Goal: Task Accomplishment & Management: Manage account settings

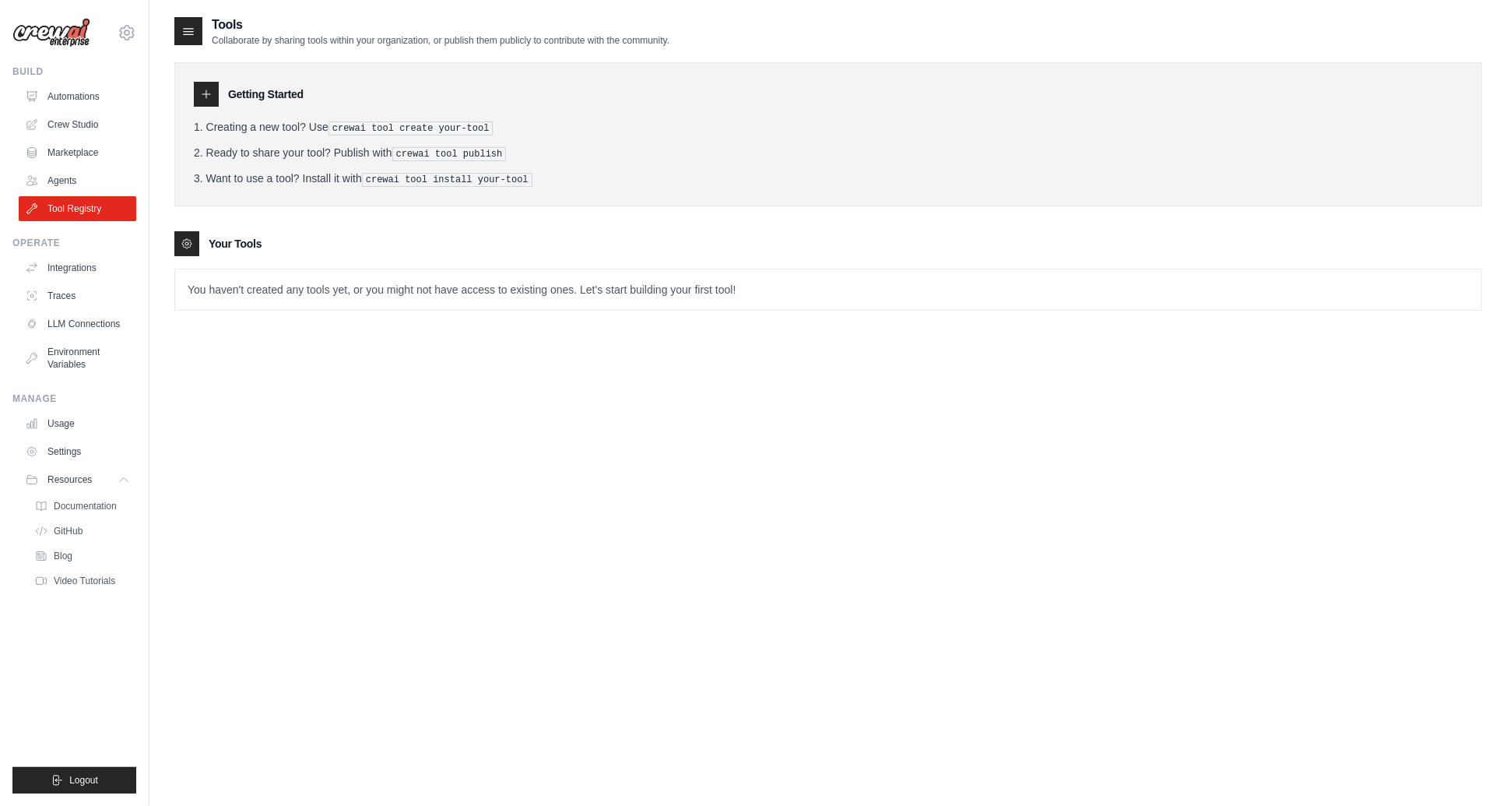
click at [364, 126] on pre "crewai tool create your-tool" at bounding box center [410, 128] width 165 height 14
click at [197, 33] on div at bounding box center [188, 31] width 28 height 28
click at [193, 33] on icon at bounding box center [189, 31] width 16 height 16
click at [188, 29] on icon at bounding box center [189, 31] width 16 height 16
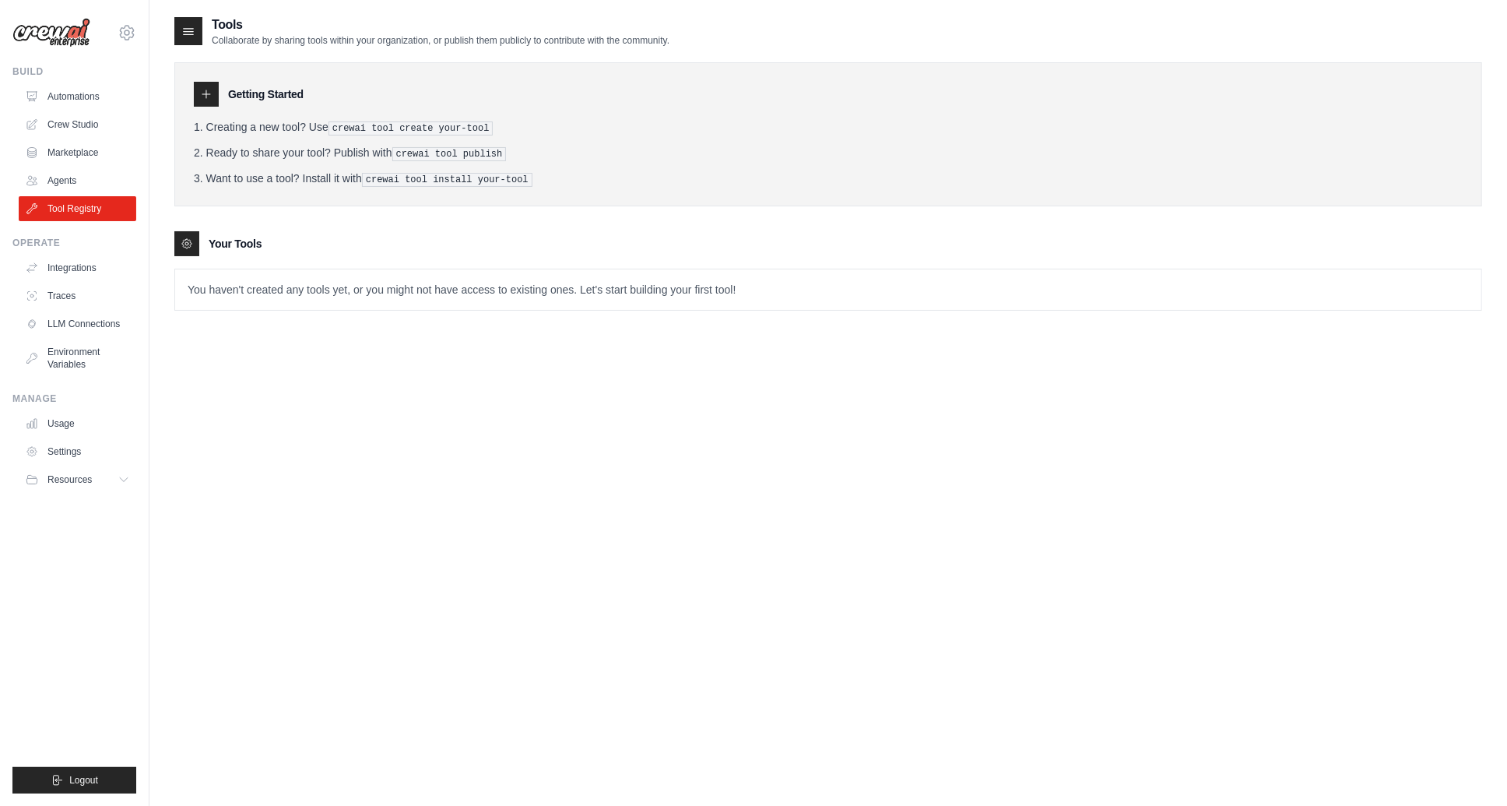
click at [188, 32] on icon at bounding box center [189, 32] width 10 height 6
click at [561, 44] on p "Collaborate by sharing tools within your organization, or publish them publicly…" at bounding box center [441, 40] width 458 height 12
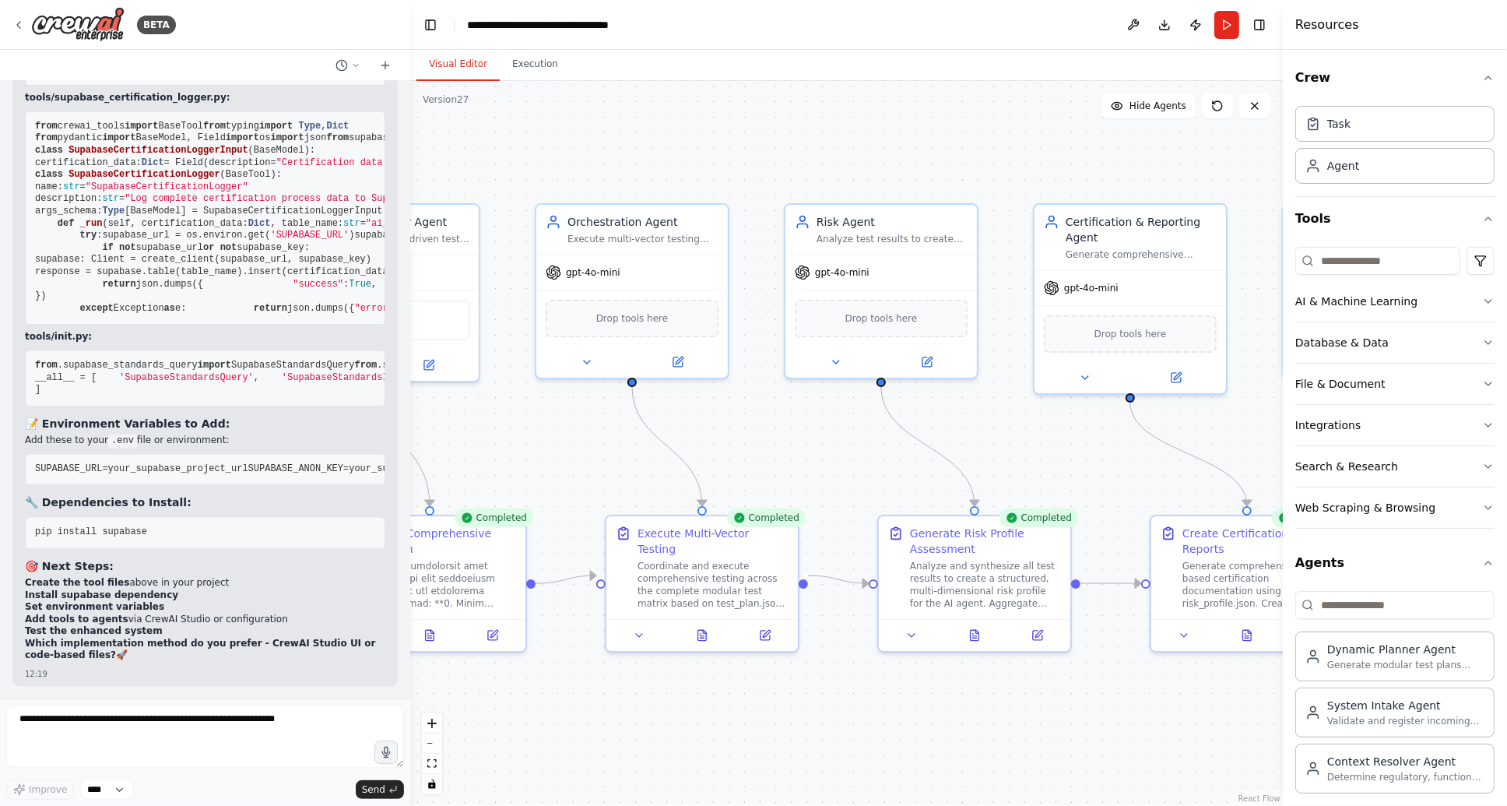
click at [216, 350] on pre "from .supabase_standards_query import SupabaseStandardsQuery from .supabase_sta…" at bounding box center [205, 378] width 360 height 57
drag, startPoint x: 186, startPoint y: 344, endPoint x: 61, endPoint y: 341, distance: 124.6
click at [119, 372] on span "'SupabaseStandardsQuery'" at bounding box center [186, 377] width 135 height 11
copy span "SupabaseStandardsQuery"
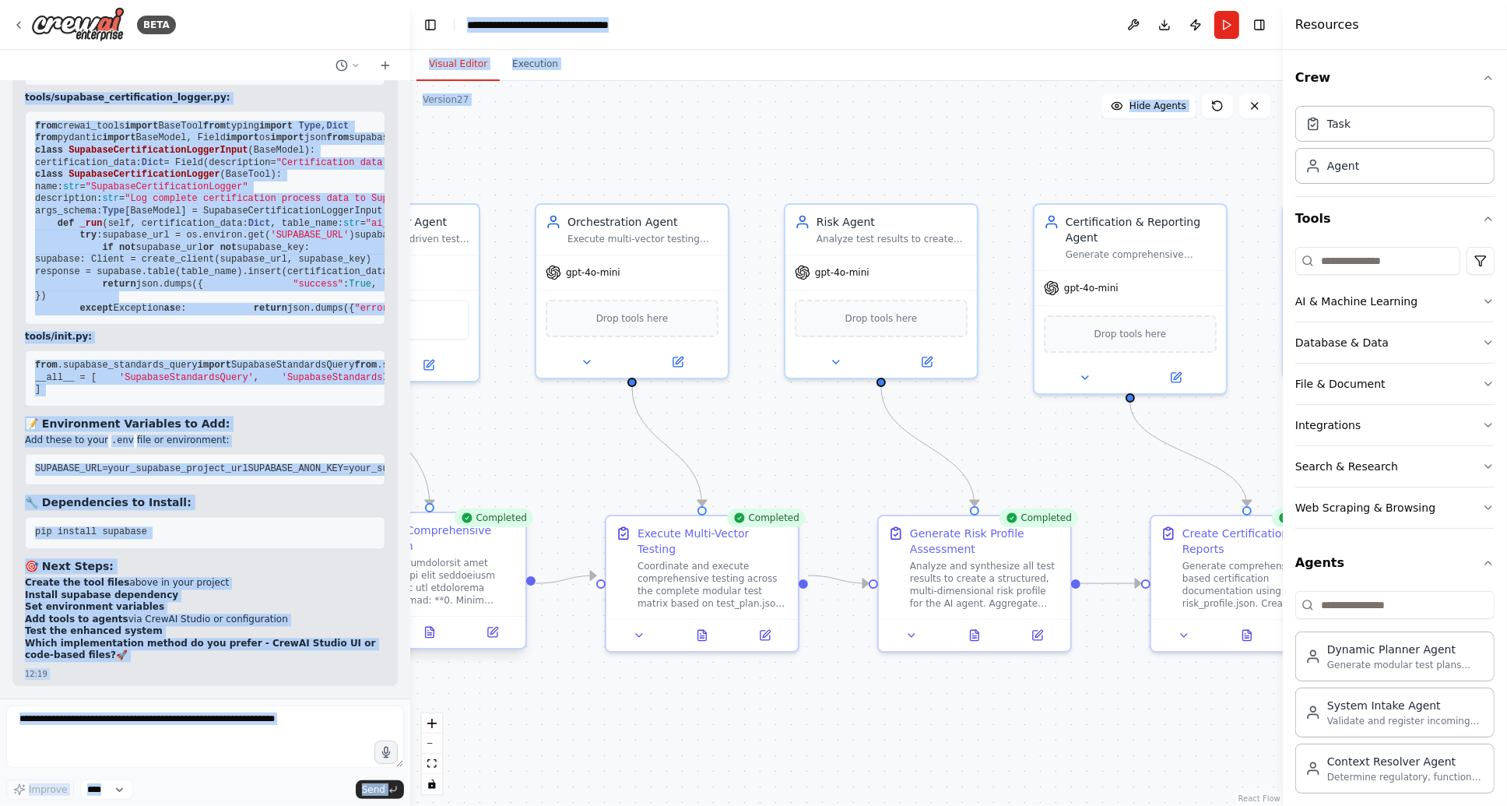
scroll to position [0, 362]
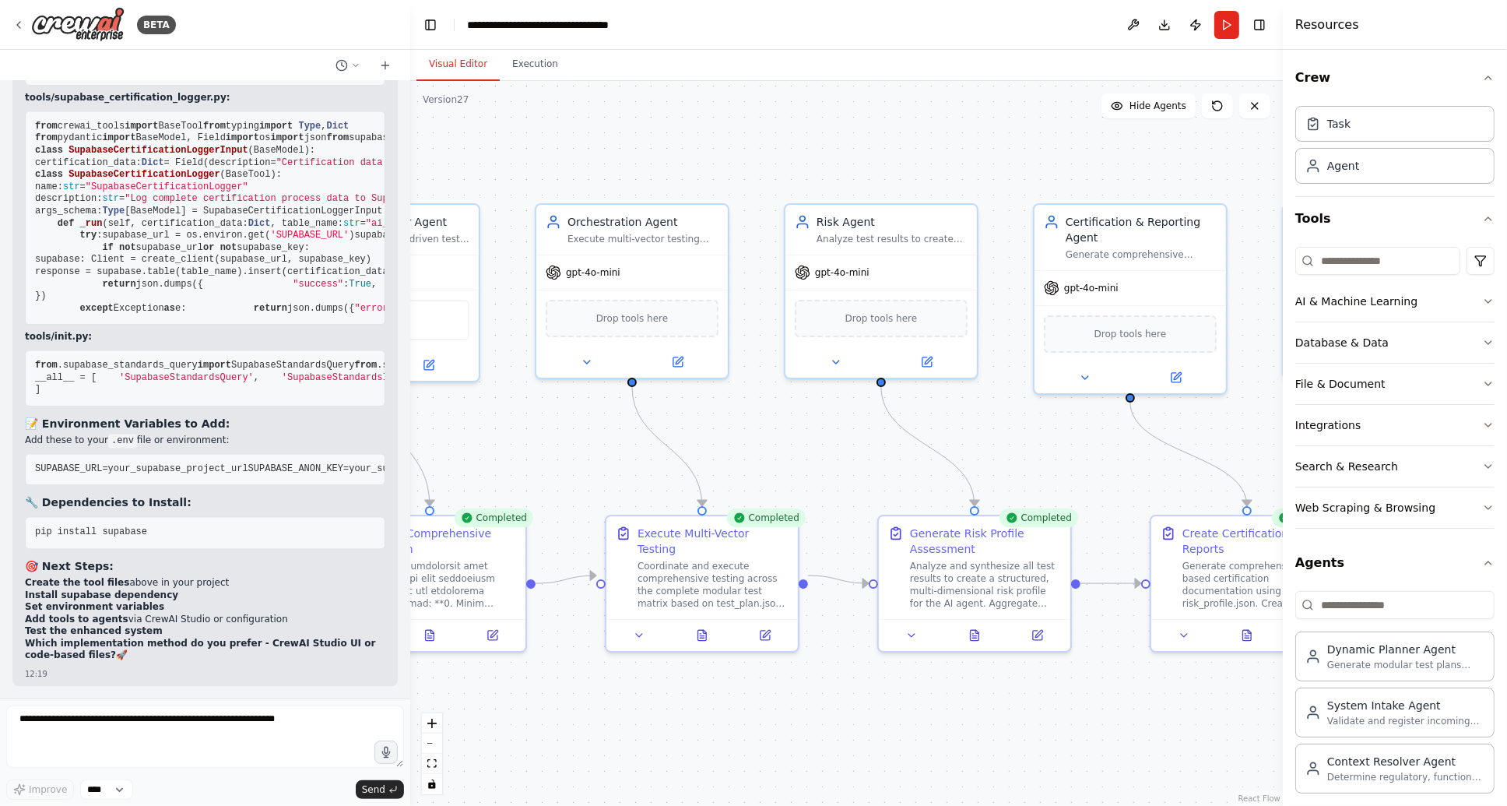
drag, startPoint x: 34, startPoint y: 137, endPoint x: 313, endPoint y: 629, distance: 565.4
copy code "from crewai_tools import BaseTool from typing import Type from pydantic import …"
drag, startPoint x: 229, startPoint y: 395, endPoint x: 9, endPoint y: 389, distance: 220.4
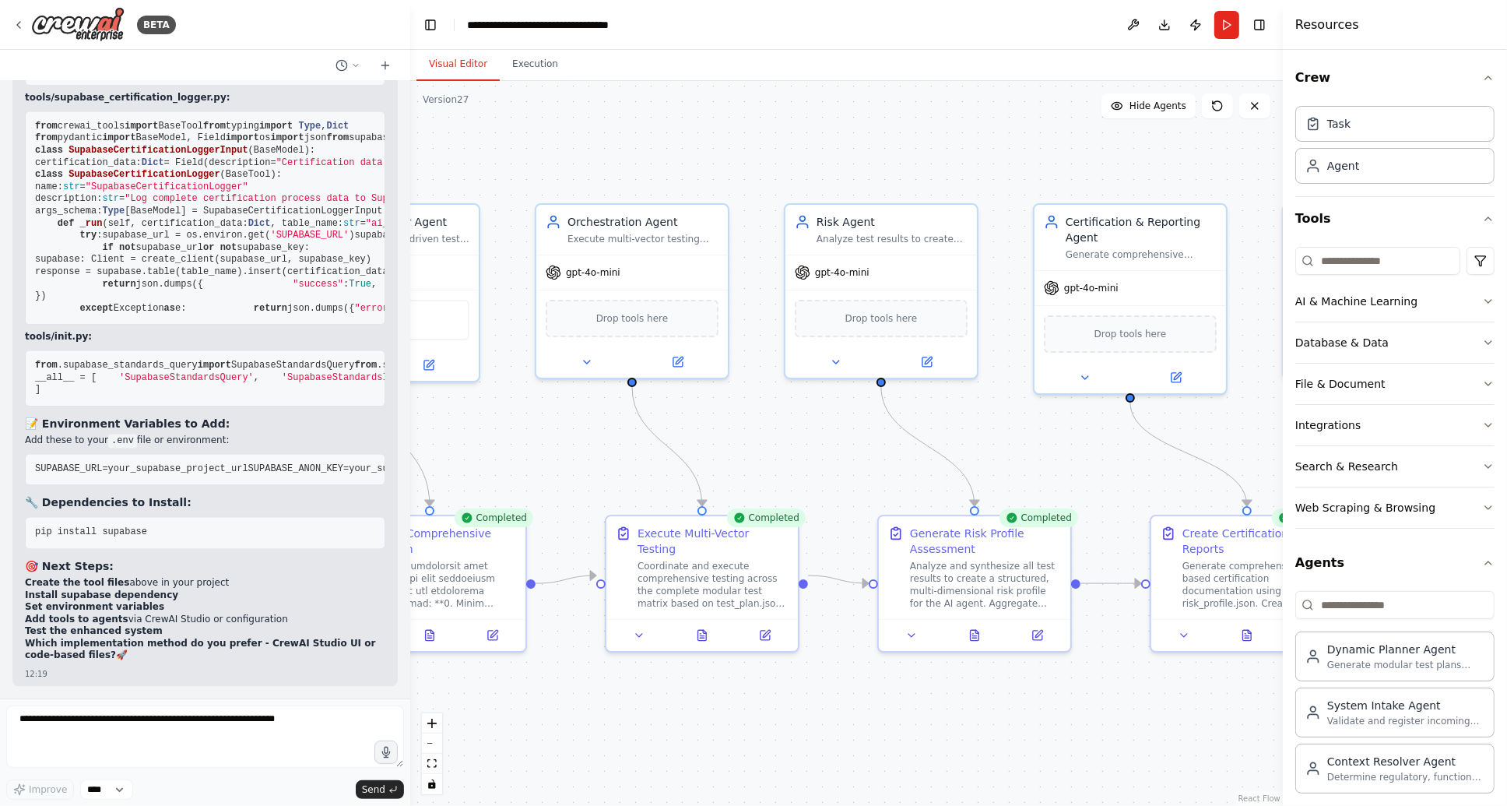
click at [9, 389] on div "Hello! I'm the CrewAI assistant. What kind of automation do you want to build? …" at bounding box center [205, 389] width 410 height 617
copy span "from crewai_tools import BaseTool"
click at [141, 719] on textarea at bounding box center [205, 736] width 398 height 62
paste textarea "**********"
type textarea "**********"
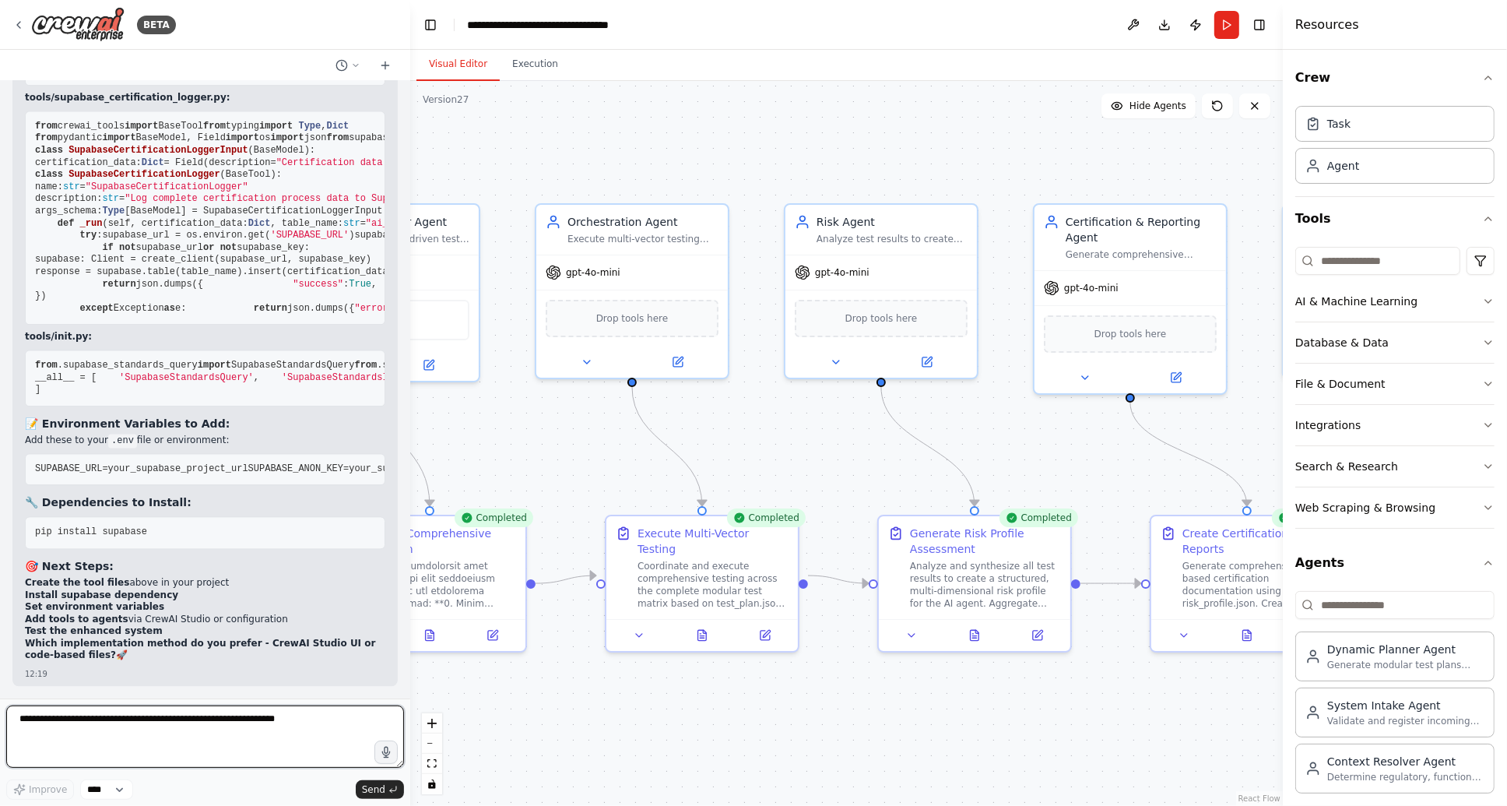
scroll to position [154701, 0]
click at [93, 724] on textarea at bounding box center [205, 736] width 398 height 62
type textarea "**********"
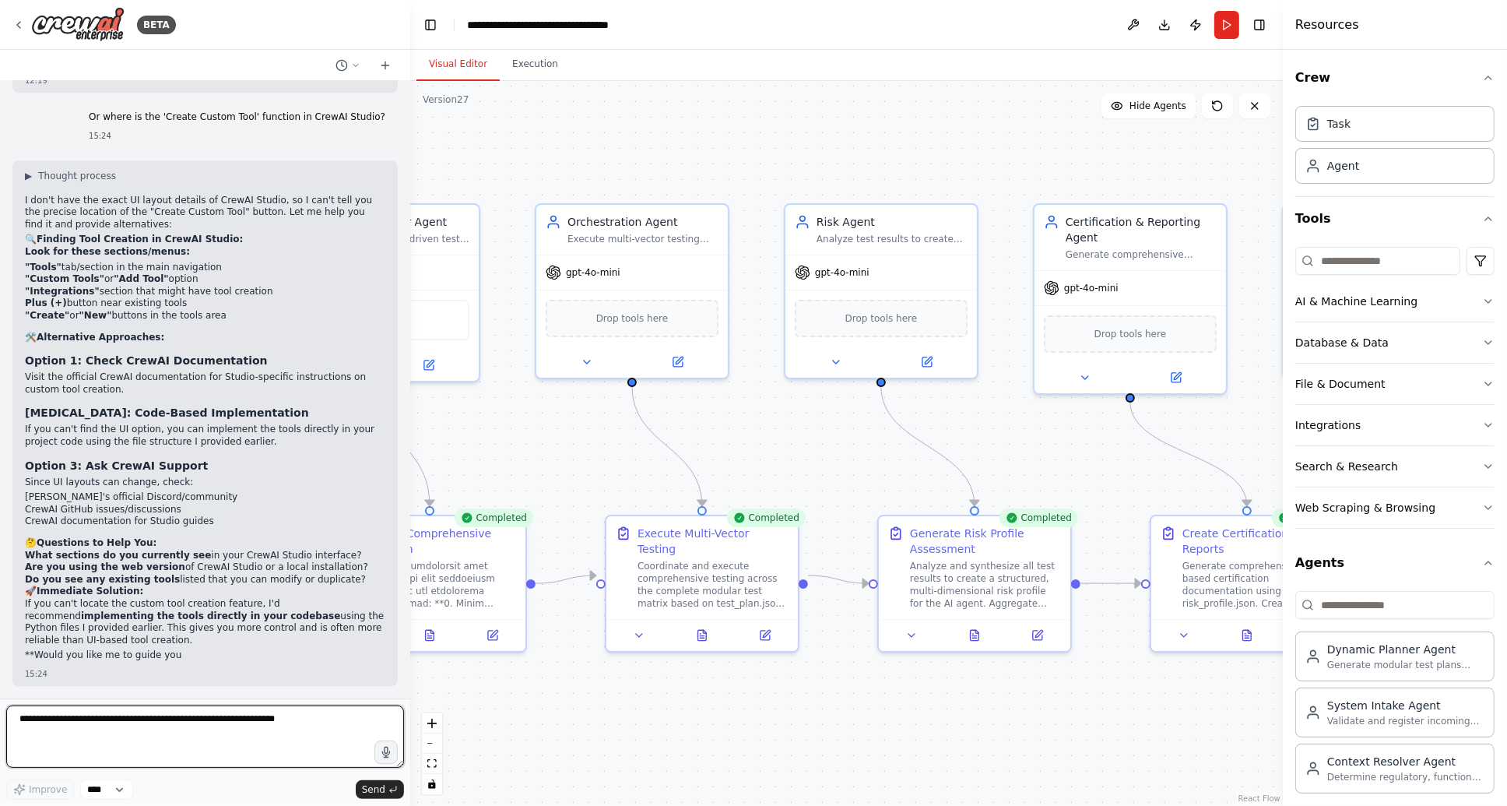
scroll to position [156964, 0]
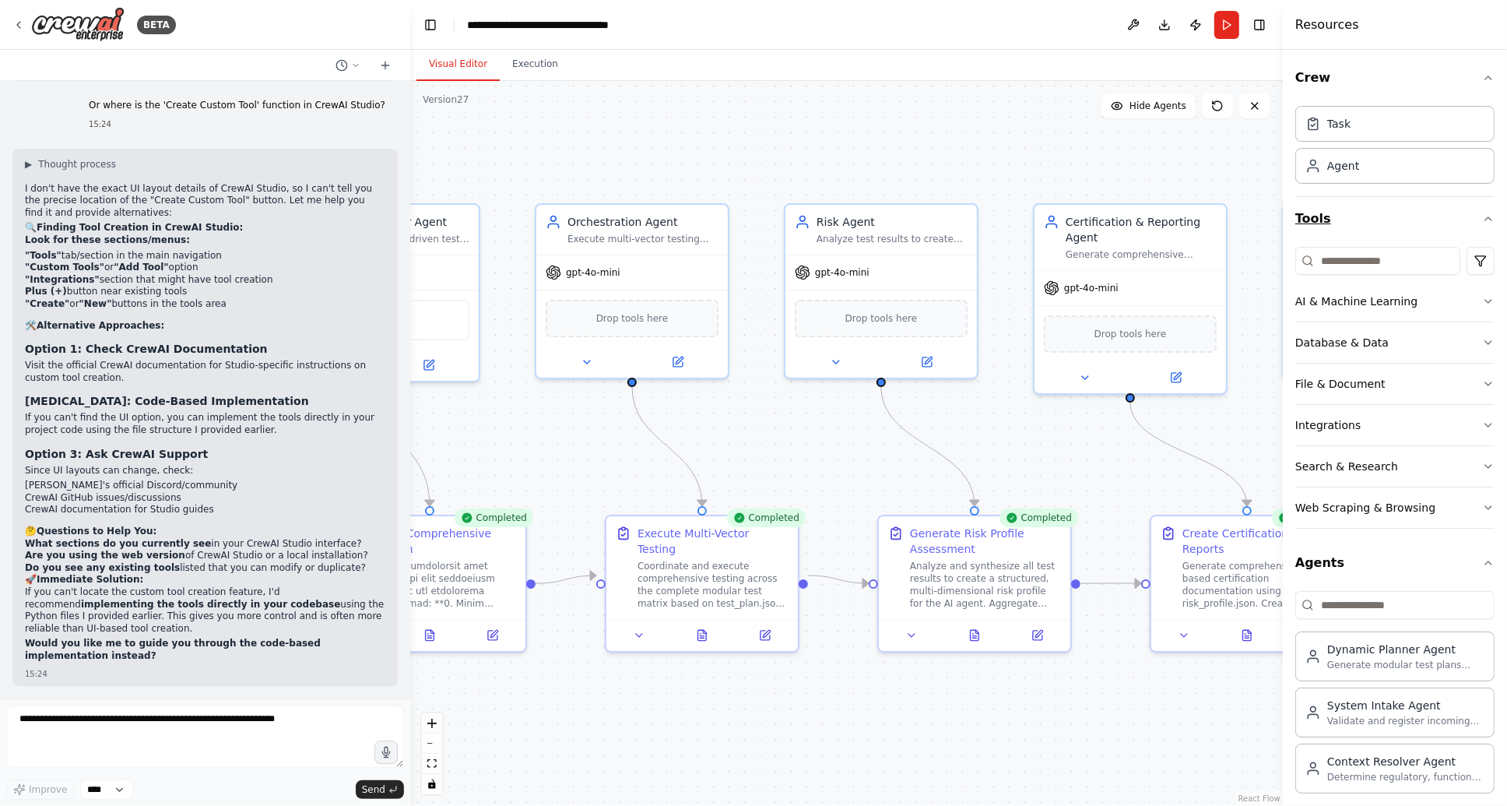
click at [1489, 218] on icon "button" at bounding box center [1488, 219] width 12 height 12
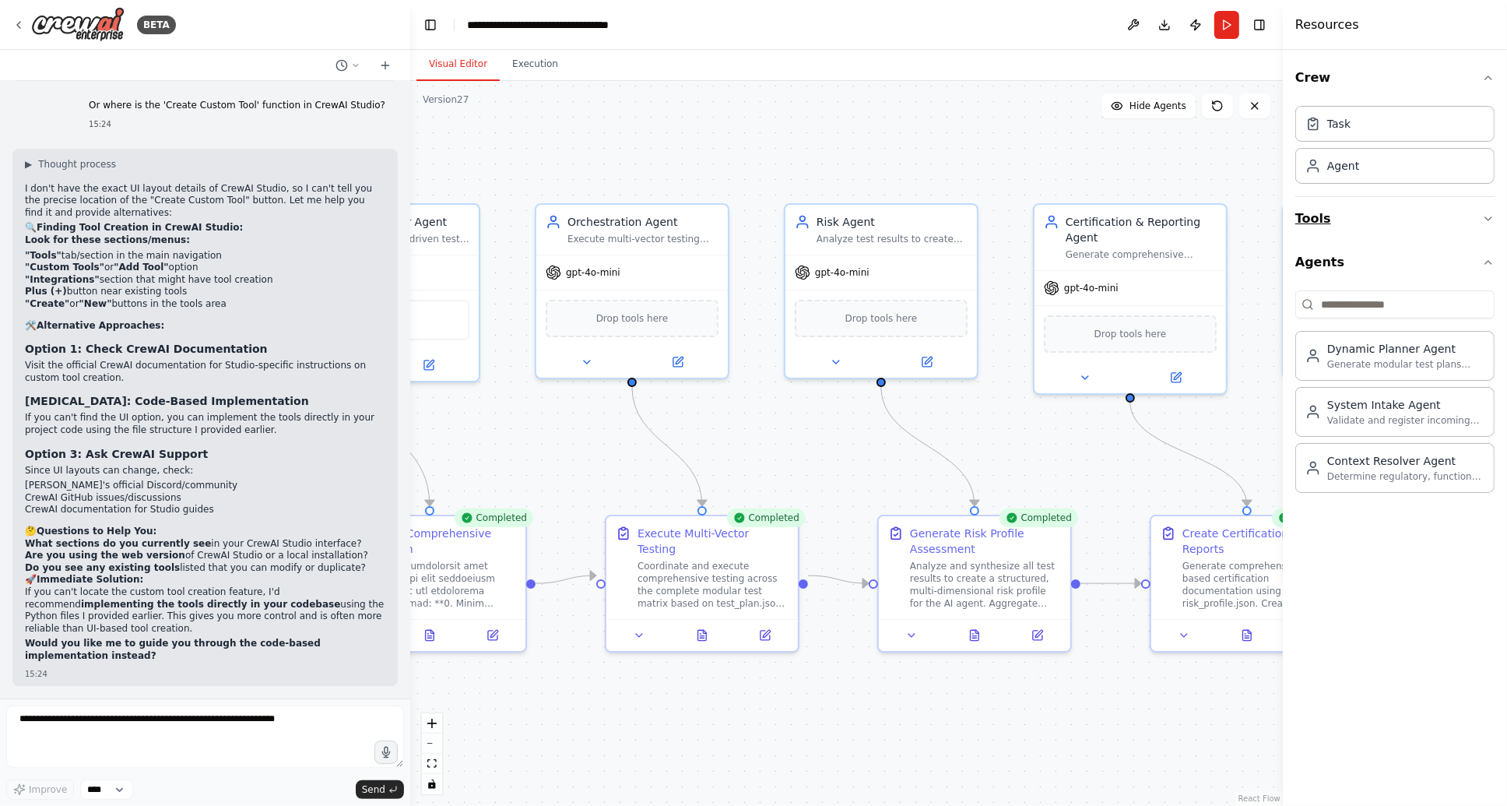
click at [1491, 217] on icon "button" at bounding box center [1488, 218] width 6 height 3
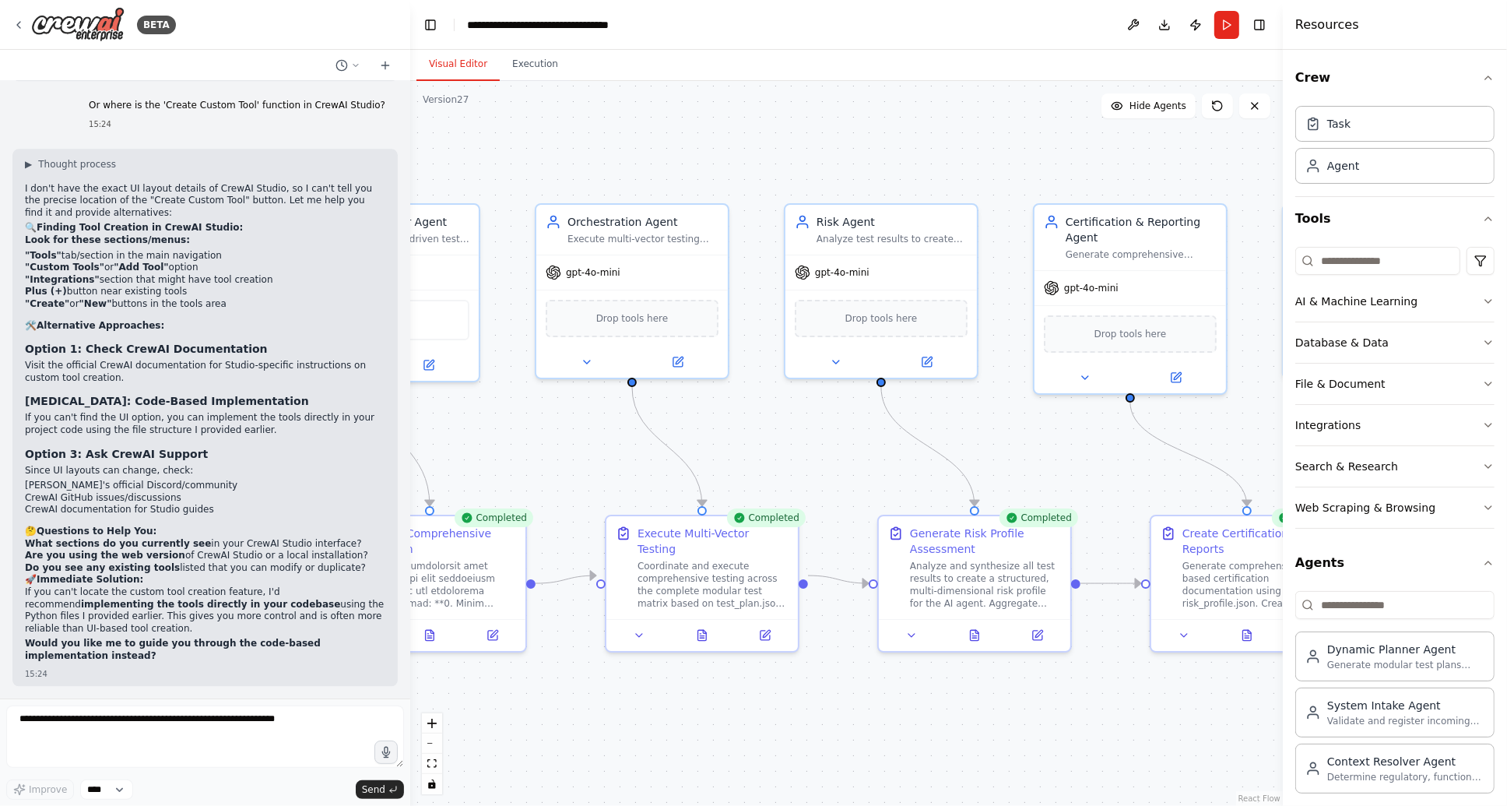
scroll to position [154689, 0]
drag, startPoint x: 180, startPoint y: 286, endPoint x: 22, endPoint y: 263, distance: 159.7
copy ul "SupabaseStandardsQuery SupabaseStandardsInsert SupabaseCertificationLogger"
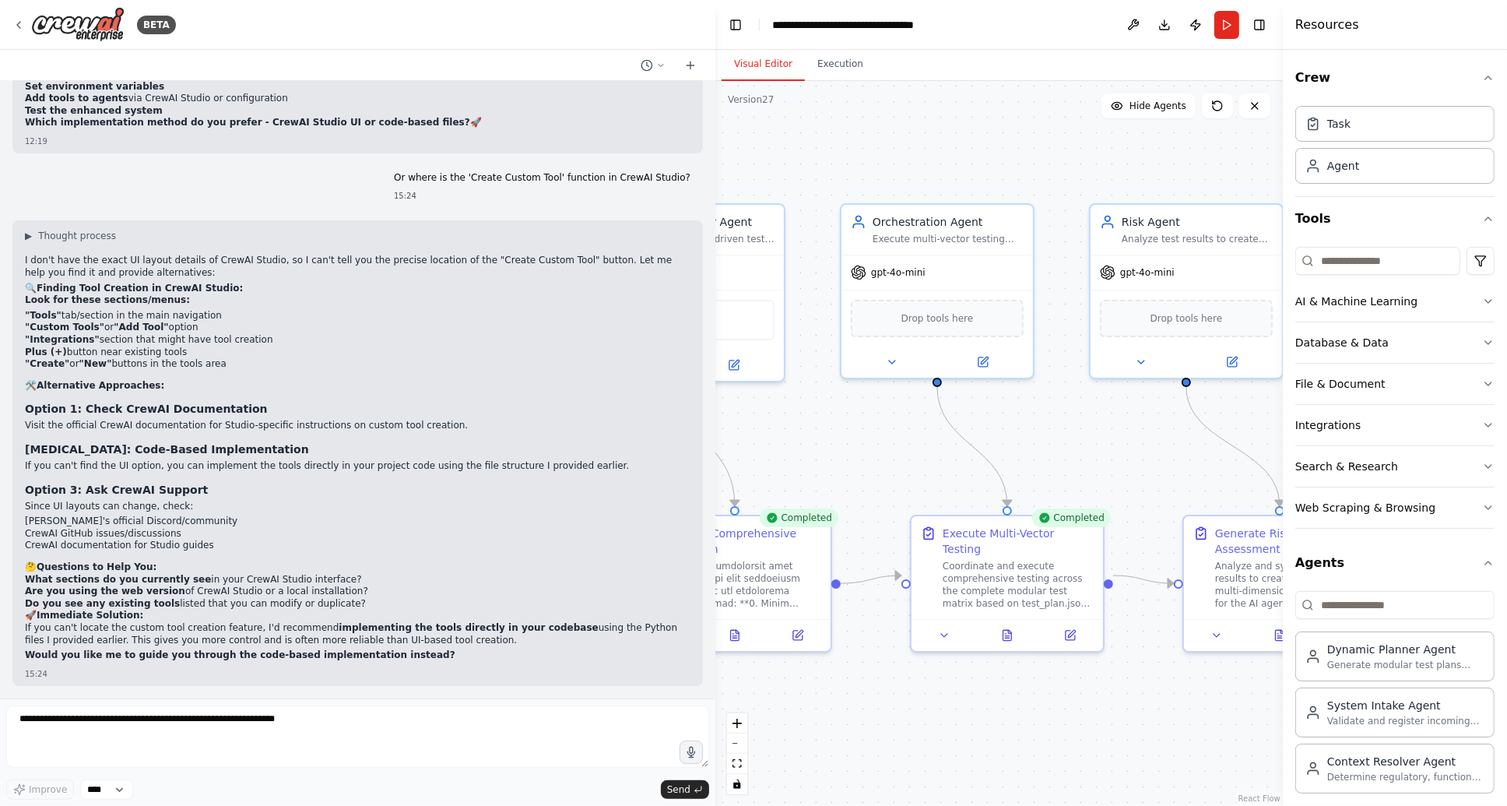
scroll to position [146211, 0]
drag, startPoint x: 406, startPoint y: 410, endPoint x: 715, endPoint y: 432, distance: 310.6
click at [715, 433] on div "BETA Hello! I'm the CrewAI assistant. What kind of automation do you want to bu…" at bounding box center [753, 403] width 1507 height 806
drag, startPoint x: 56, startPoint y: 523, endPoint x: 441, endPoint y: 545, distance: 385.9
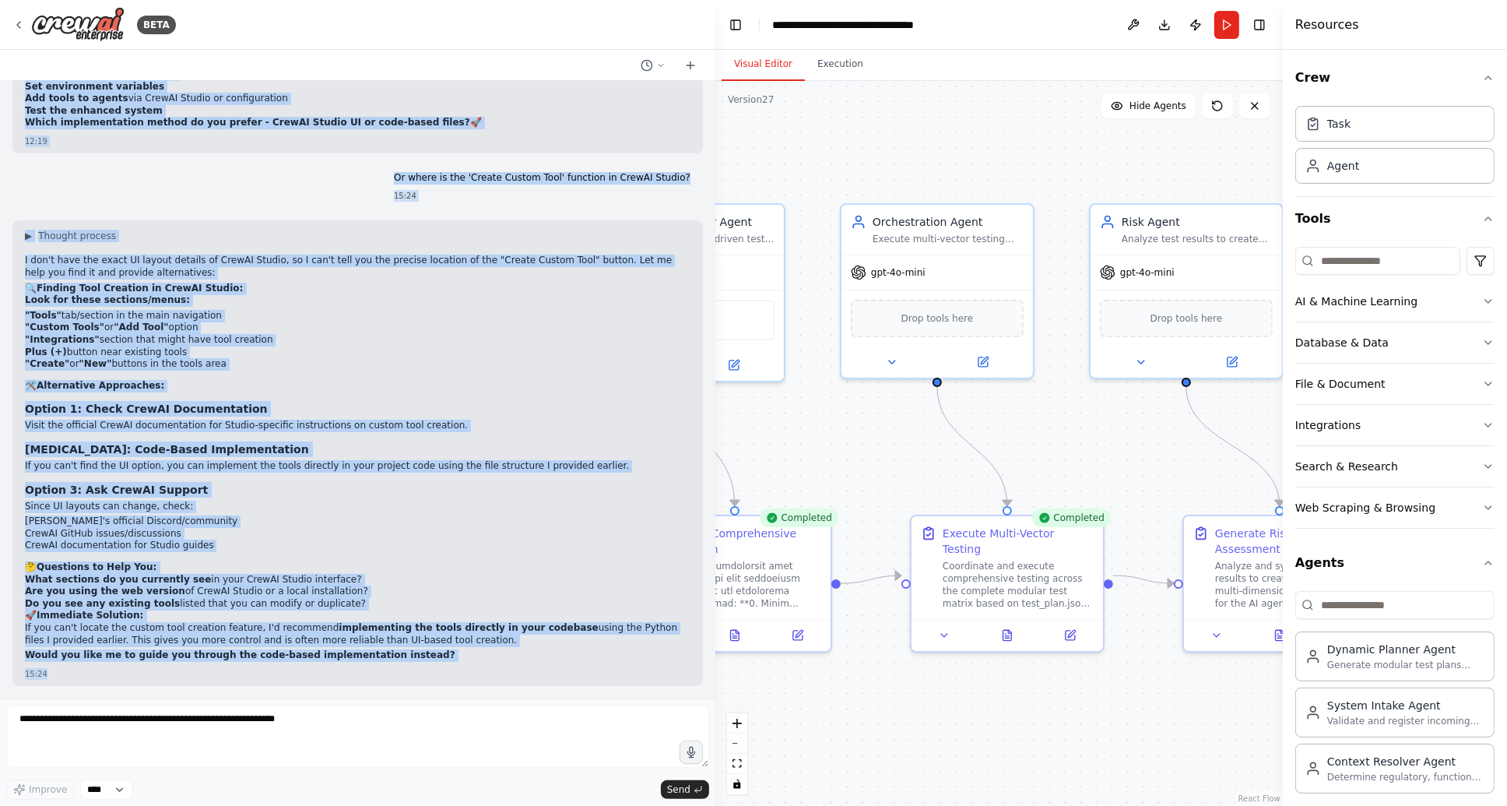
scroll to position [147635, 0]
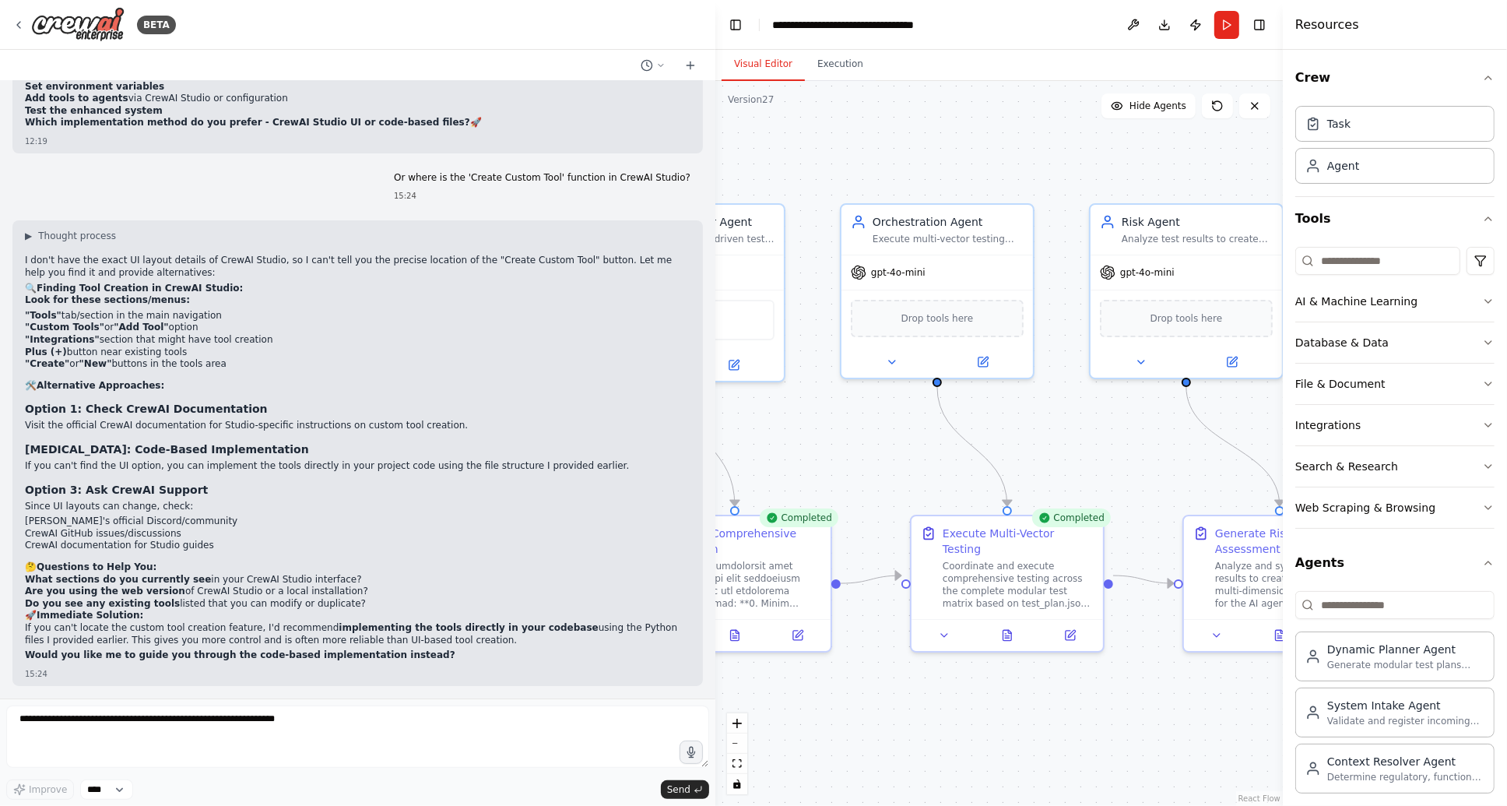
drag, startPoint x: 35, startPoint y: 352, endPoint x: 558, endPoint y: 568, distance: 566.1
copy div "from crewai_tools import BaseTool from typing import Type from pydantic import …"
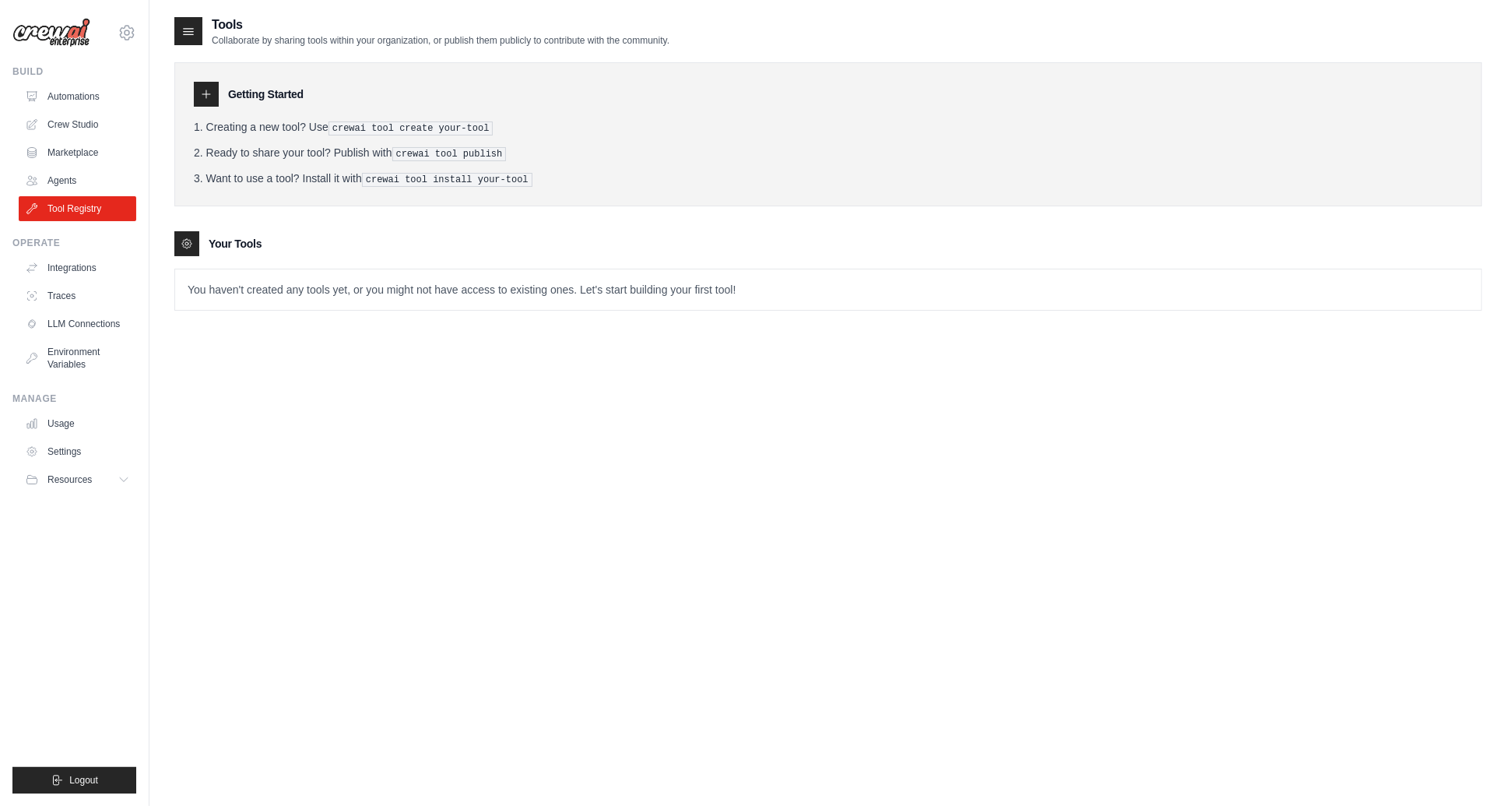
scroll to position [31, 0]
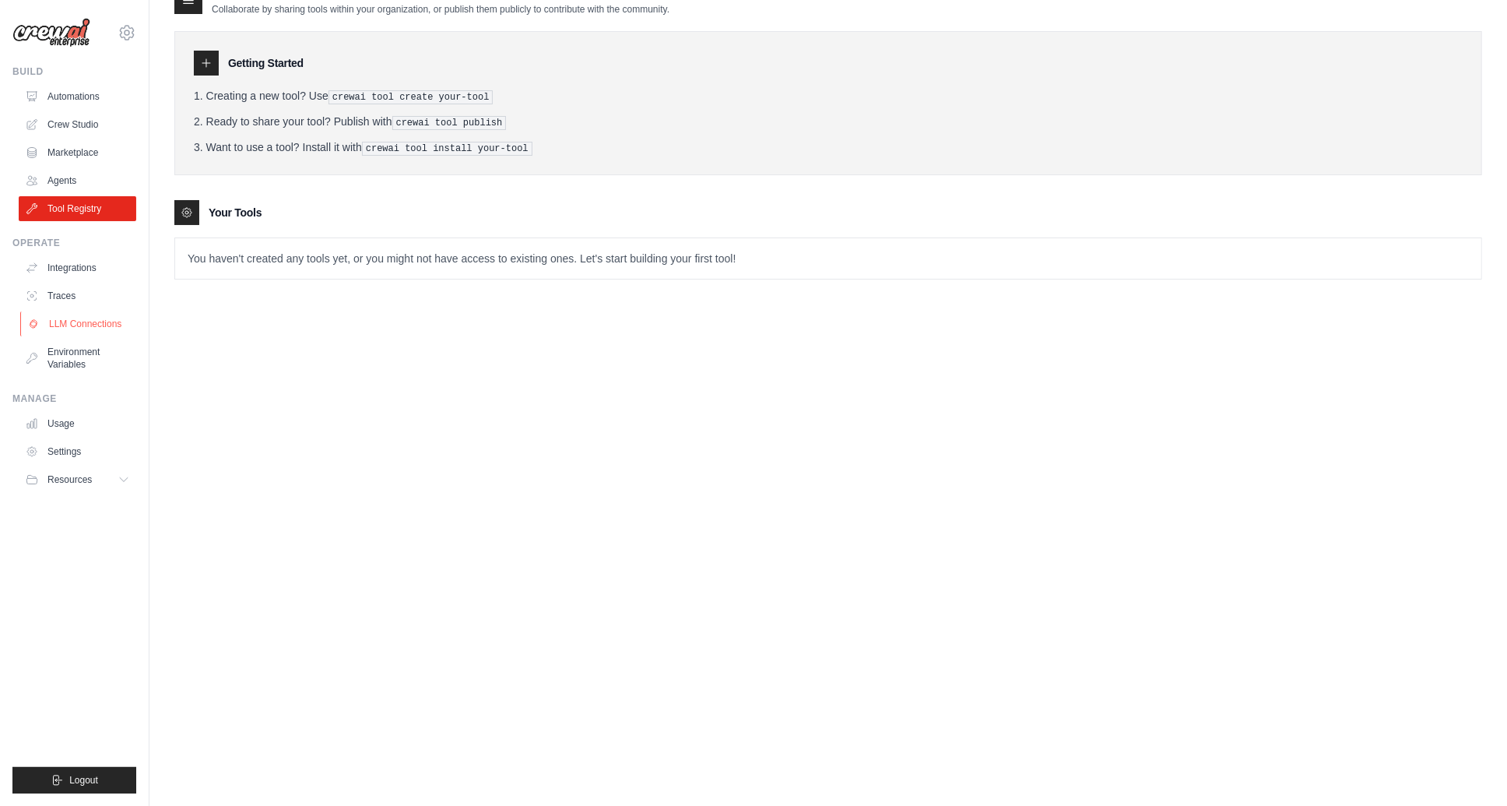
click at [86, 321] on link "LLM Connections" at bounding box center [79, 323] width 118 height 25
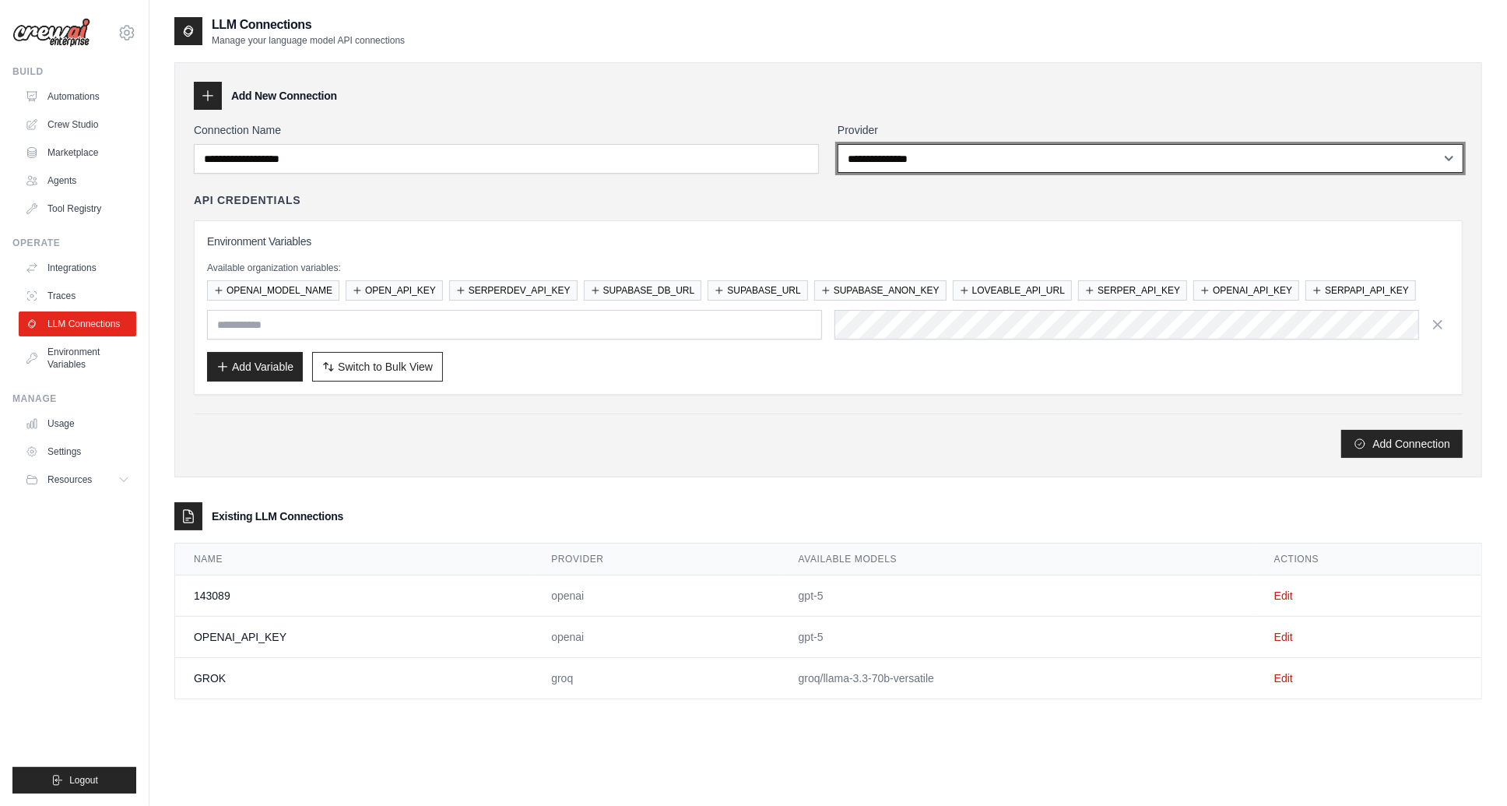
click at [1083, 155] on select "**********" at bounding box center [1151, 158] width 626 height 29
select select "******"
click at [838, 144] on select "**********" at bounding box center [1151, 158] width 626 height 29
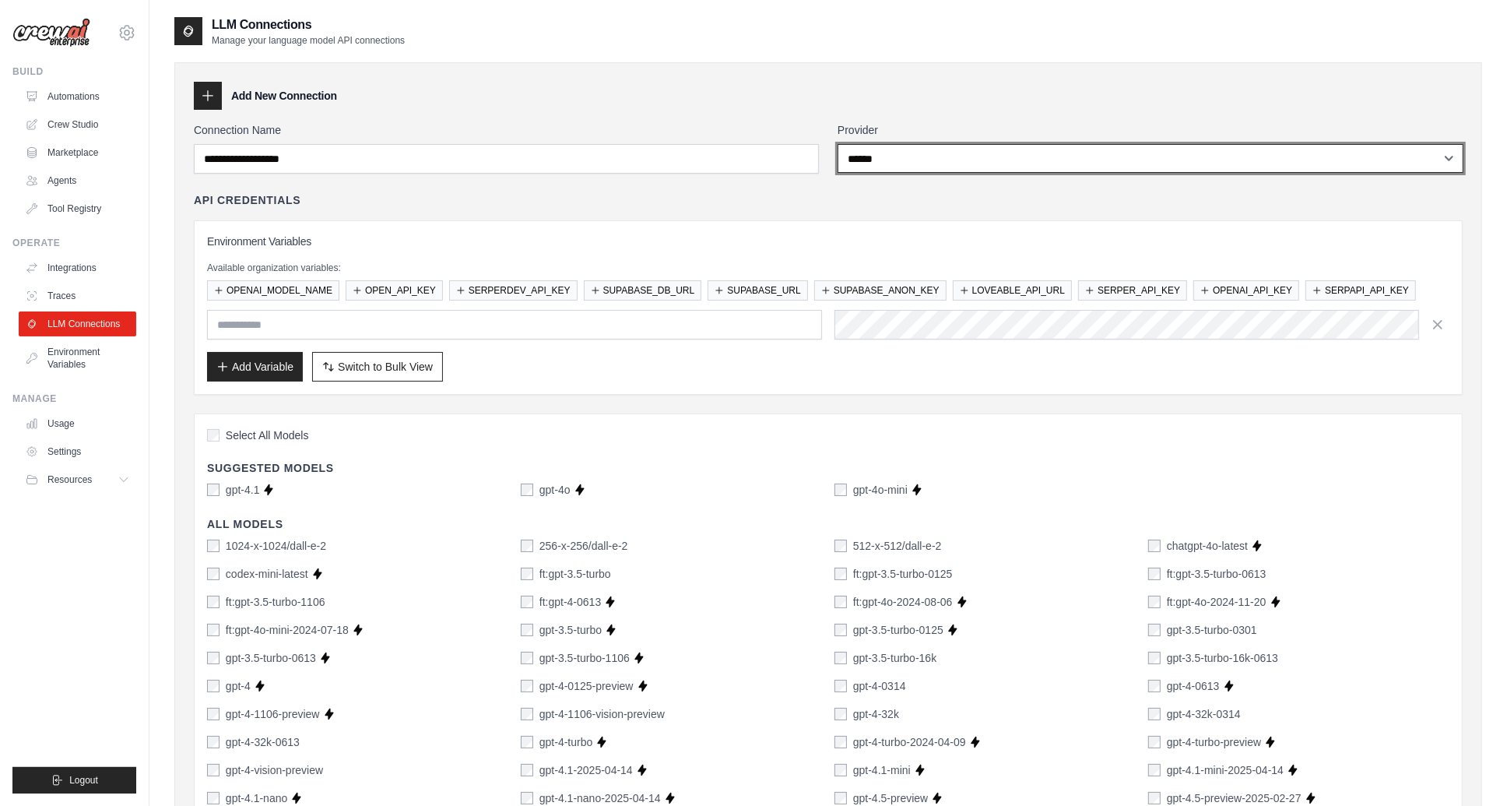
click at [1410, 154] on select "**********" at bounding box center [1151, 158] width 626 height 29
click at [838, 144] on select "**********" at bounding box center [1151, 158] width 626 height 29
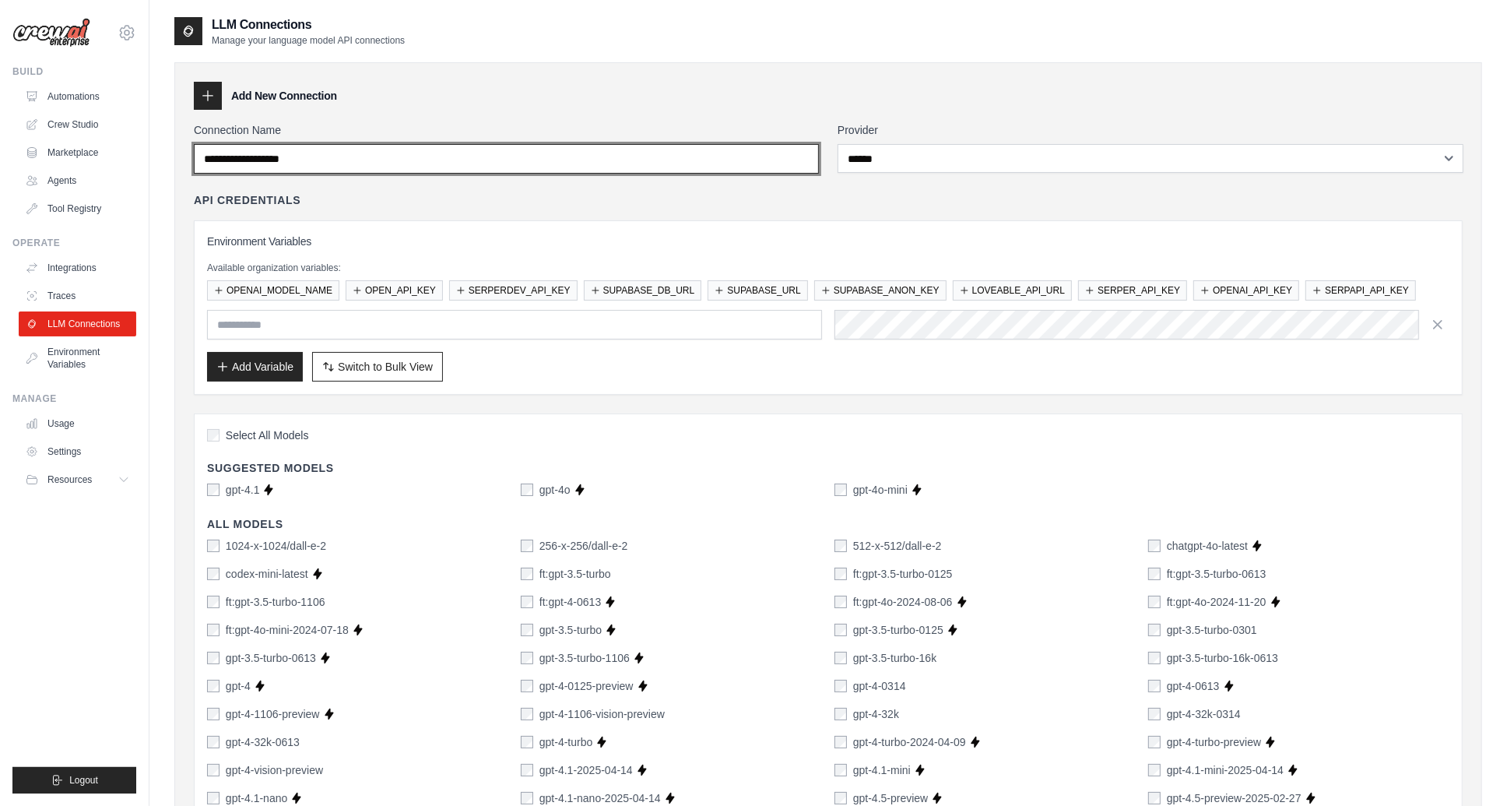
click at [321, 158] on input "Connection Name" at bounding box center [506, 159] width 625 height 30
type input "******"
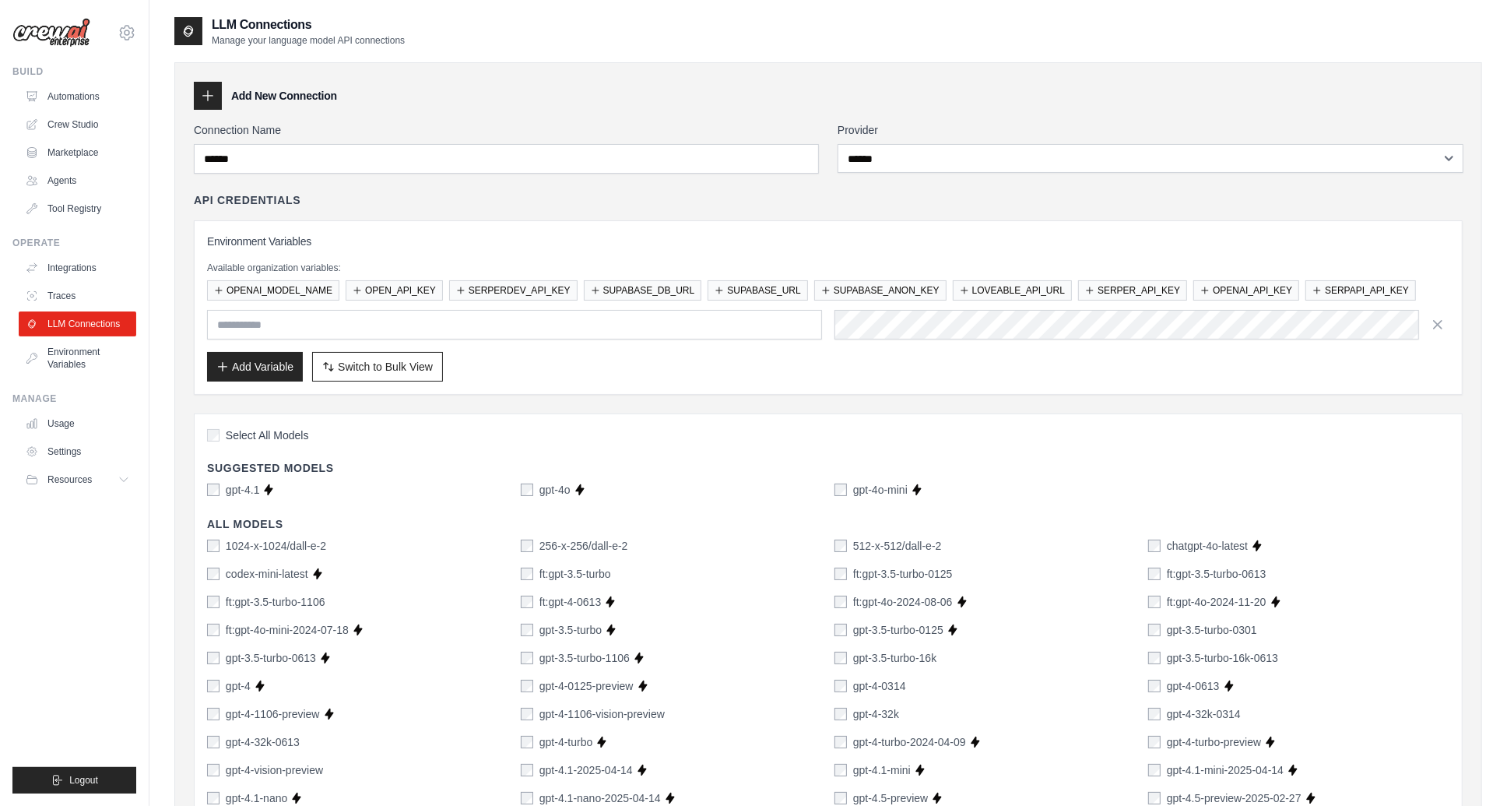
click at [611, 205] on div "API Credentials" at bounding box center [828, 200] width 1269 height 16
click at [253, 366] on button "Add Variable" at bounding box center [255, 366] width 96 height 30
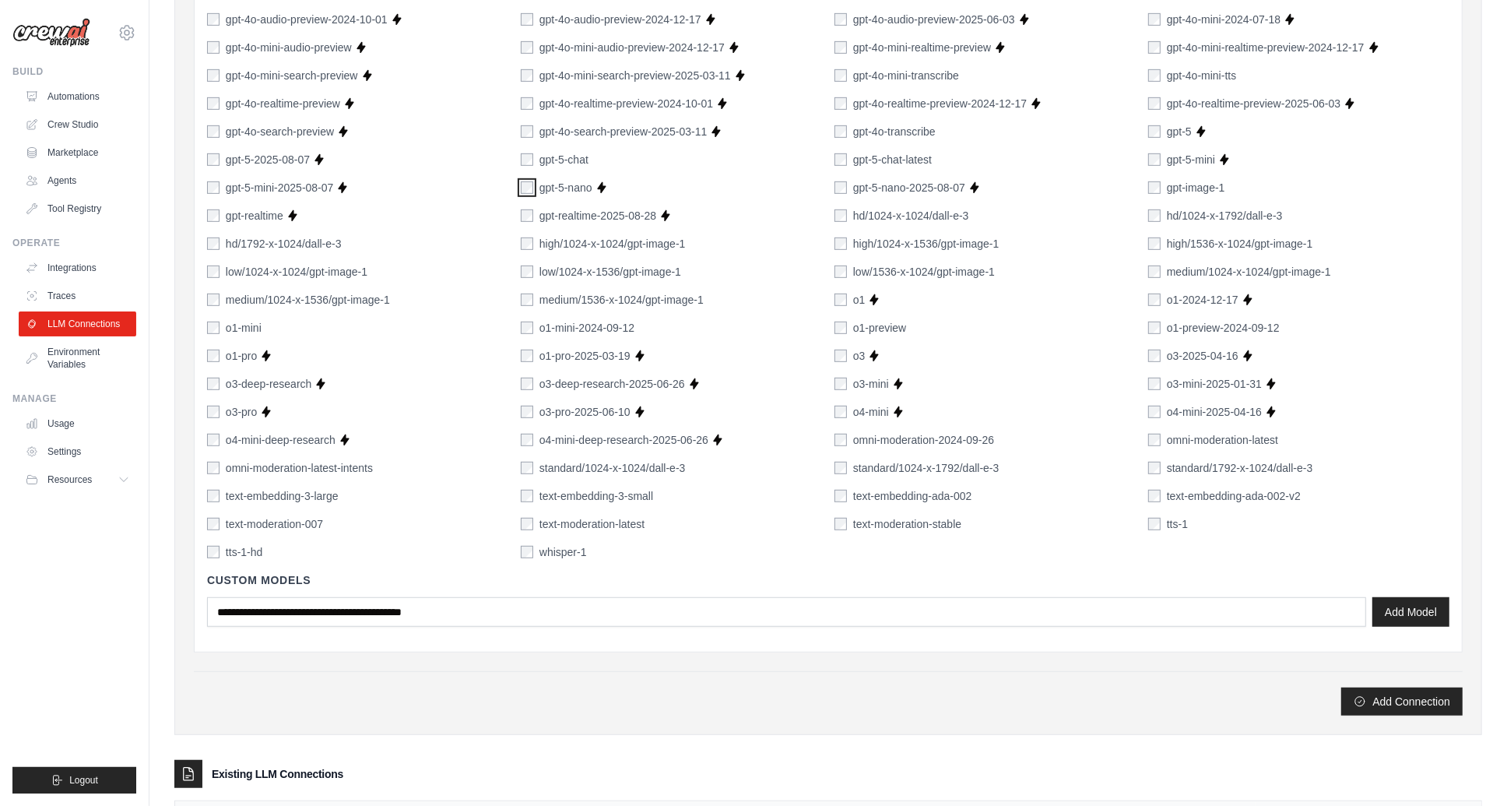
scroll to position [839, 0]
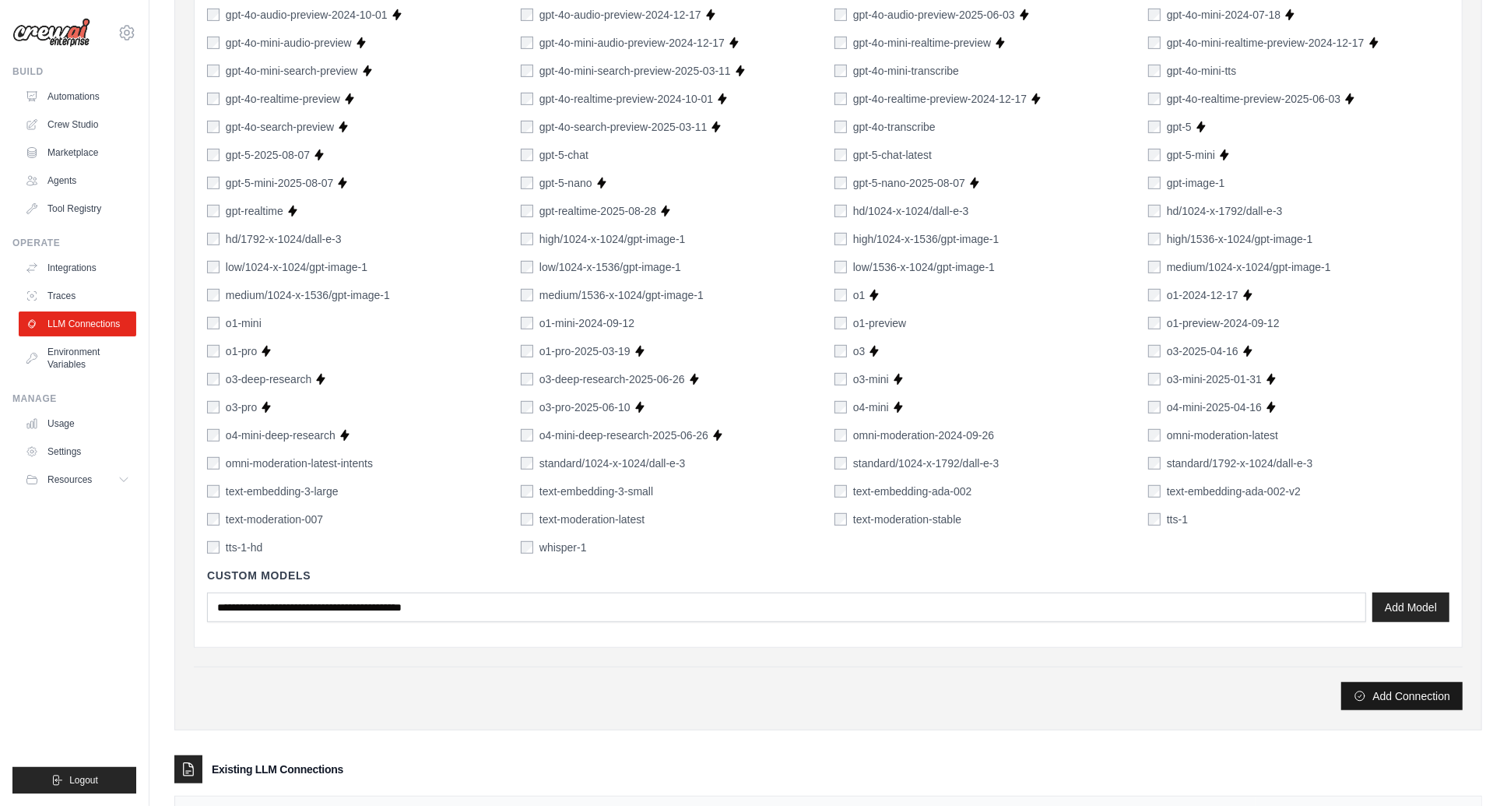
click at [1400, 692] on button "Add Connection" at bounding box center [1401, 696] width 121 height 28
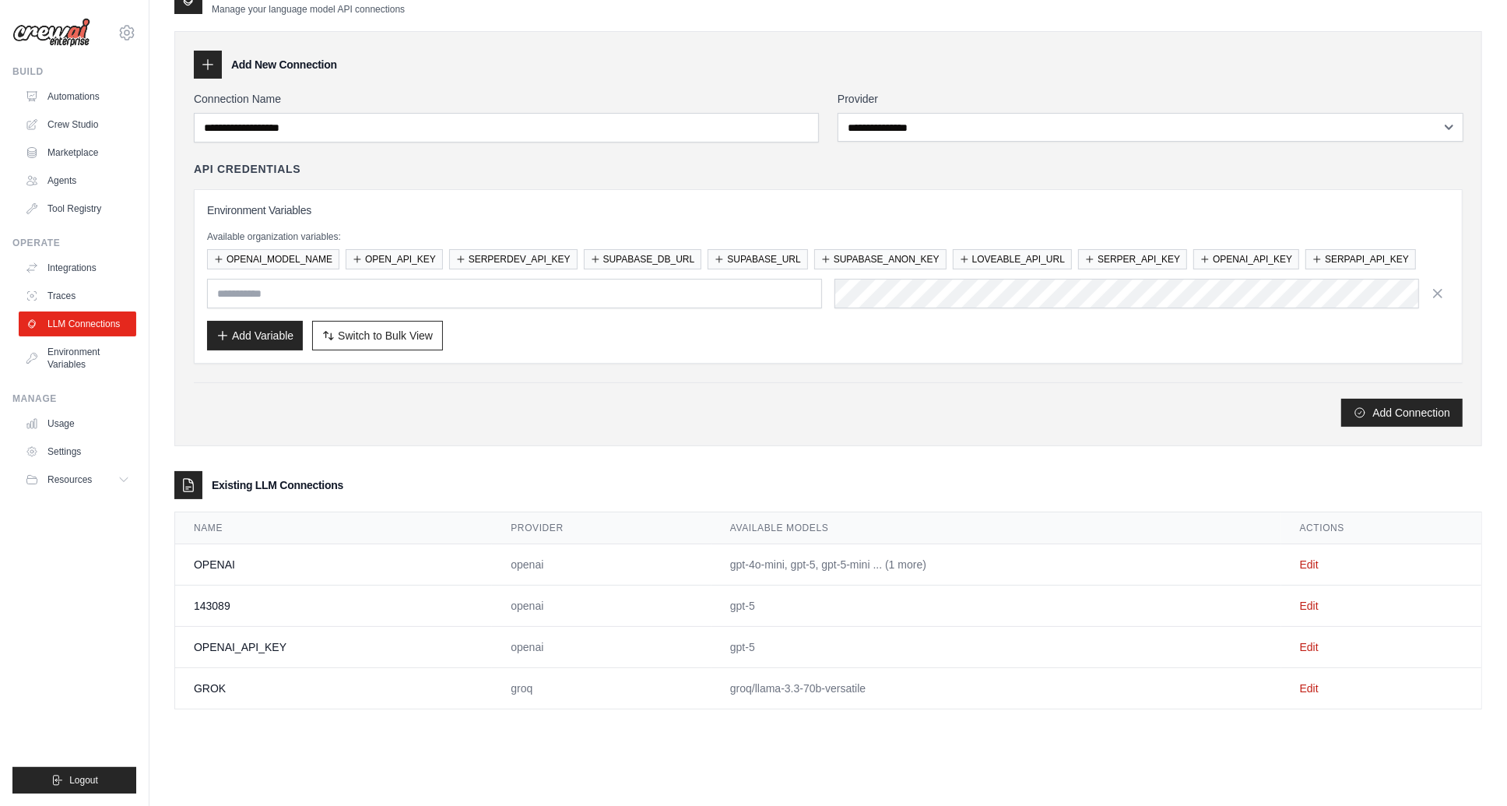
scroll to position [0, 0]
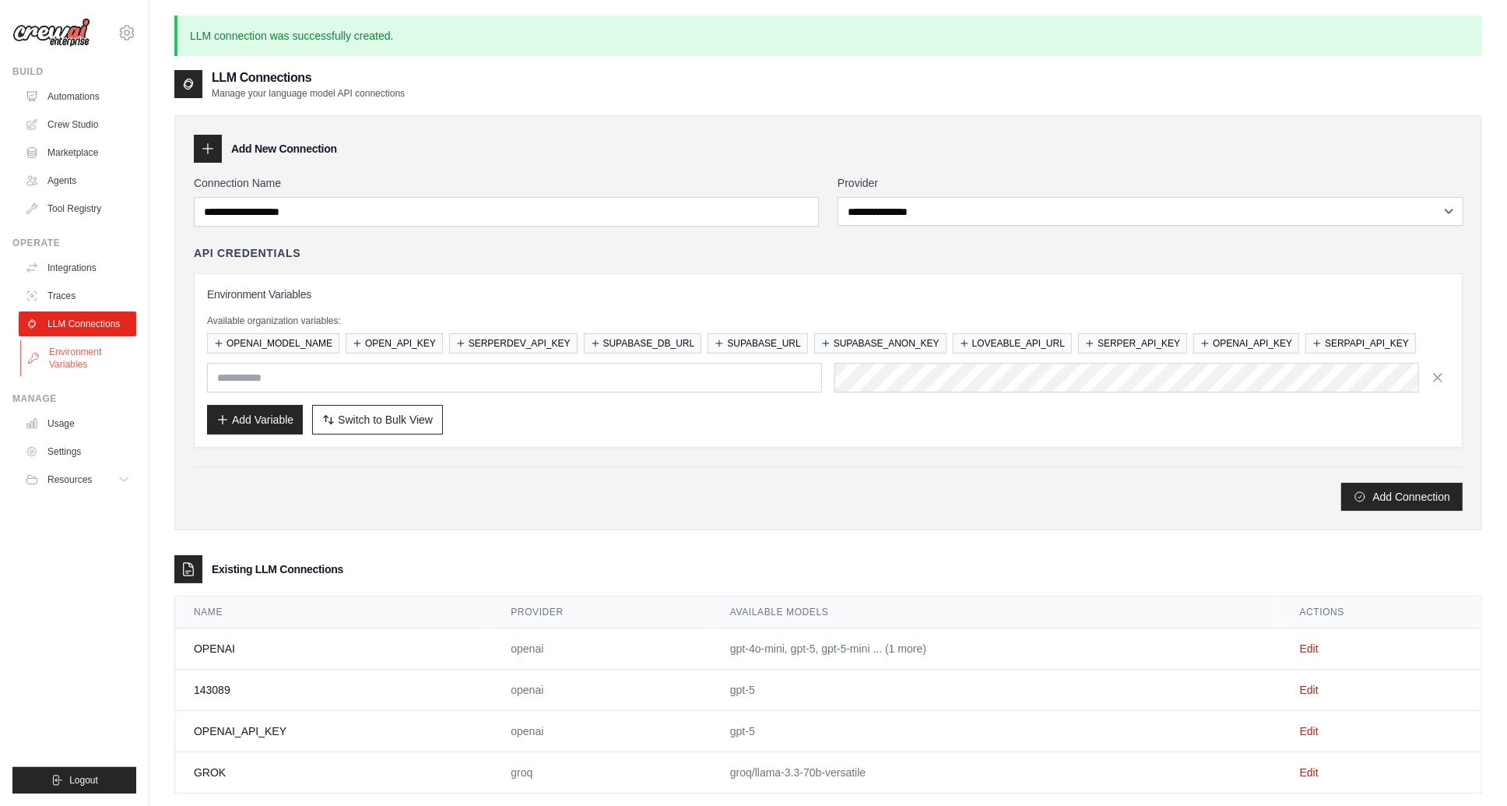
click at [79, 361] on link "Environment Variables" at bounding box center [79, 357] width 118 height 37
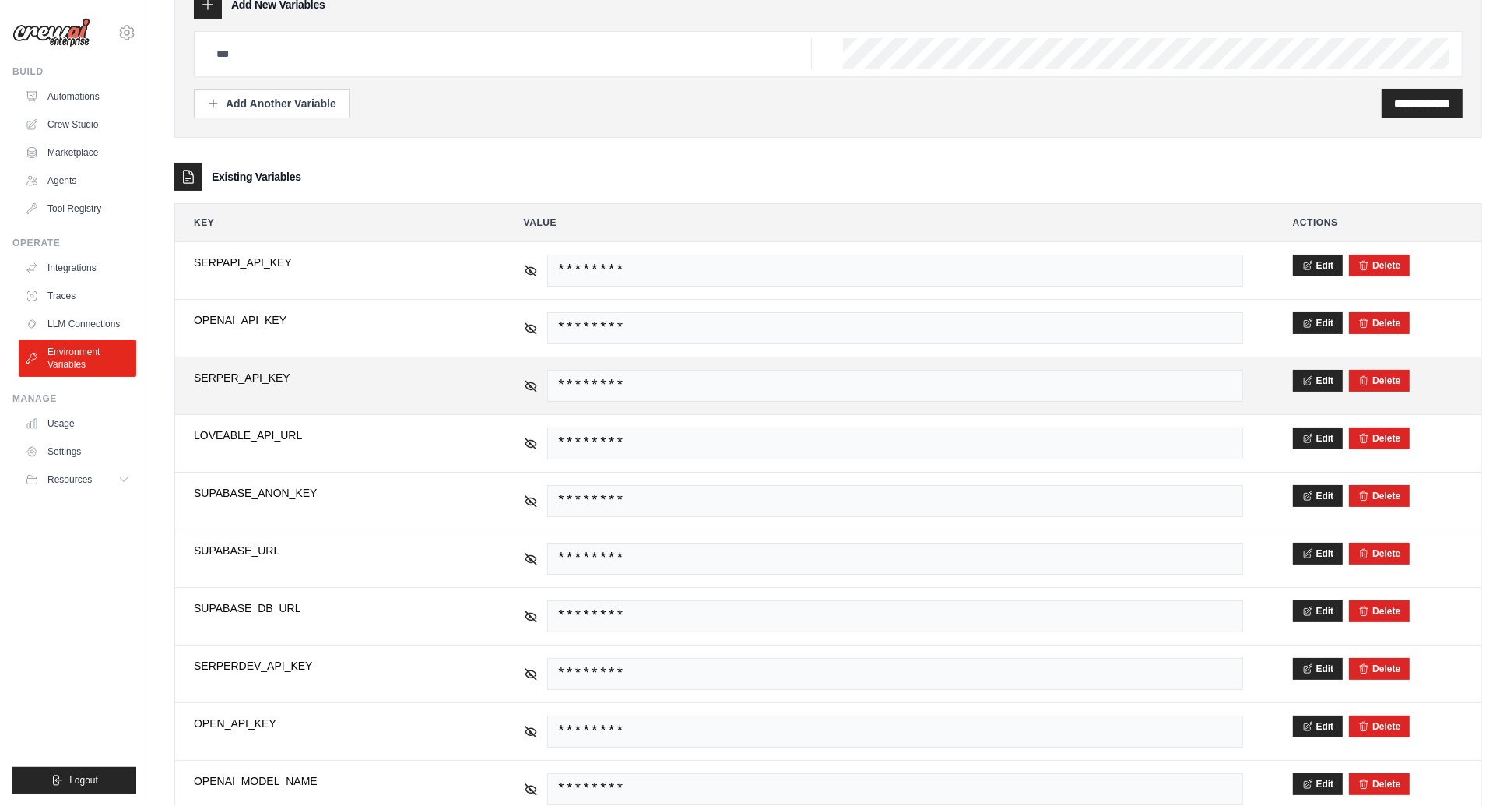
scroll to position [132, 0]
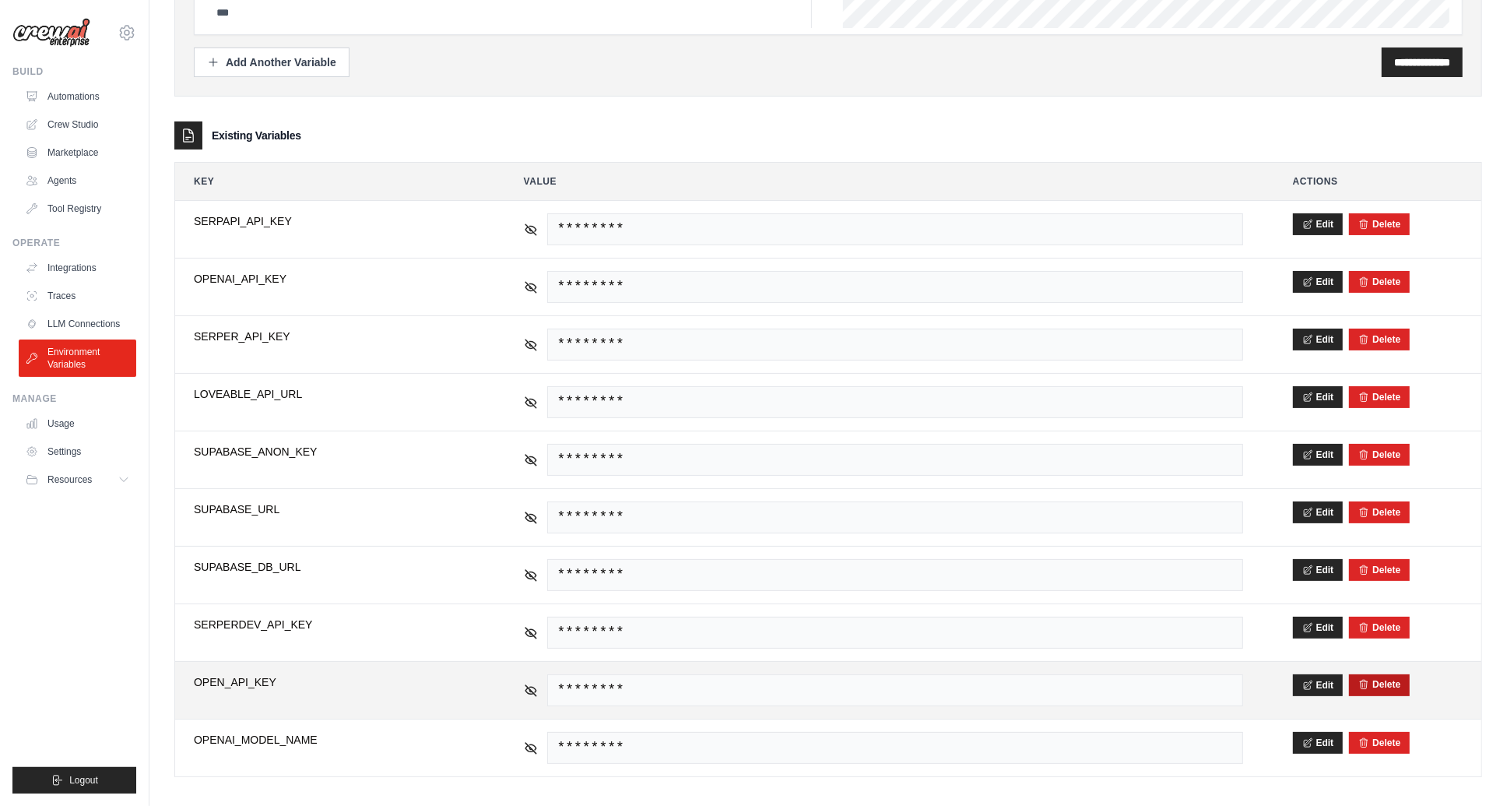
click at [1393, 678] on button "Delete" at bounding box center [1379, 684] width 42 height 12
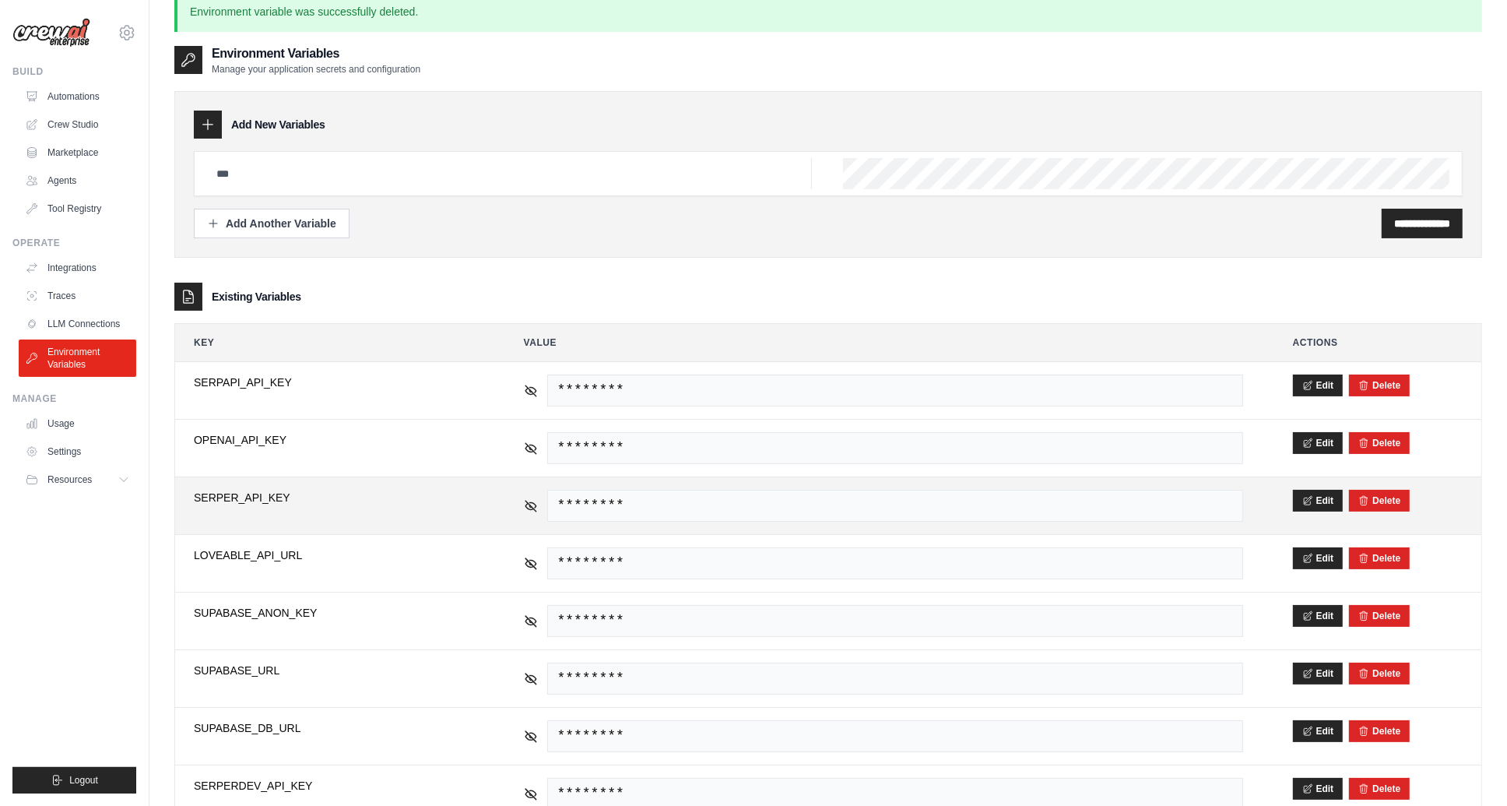
scroll to position [0, 0]
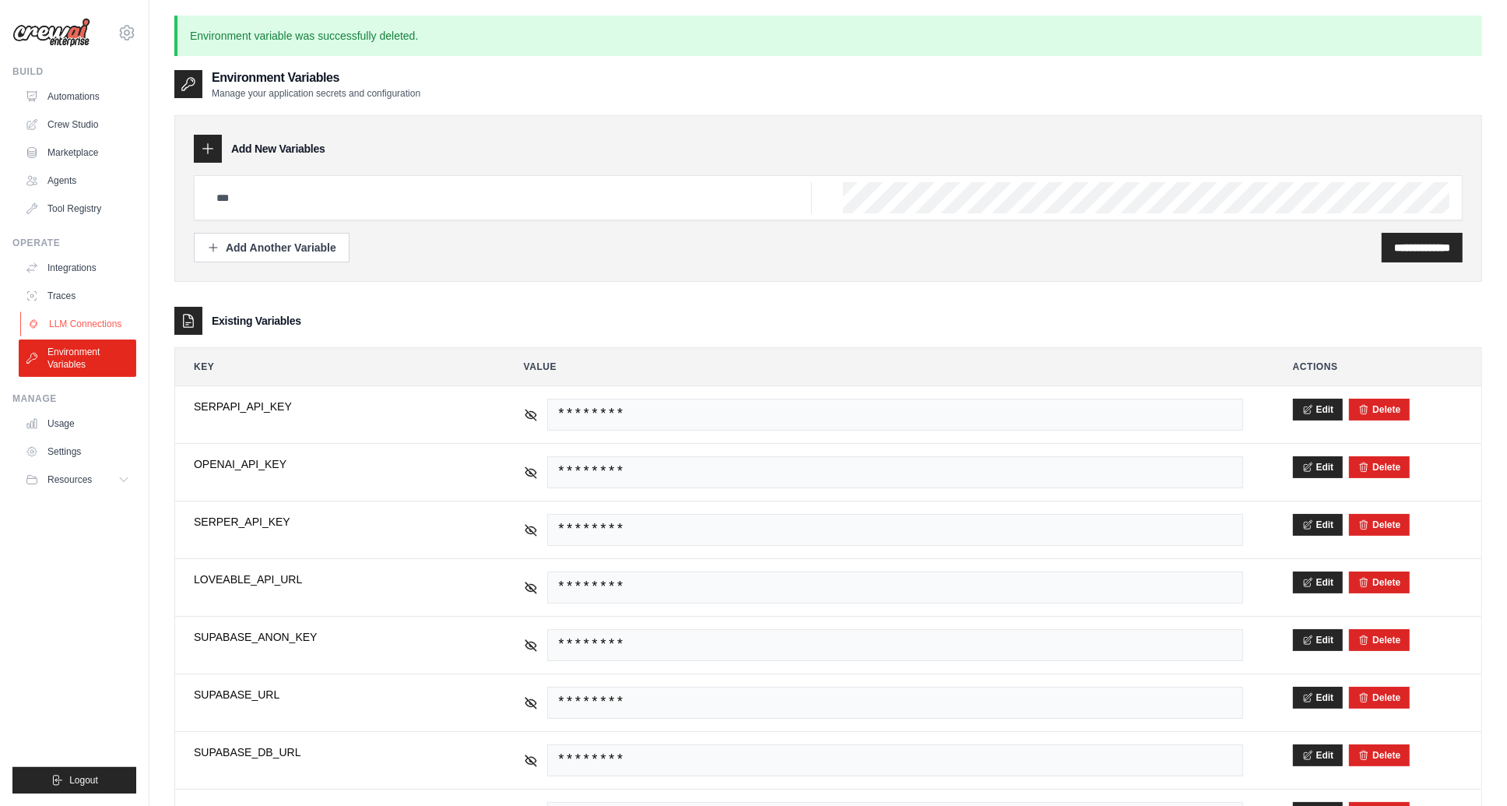
click at [103, 320] on link "LLM Connections" at bounding box center [79, 323] width 118 height 25
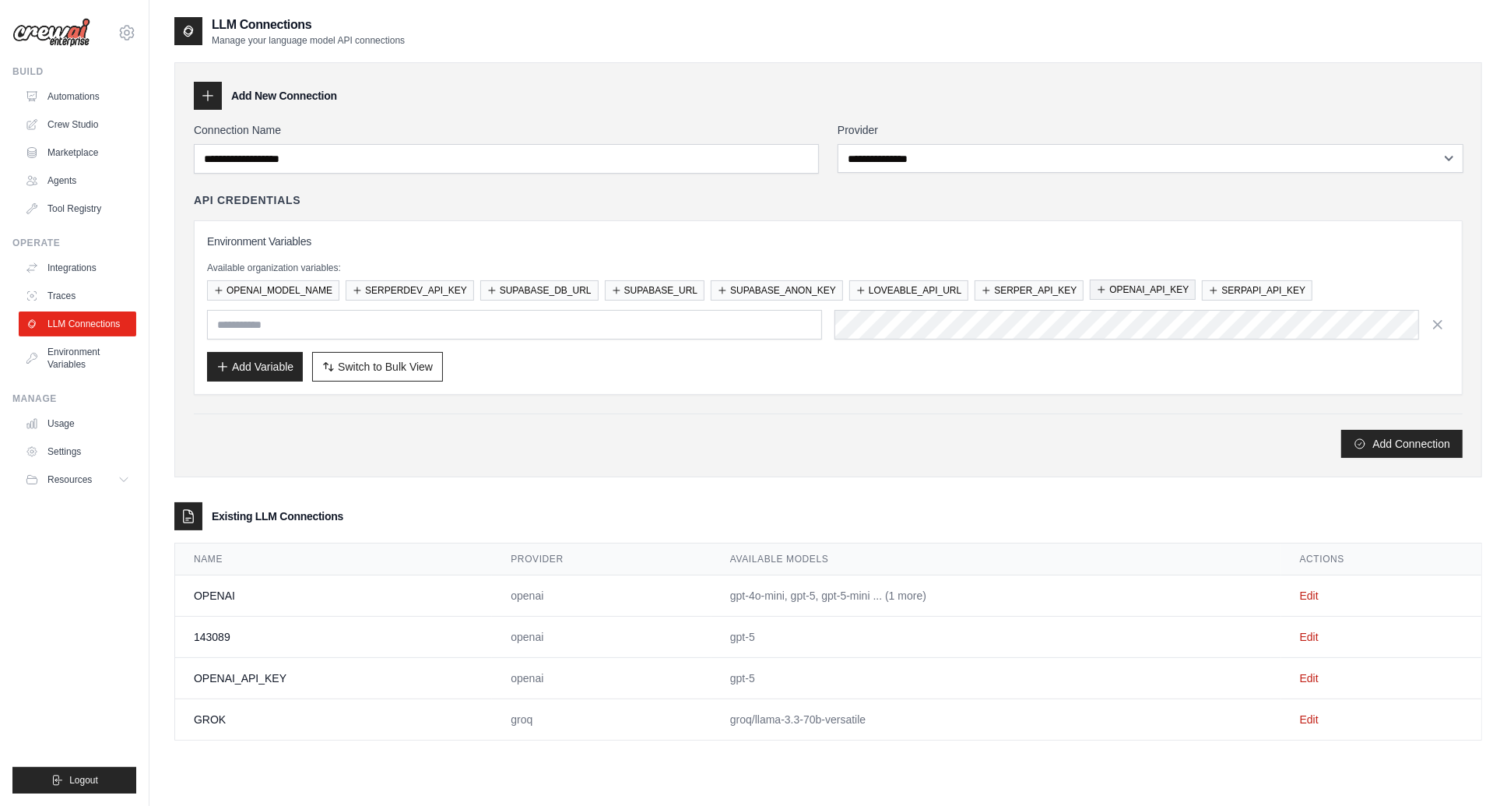
click at [1153, 288] on button "OPENAI_API_KEY" at bounding box center [1143, 289] width 106 height 20
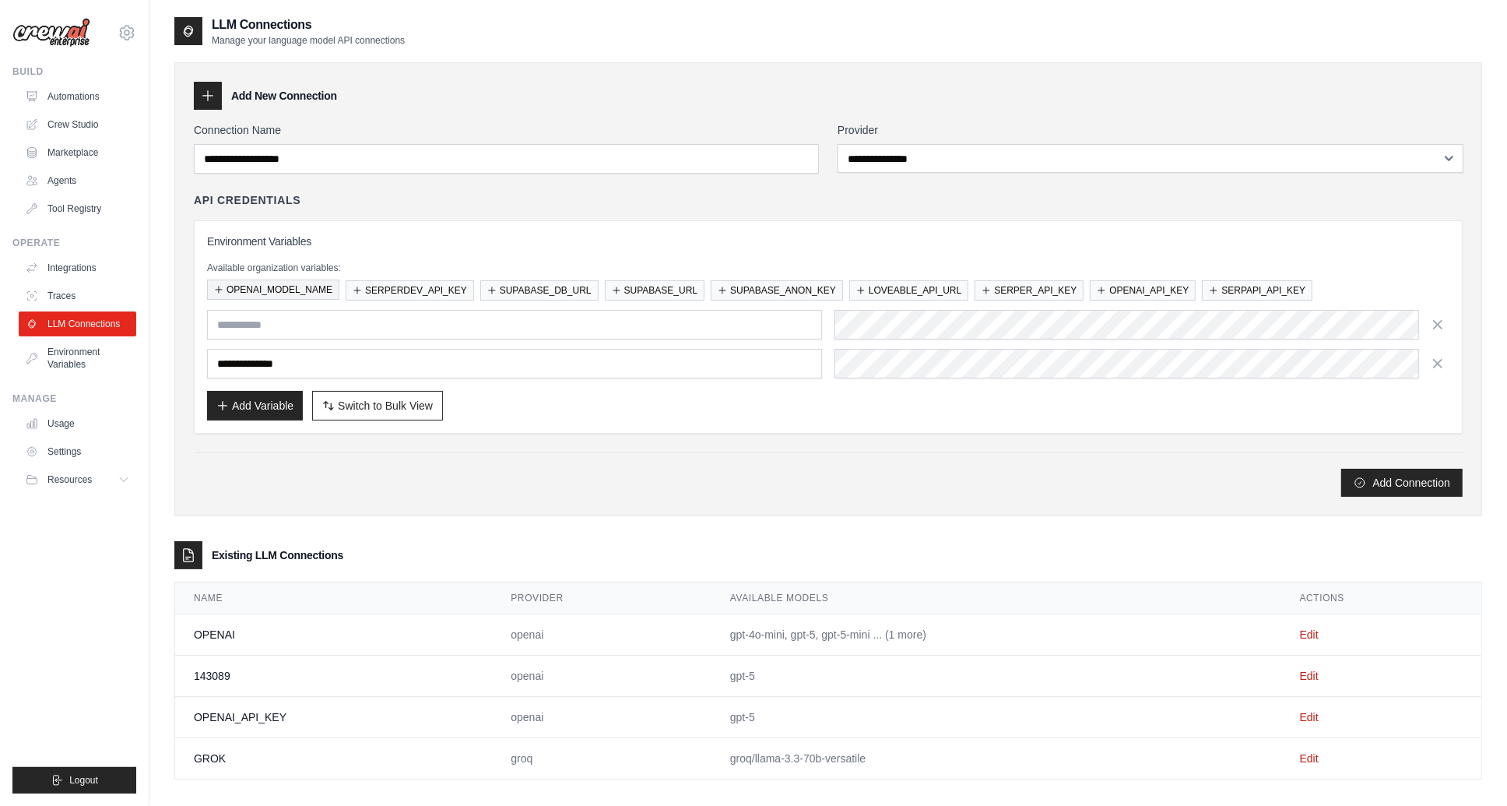
click at [294, 290] on button "OPENAI_MODEL_NAME" at bounding box center [273, 289] width 132 height 20
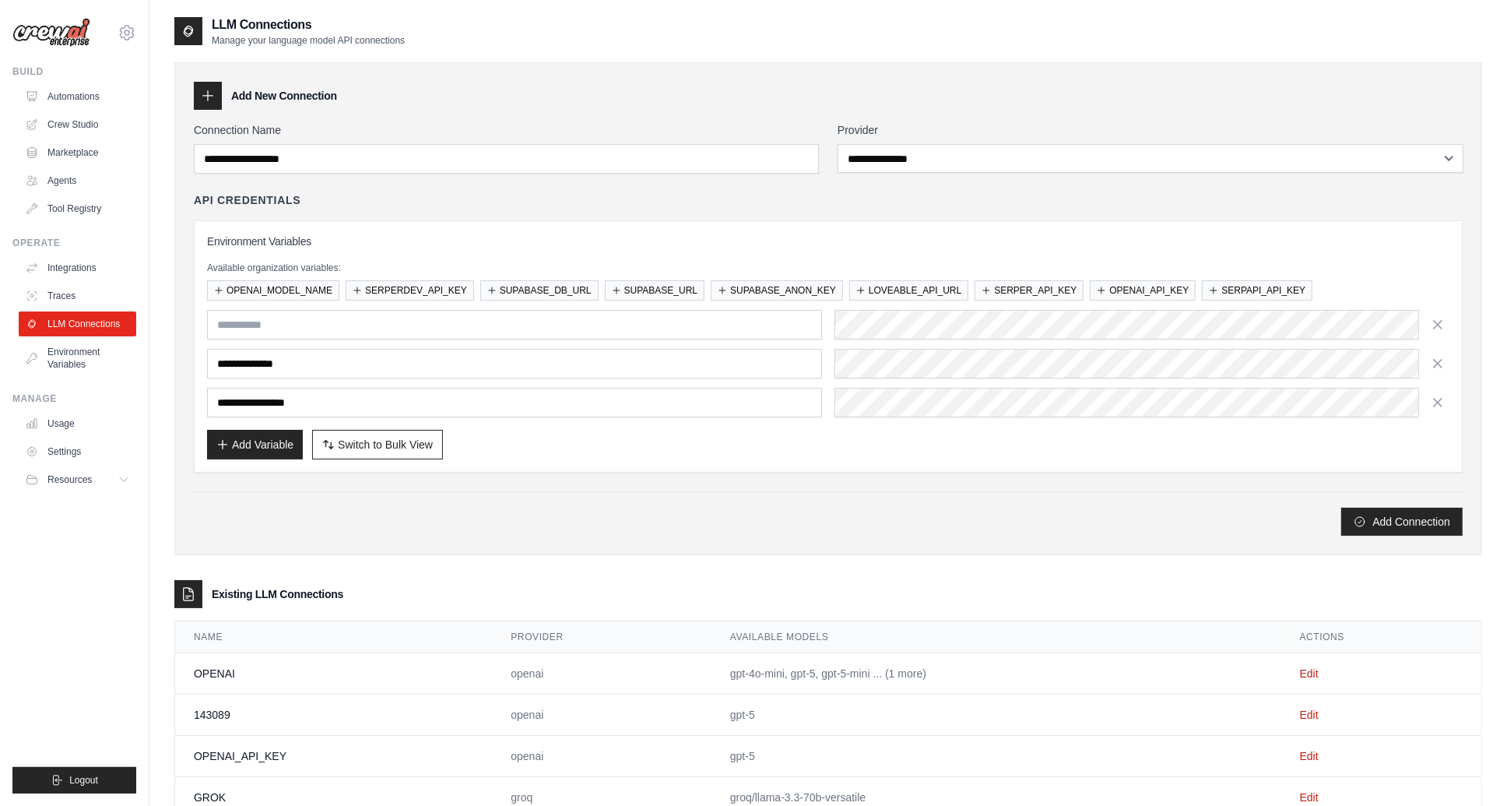
click at [711, 444] on div "Add Variable Switch to Bulk View Switch to Table View" at bounding box center [828, 445] width 1242 height 30
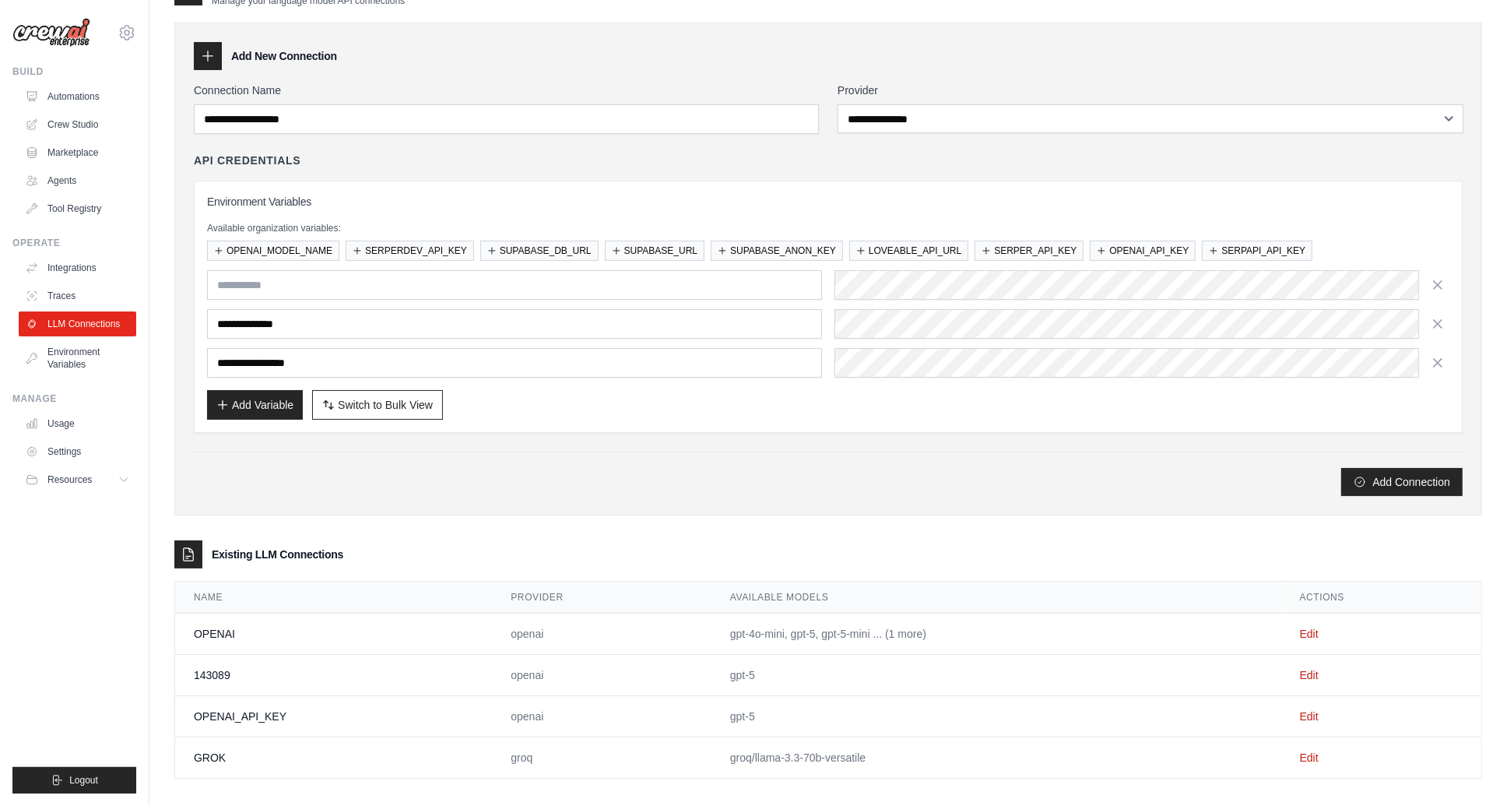
scroll to position [46, 0]
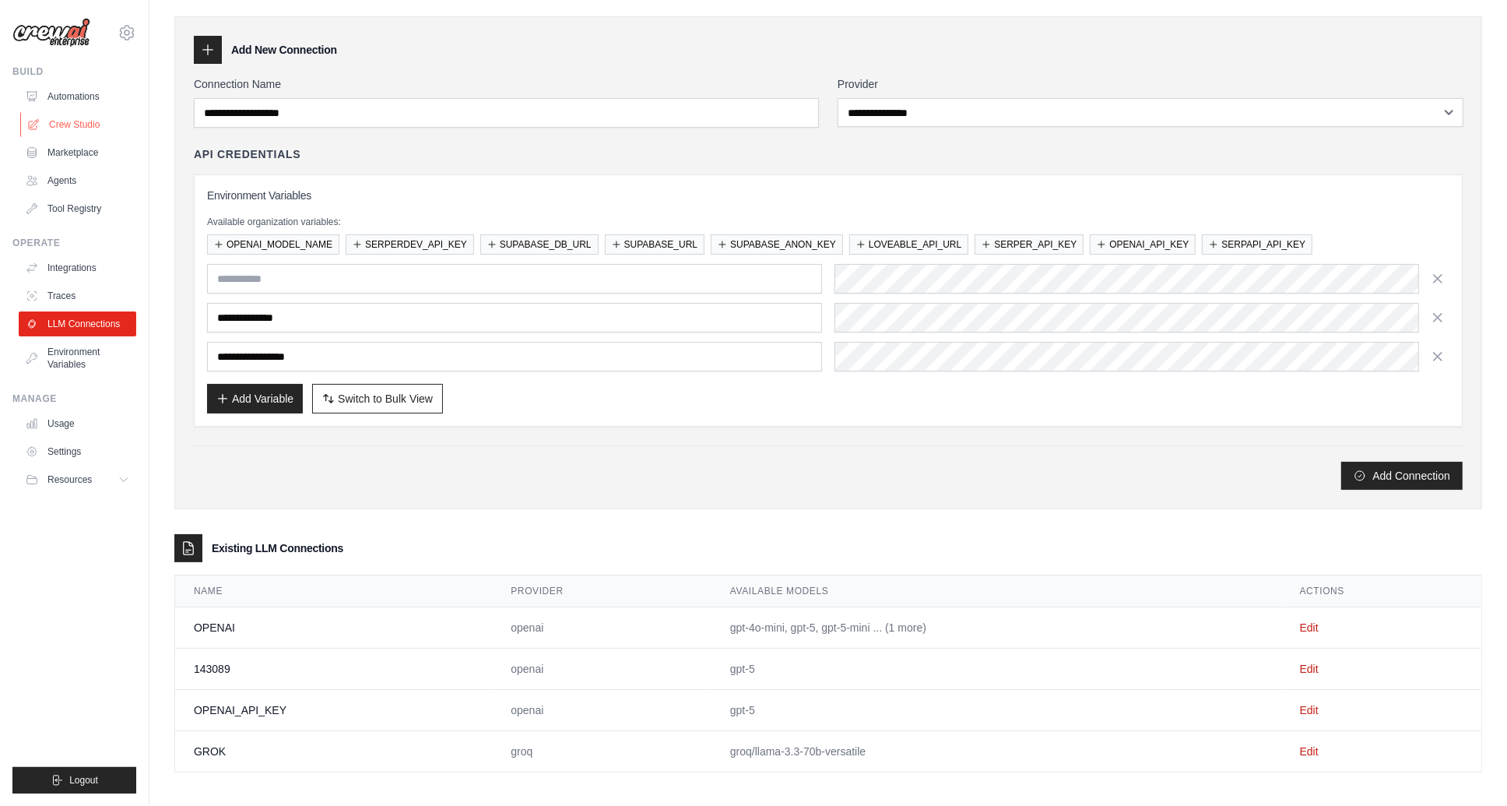
click at [77, 125] on link "Crew Studio" at bounding box center [79, 124] width 118 height 25
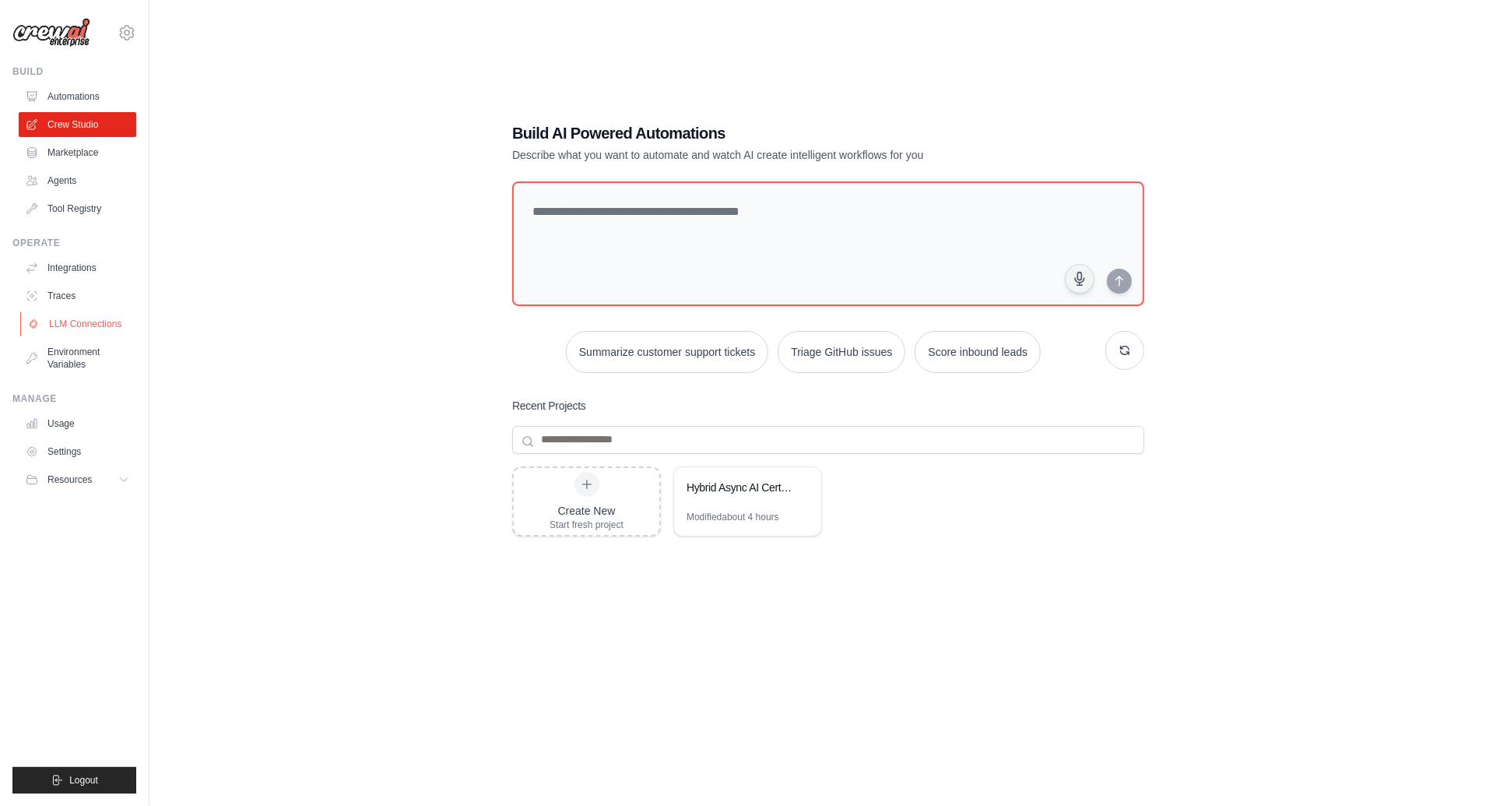
click at [86, 319] on link "LLM Connections" at bounding box center [79, 323] width 118 height 25
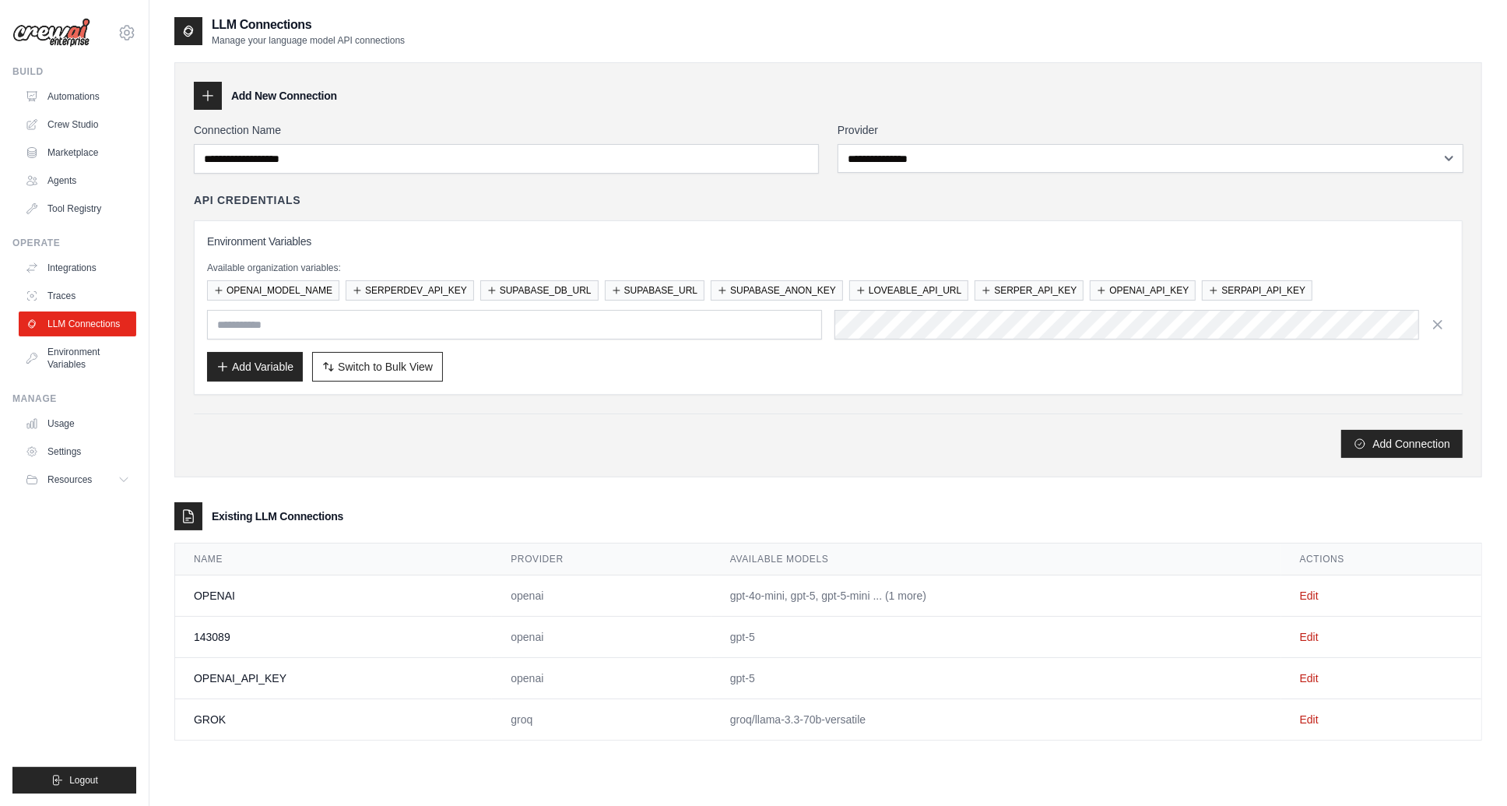
click at [255, 592] on td "OPENAI" at bounding box center [333, 595] width 317 height 41
click at [1309, 591] on link "Edit" at bounding box center [1309, 595] width 19 height 12
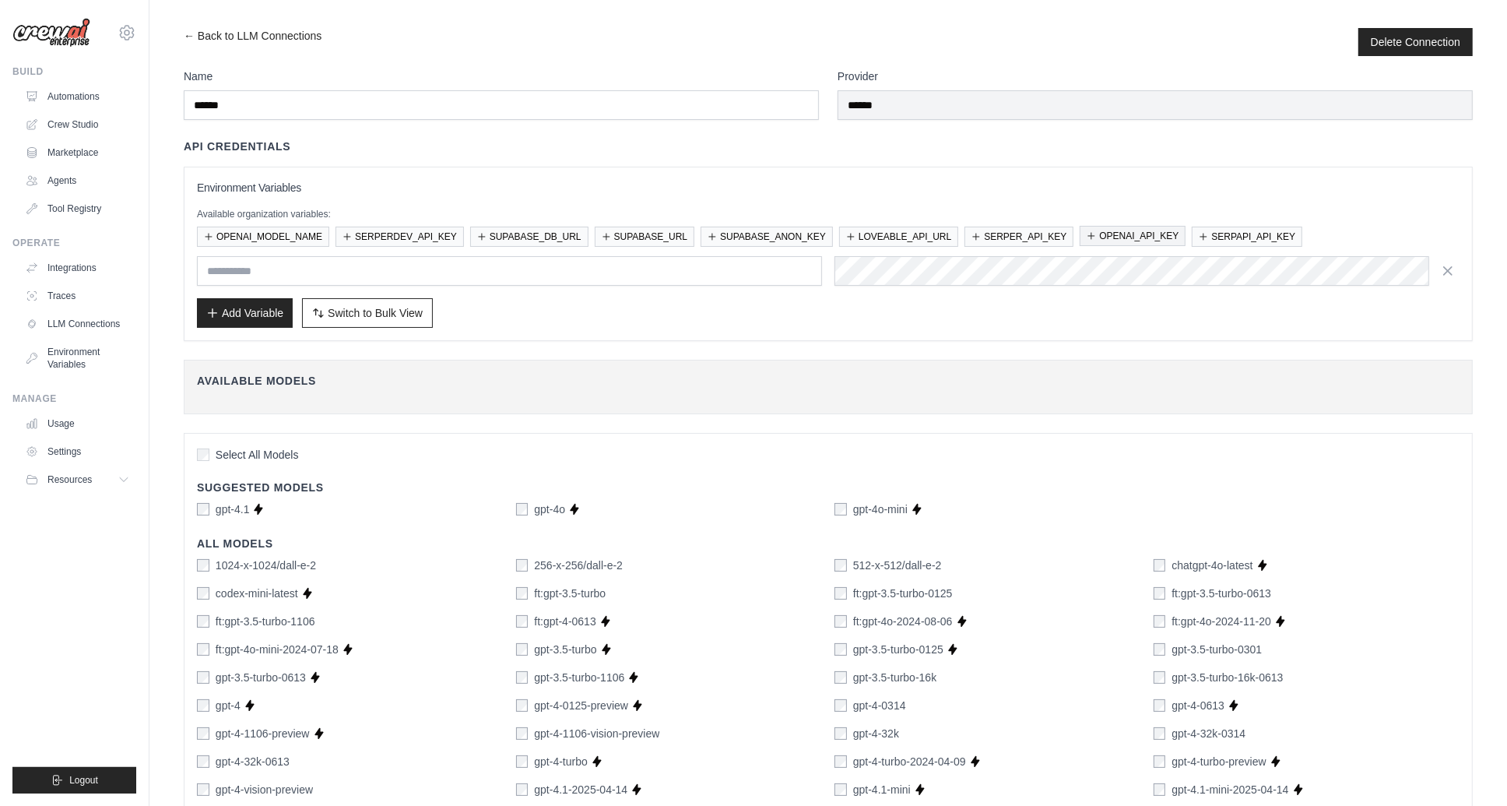
click at [1138, 230] on button "OPENAI_API_KEY" at bounding box center [1133, 236] width 106 height 20
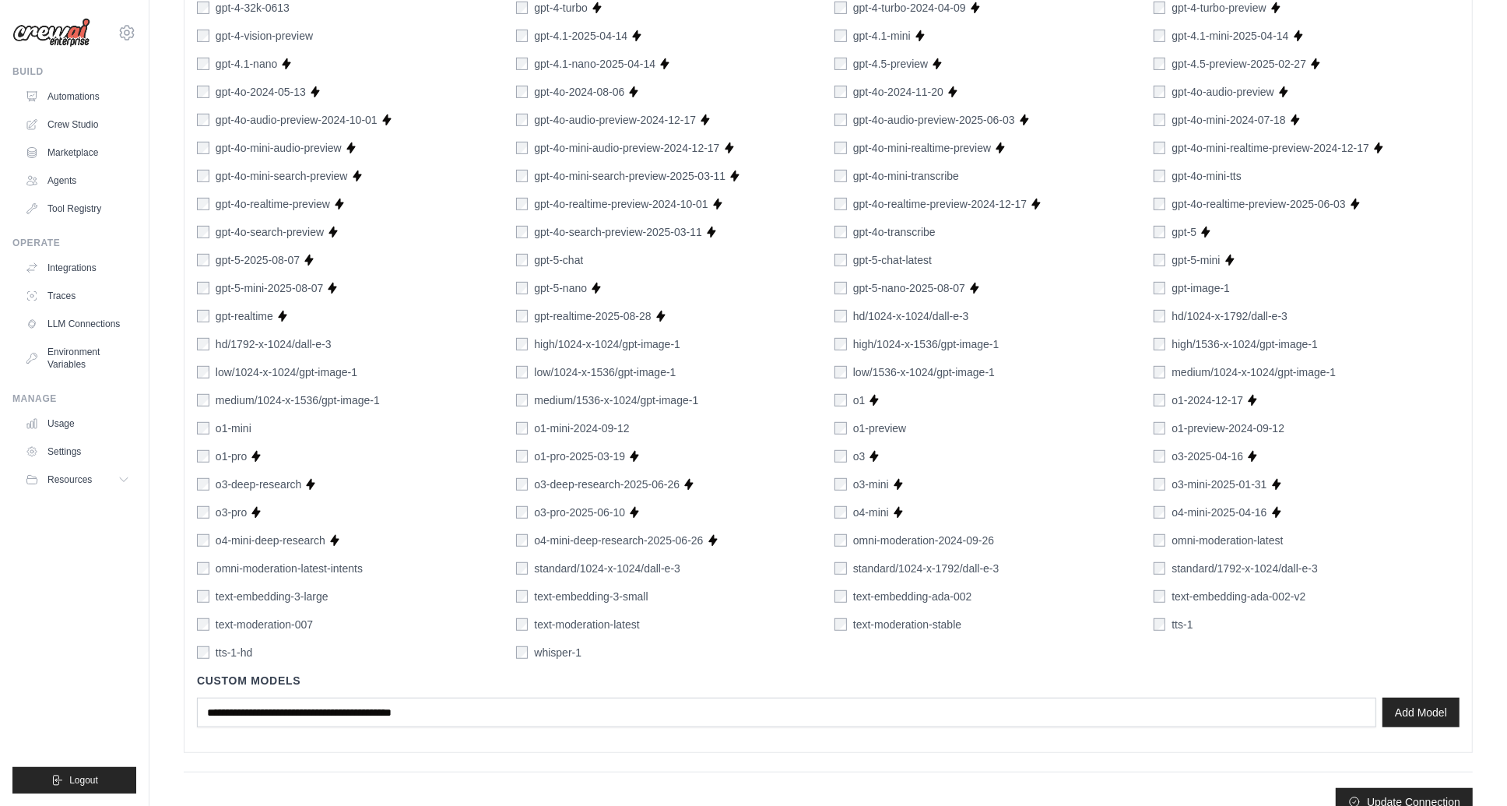
scroll to position [812, 0]
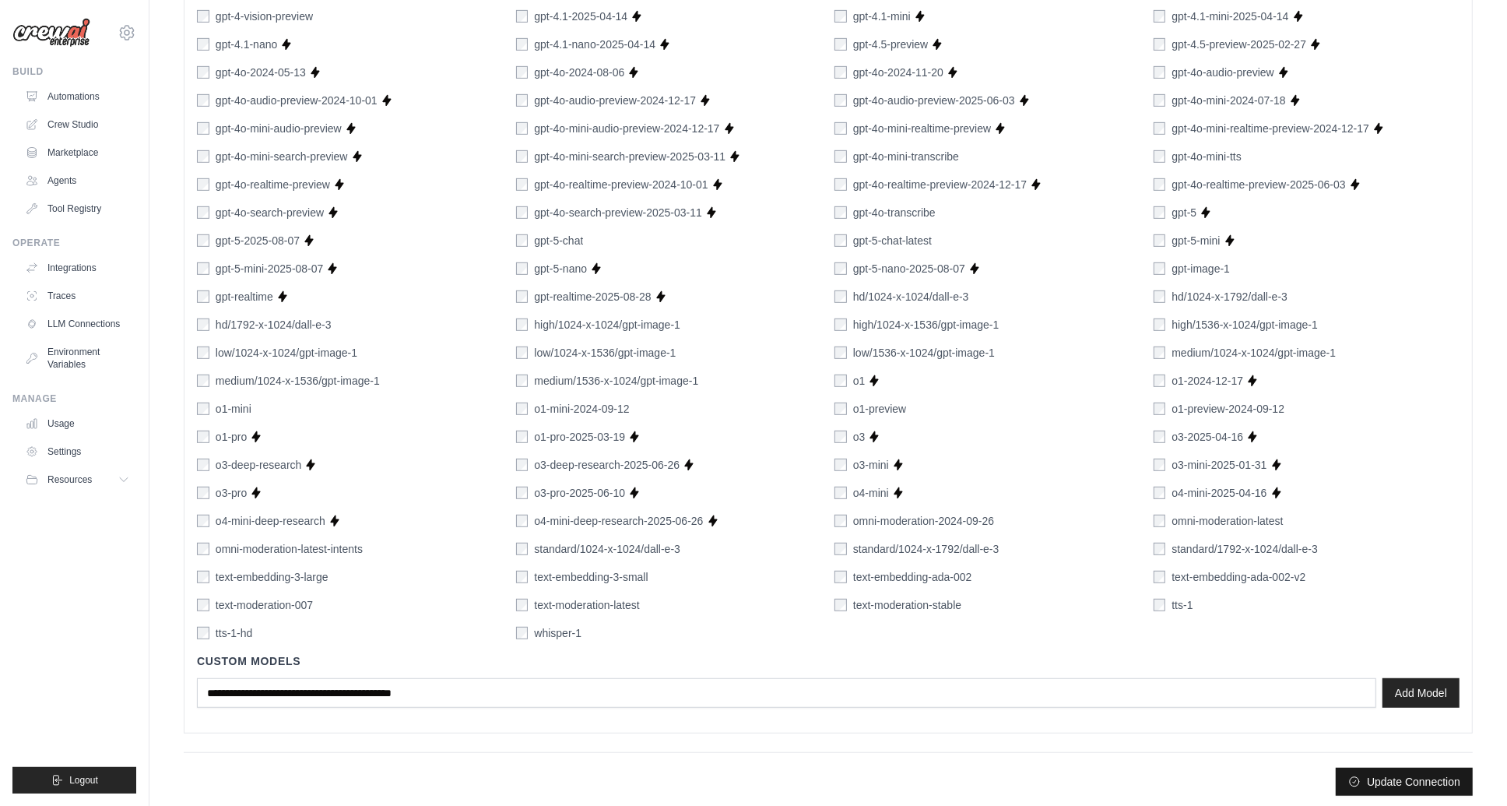
click at [1403, 783] on button "Update Connection" at bounding box center [1404, 782] width 137 height 28
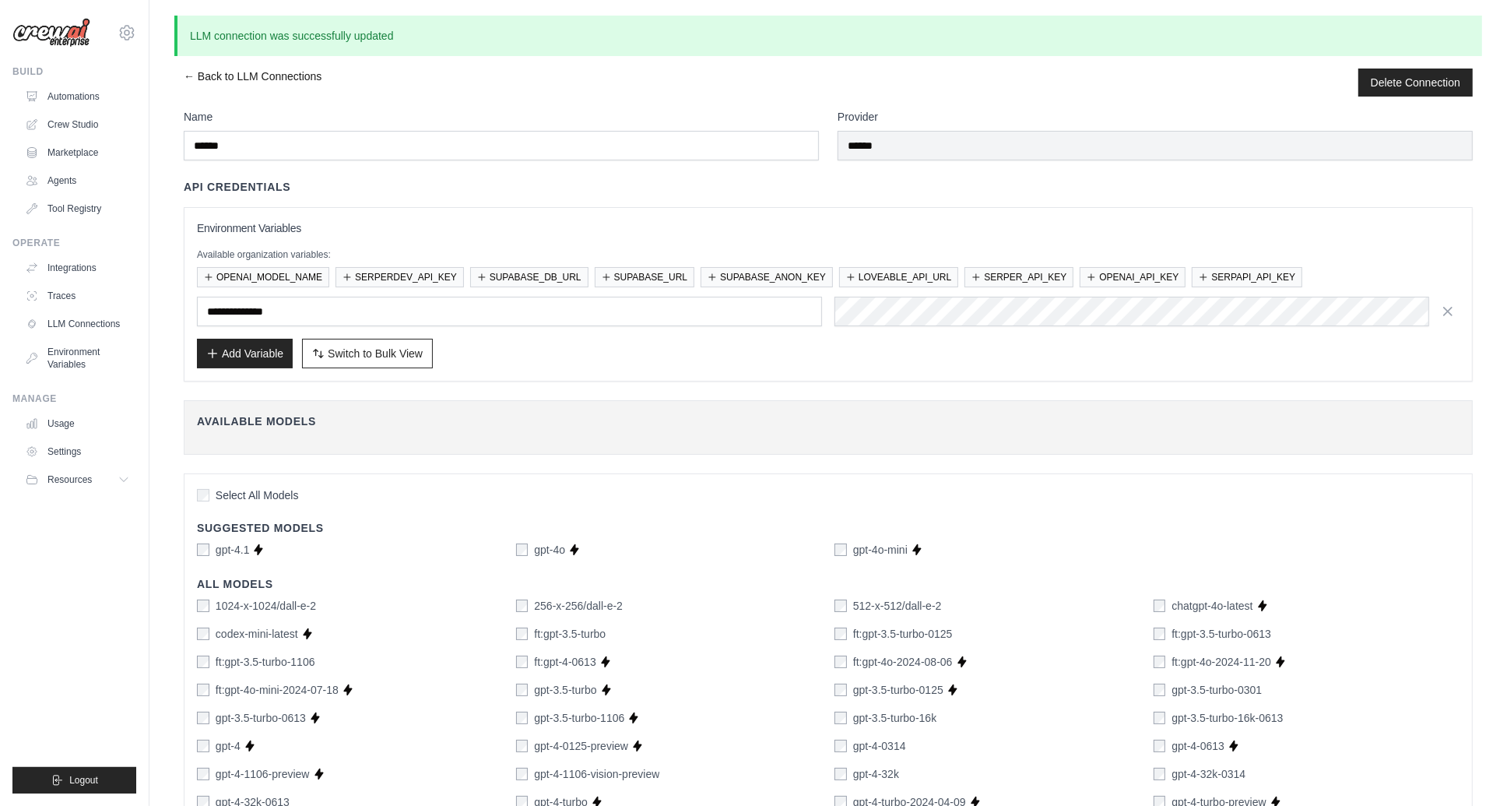
click at [255, 73] on link "← Back to LLM Connections" at bounding box center [253, 82] width 138 height 28
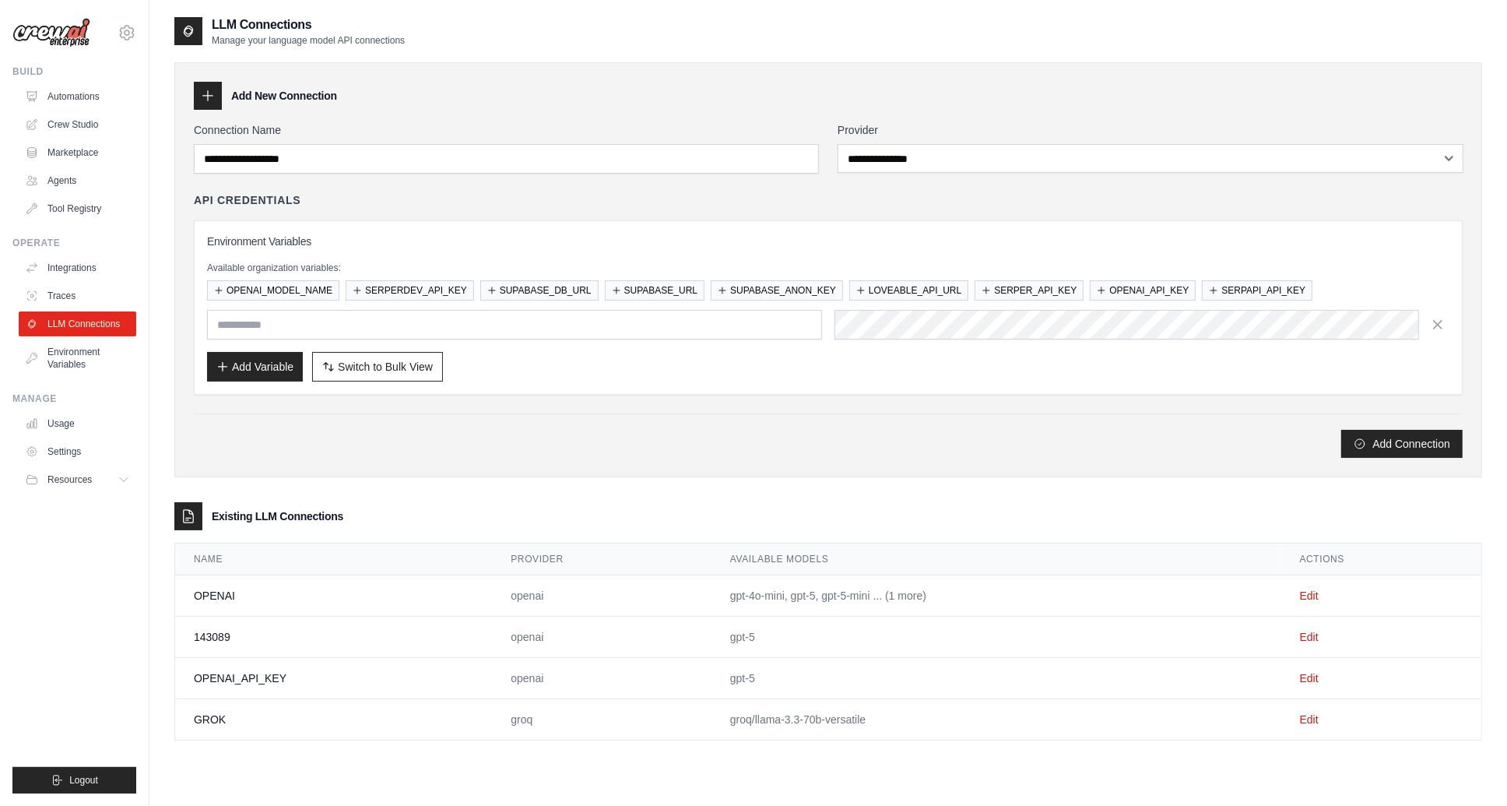
click at [328, 676] on td "OPENAI_API_KEY" at bounding box center [333, 678] width 317 height 41
click at [1308, 672] on link "Edit" at bounding box center [1309, 678] width 19 height 12
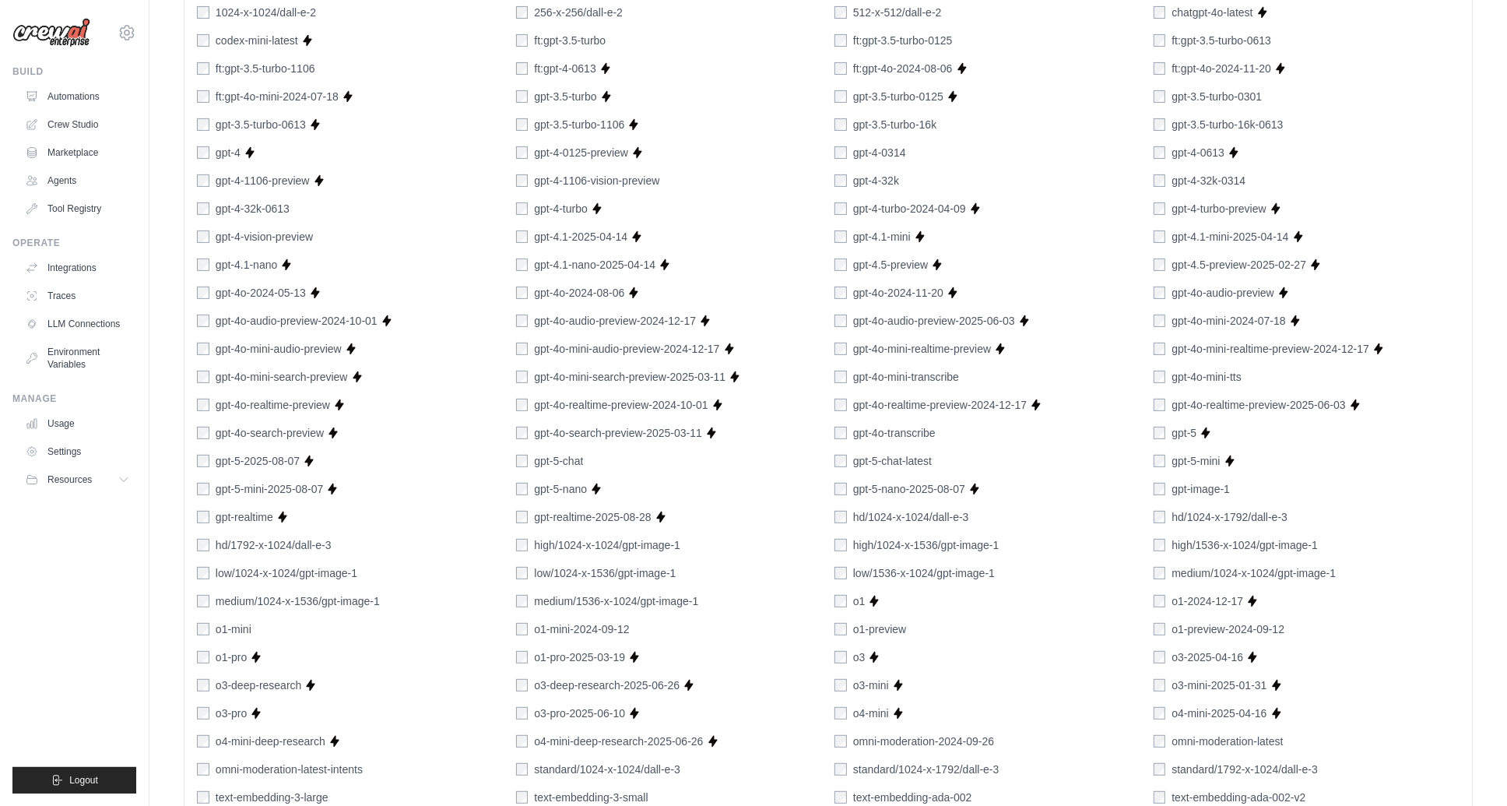
scroll to position [774, 0]
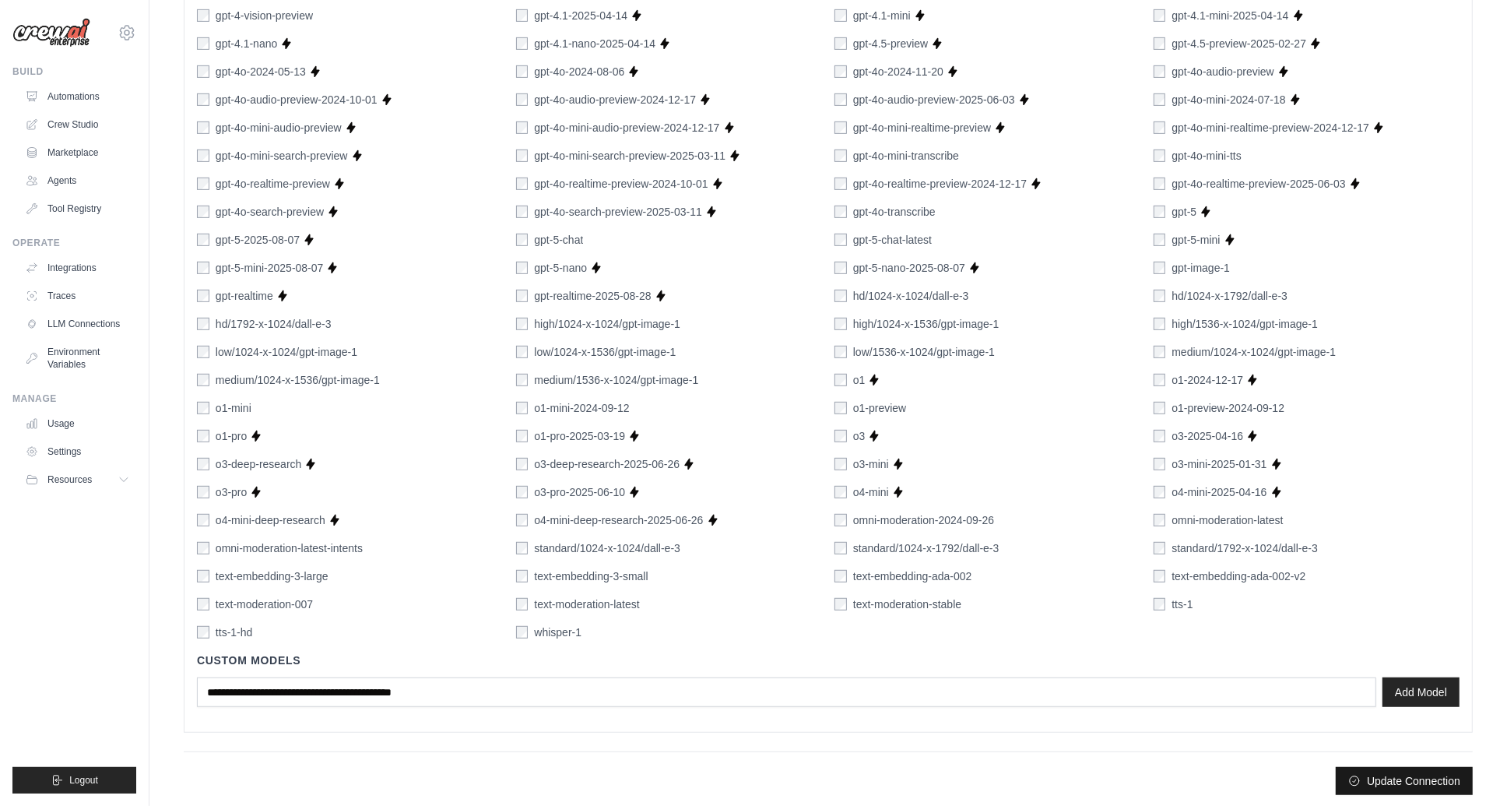
click at [1412, 776] on button "Update Connection" at bounding box center [1404, 781] width 137 height 28
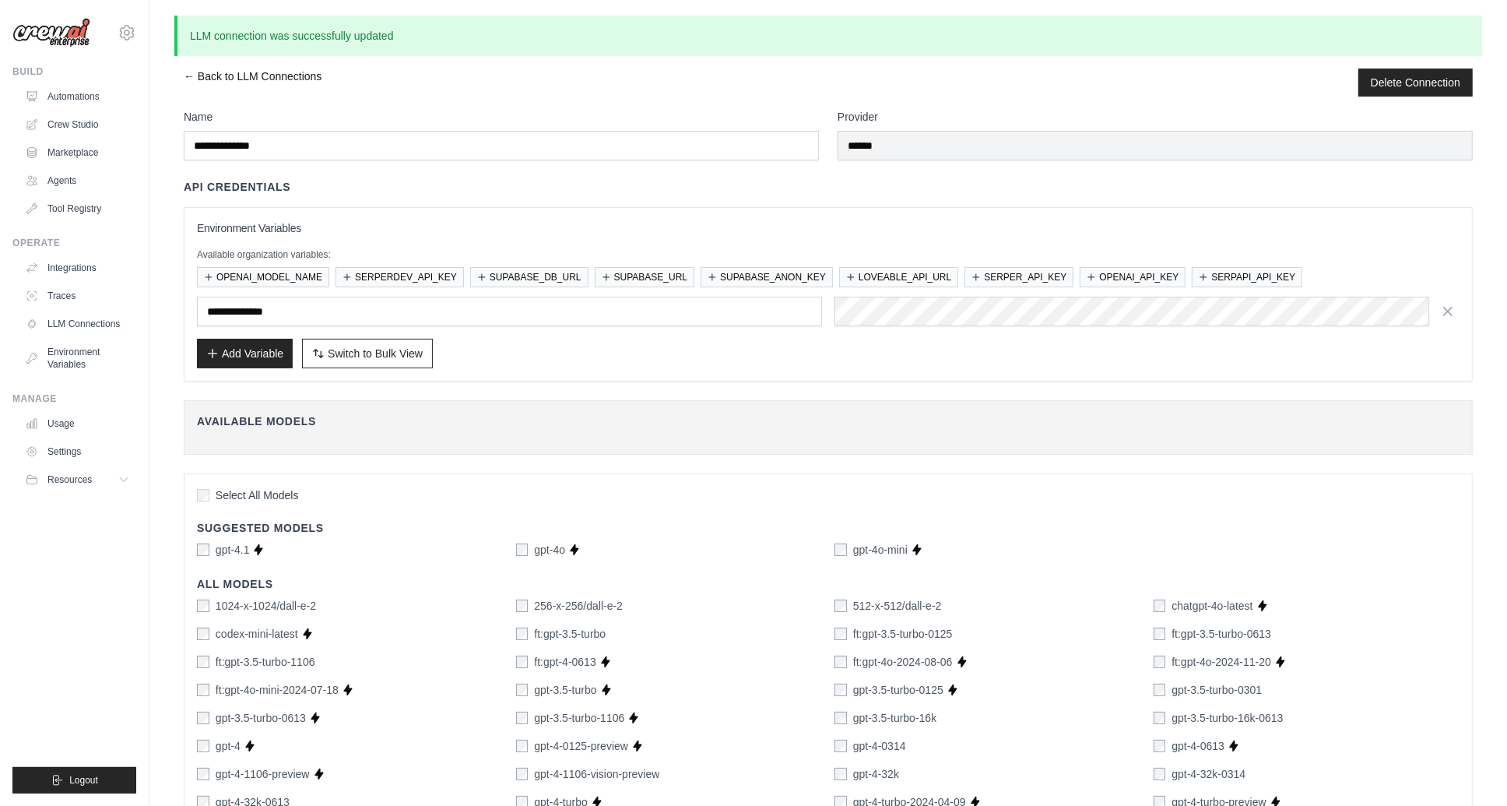
click at [223, 79] on link "← Back to LLM Connections" at bounding box center [253, 82] width 138 height 28
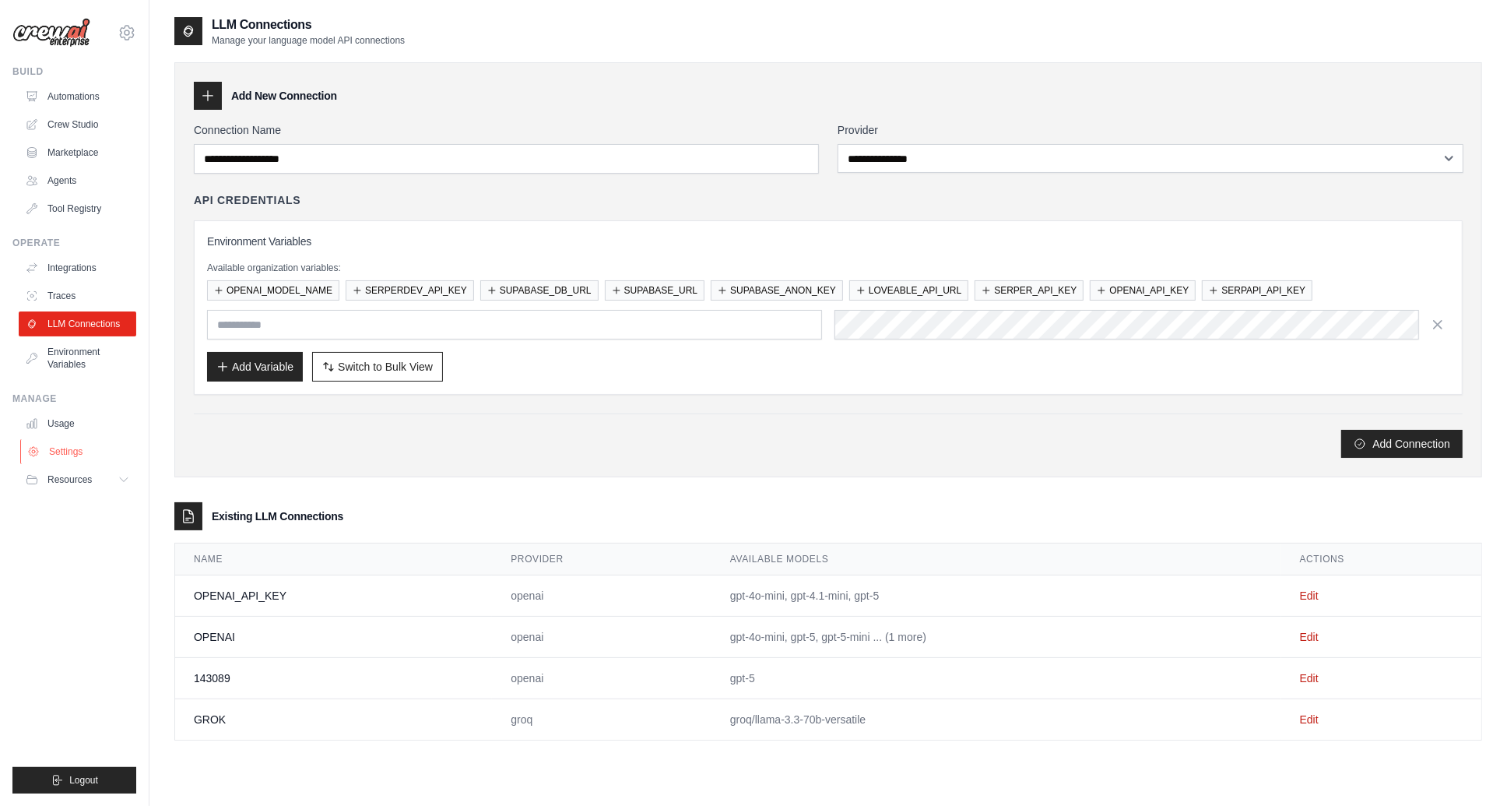
click at [58, 448] on link "Settings" at bounding box center [79, 451] width 118 height 25
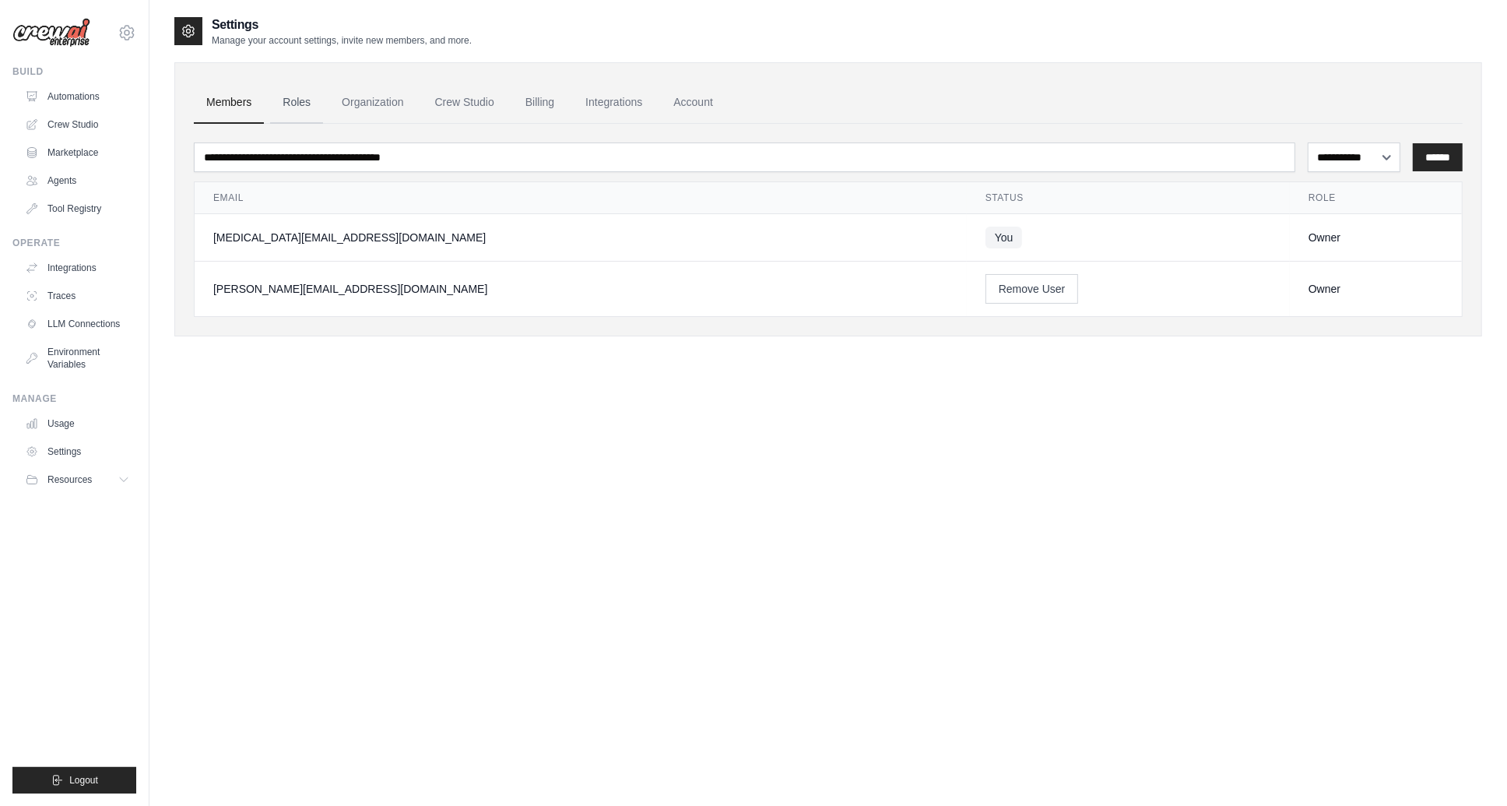
click at [294, 93] on link "Roles" at bounding box center [296, 103] width 53 height 42
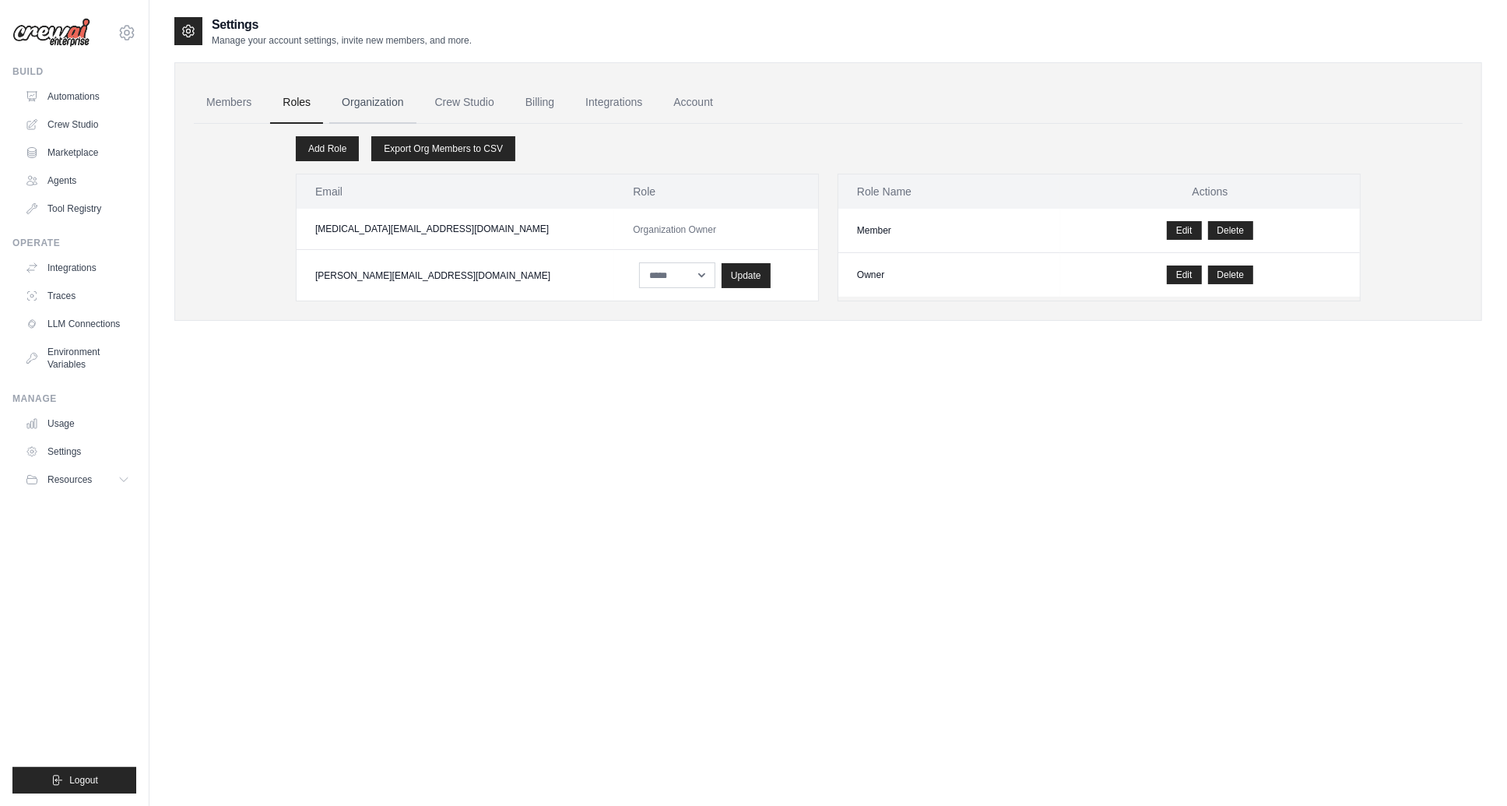
click at [376, 99] on link "Organization" at bounding box center [372, 103] width 86 height 42
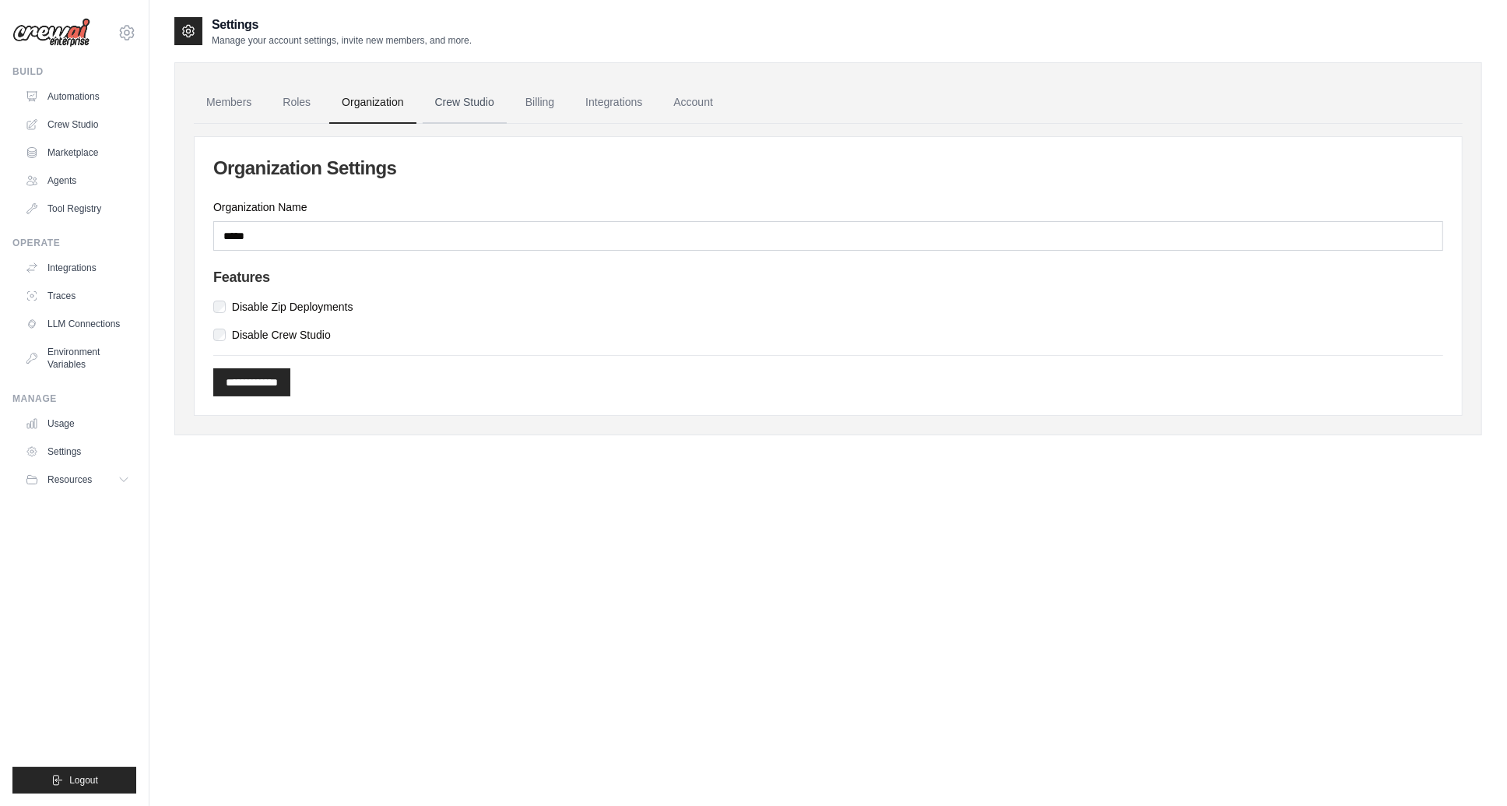
click at [460, 107] on link "Crew Studio" at bounding box center [465, 103] width 84 height 42
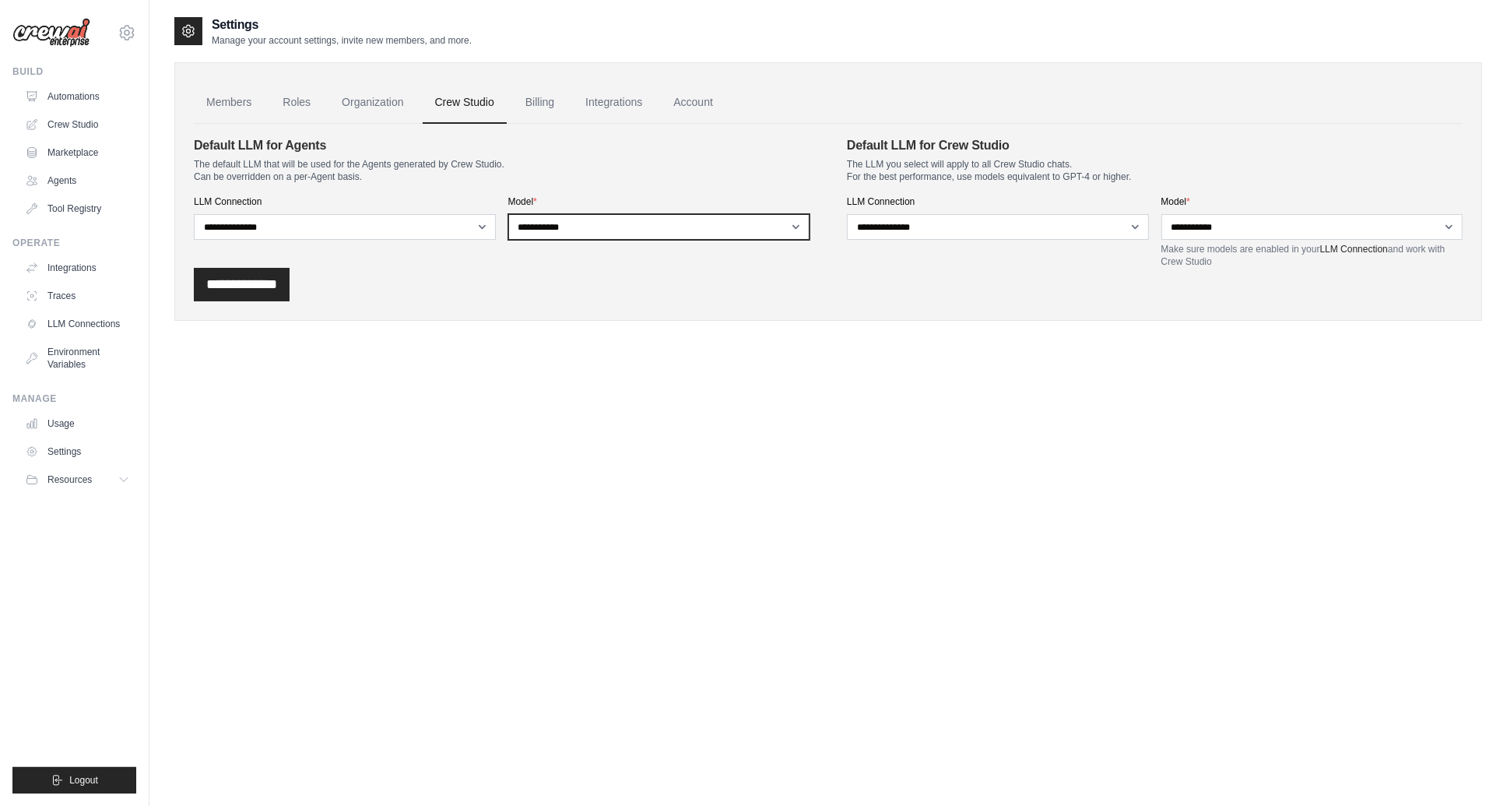
click at [792, 222] on select "**********" at bounding box center [659, 227] width 302 height 26
select select "*****"
click at [508, 214] on select "**********" at bounding box center [659, 227] width 302 height 26
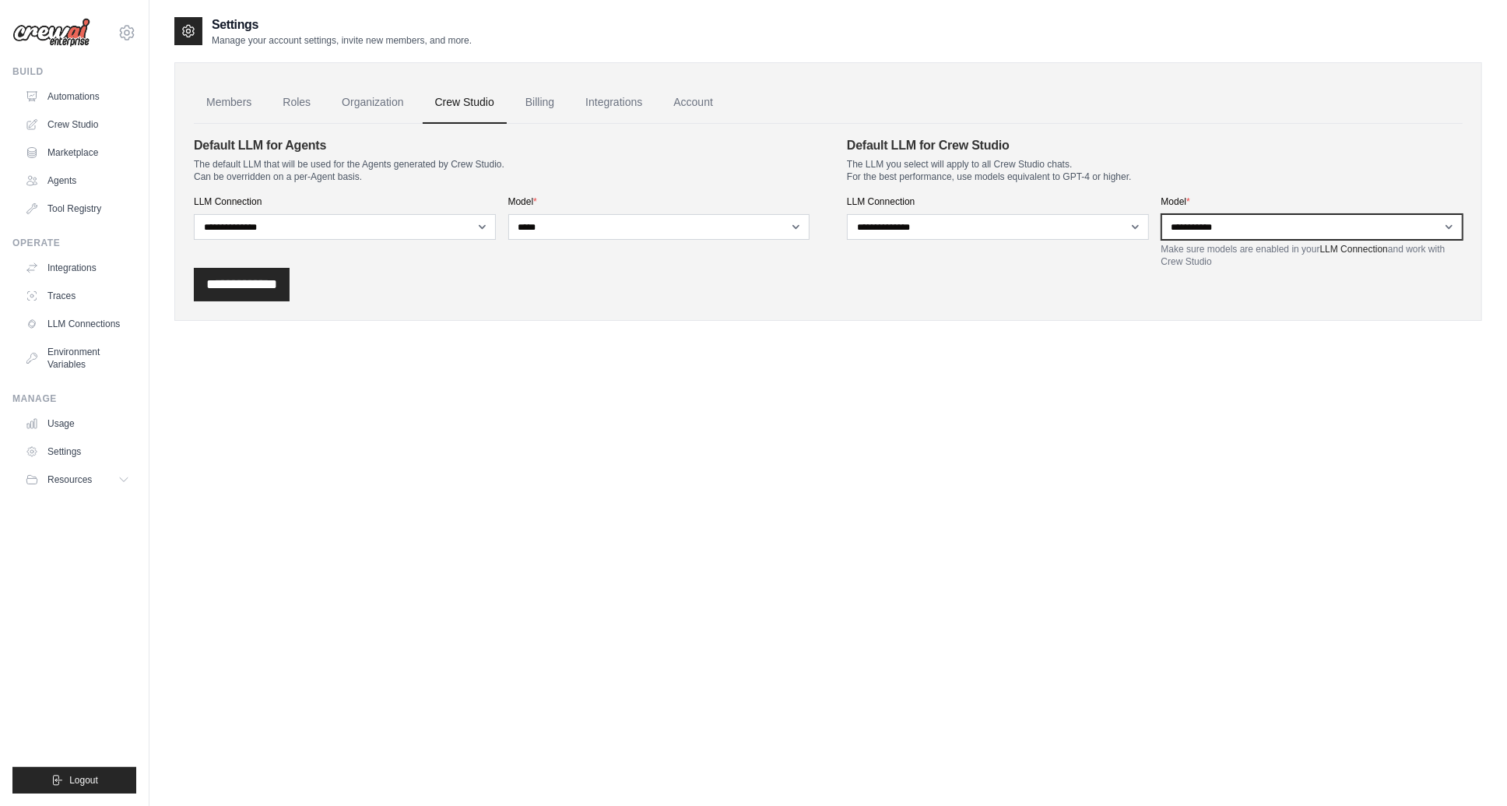
click at [1448, 227] on select "**********" at bounding box center [1312, 227] width 302 height 26
select select "*****"
click at [1161, 214] on select "**********" at bounding box center [1312, 227] width 302 height 26
click at [255, 284] on input "**********" at bounding box center [242, 284] width 96 height 33
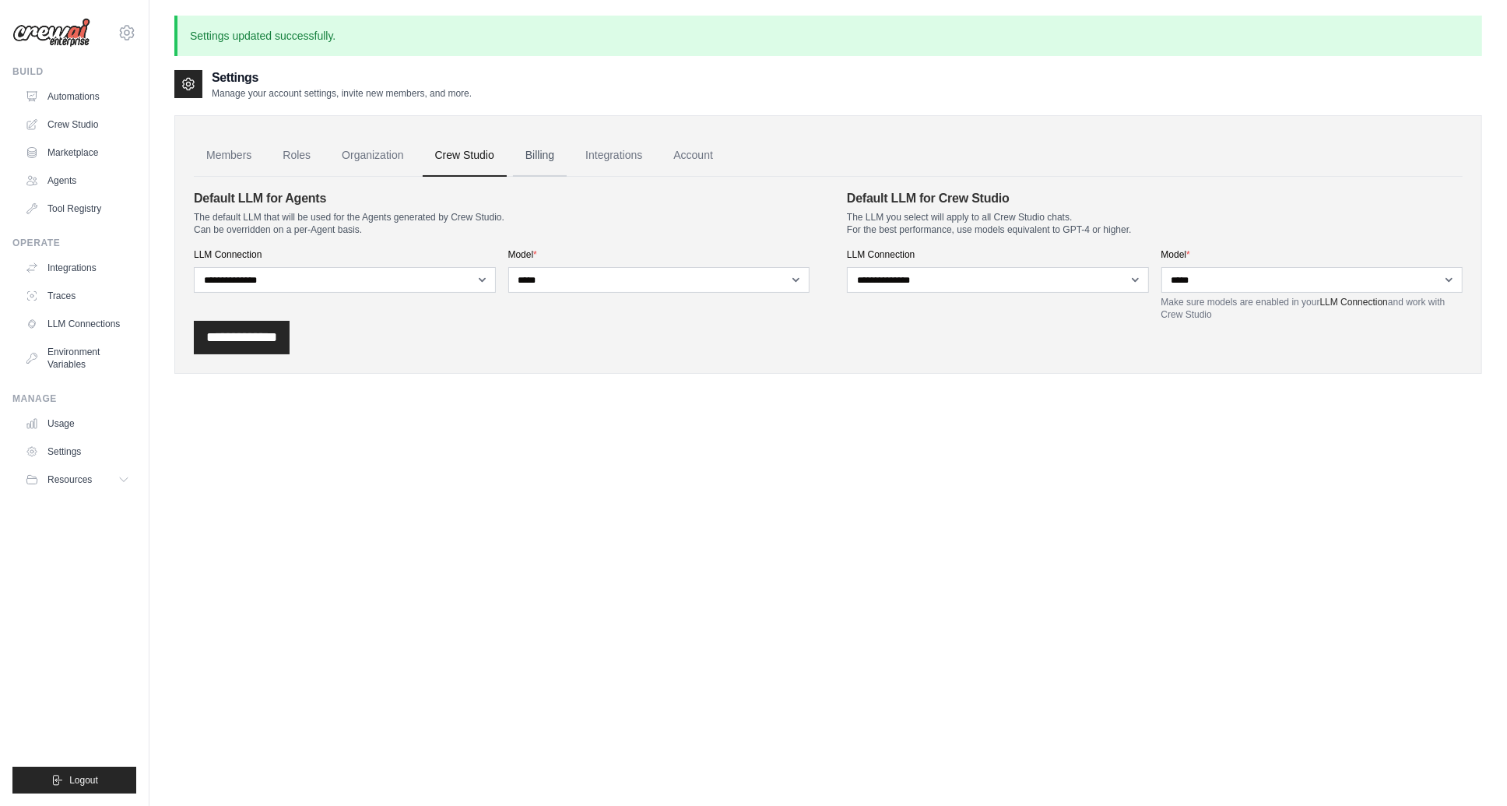
click at [534, 157] on link "Billing" at bounding box center [540, 156] width 54 height 42
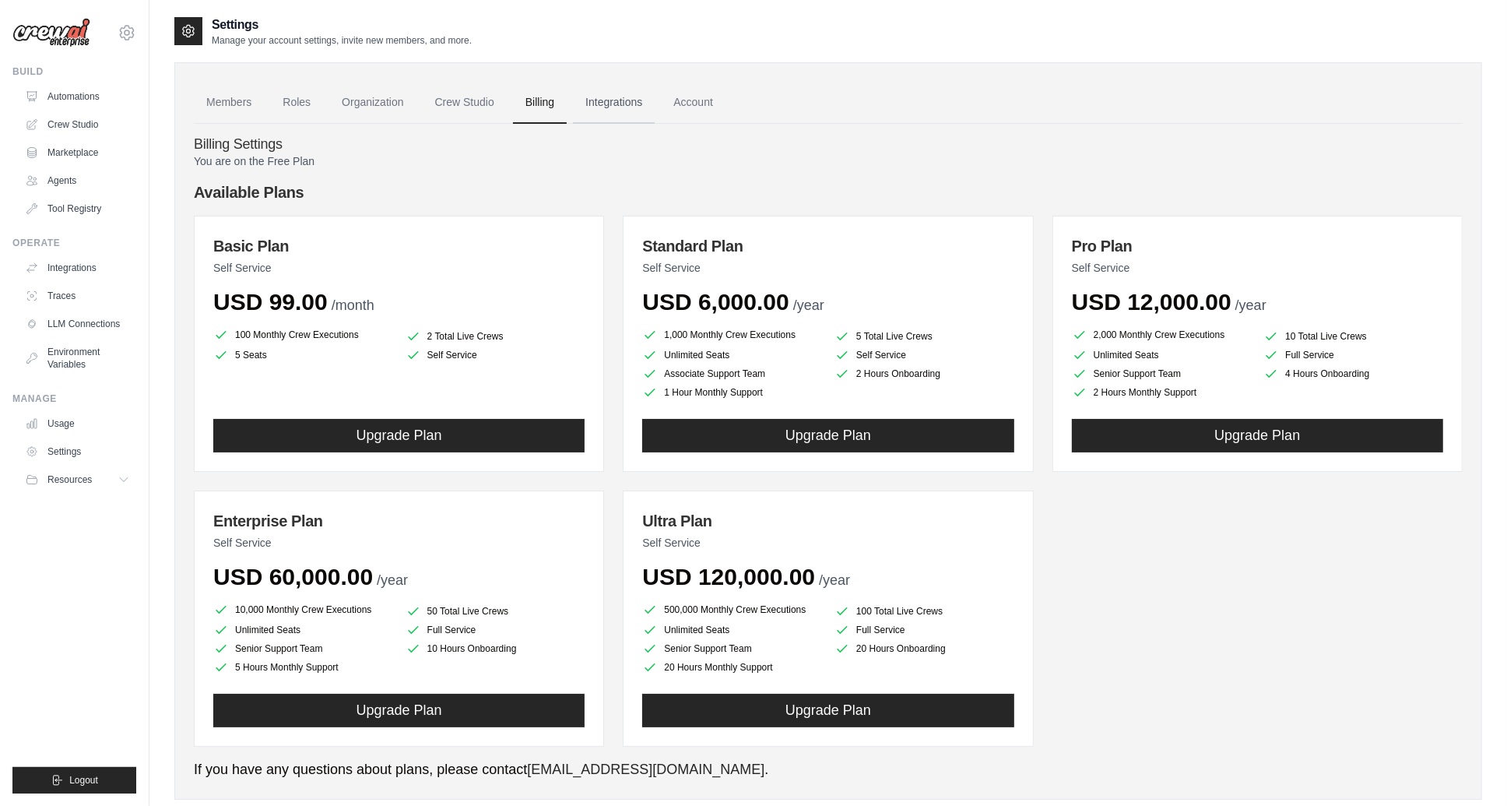
click at [610, 96] on link "Integrations" at bounding box center [614, 103] width 82 height 42
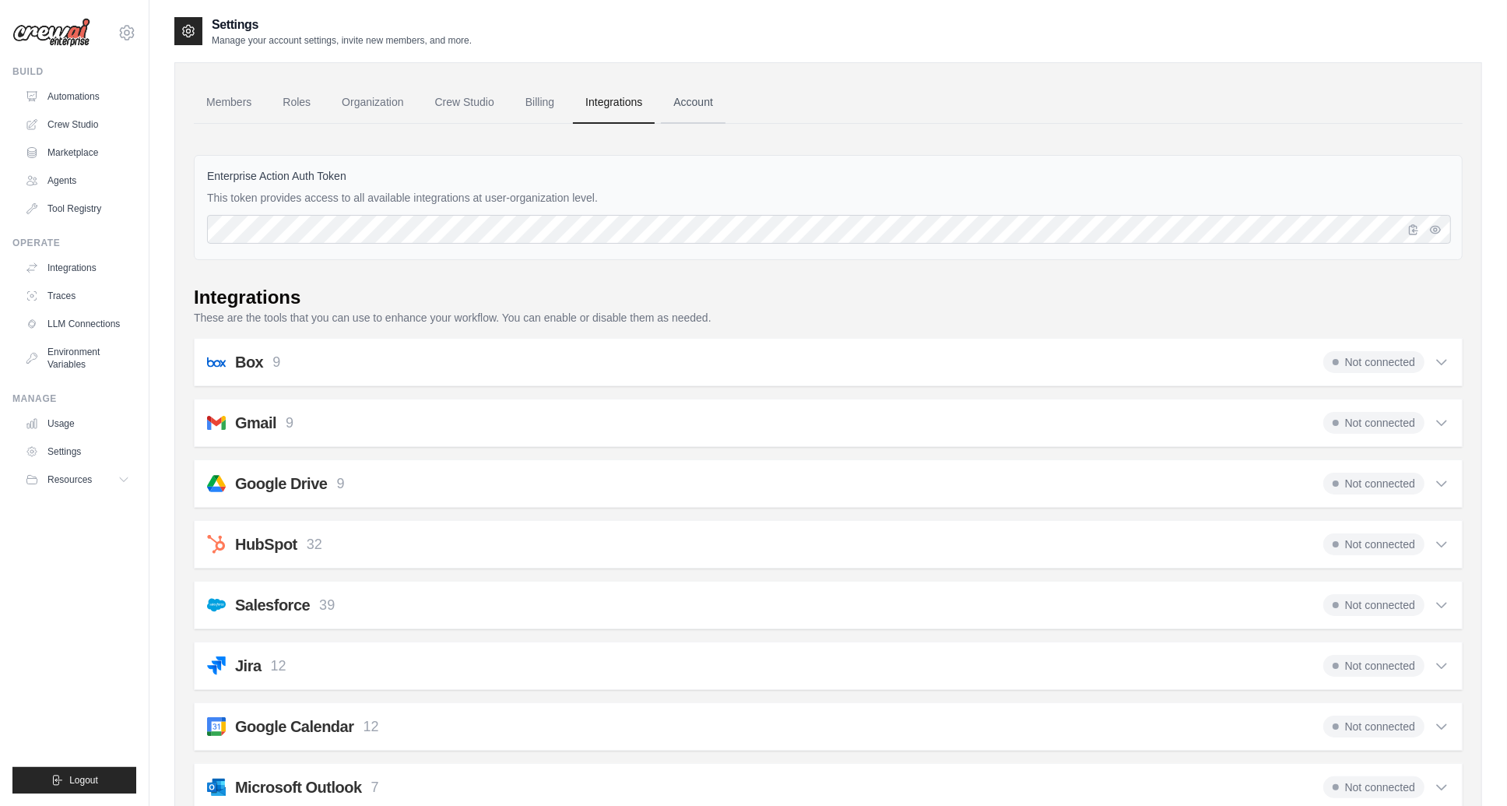
click at [699, 97] on link "Account" at bounding box center [693, 103] width 65 height 42
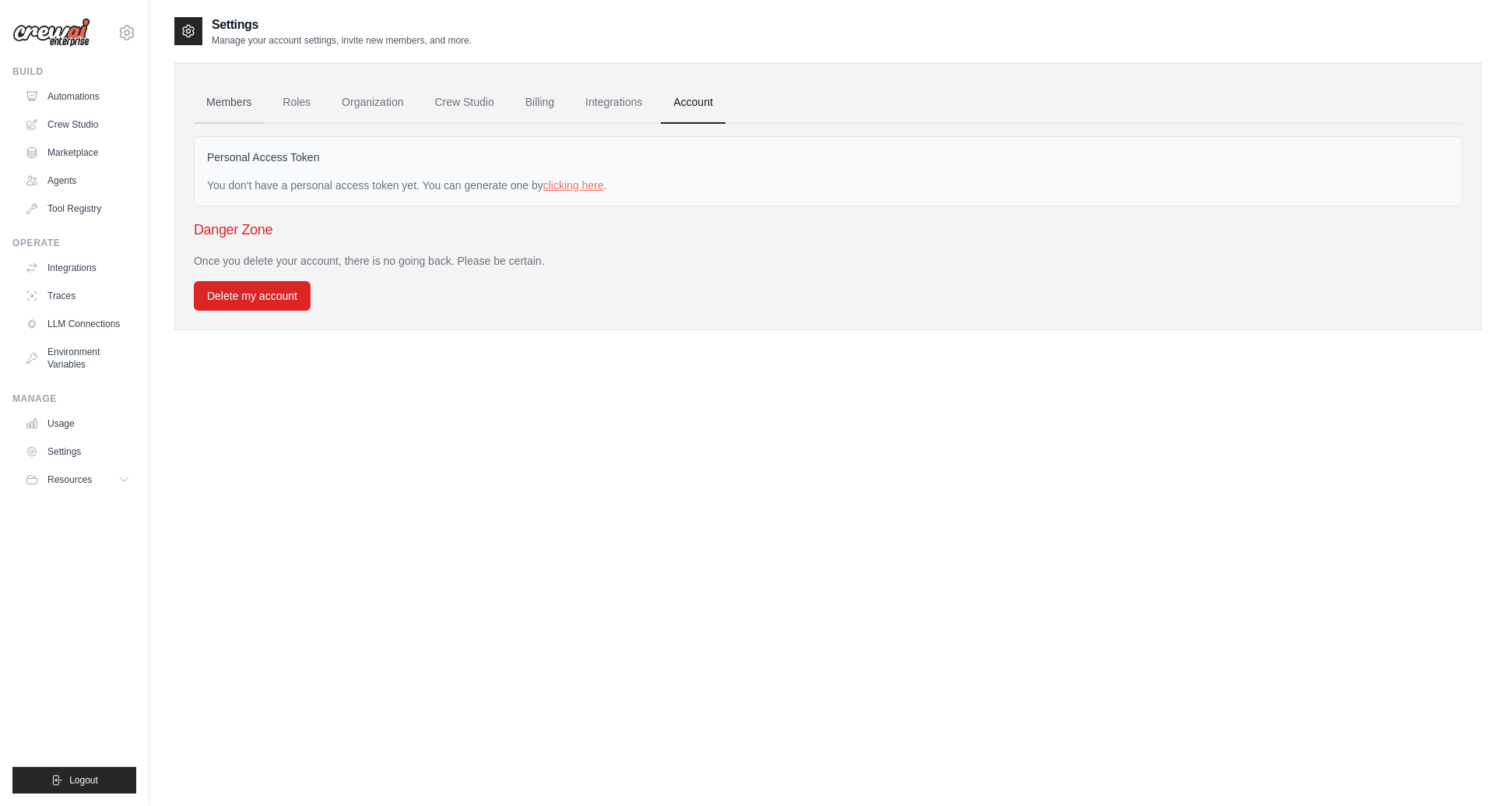
click at [226, 102] on link "Members" at bounding box center [229, 103] width 70 height 42
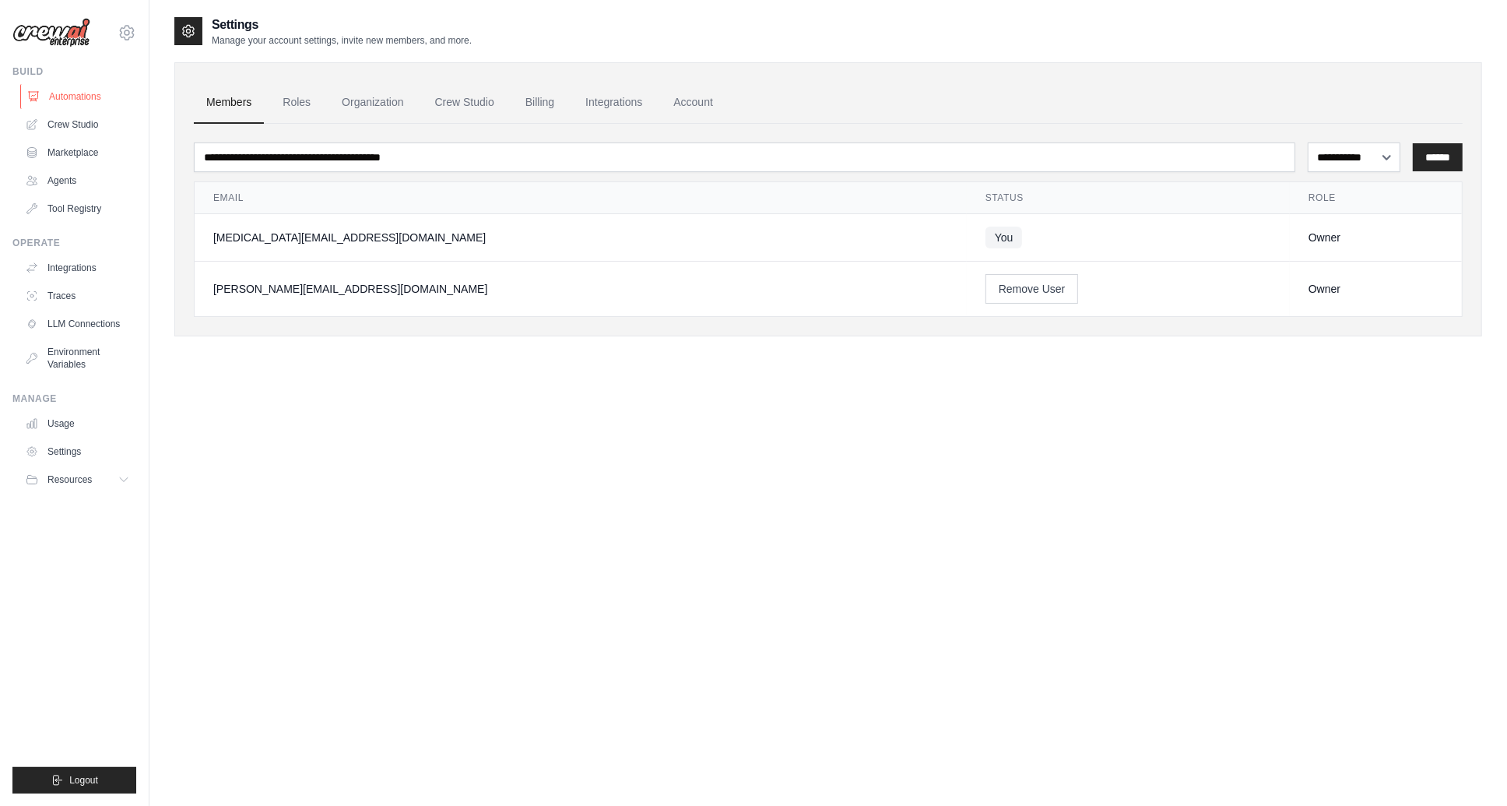
click at [58, 101] on link "Automations" at bounding box center [79, 96] width 118 height 25
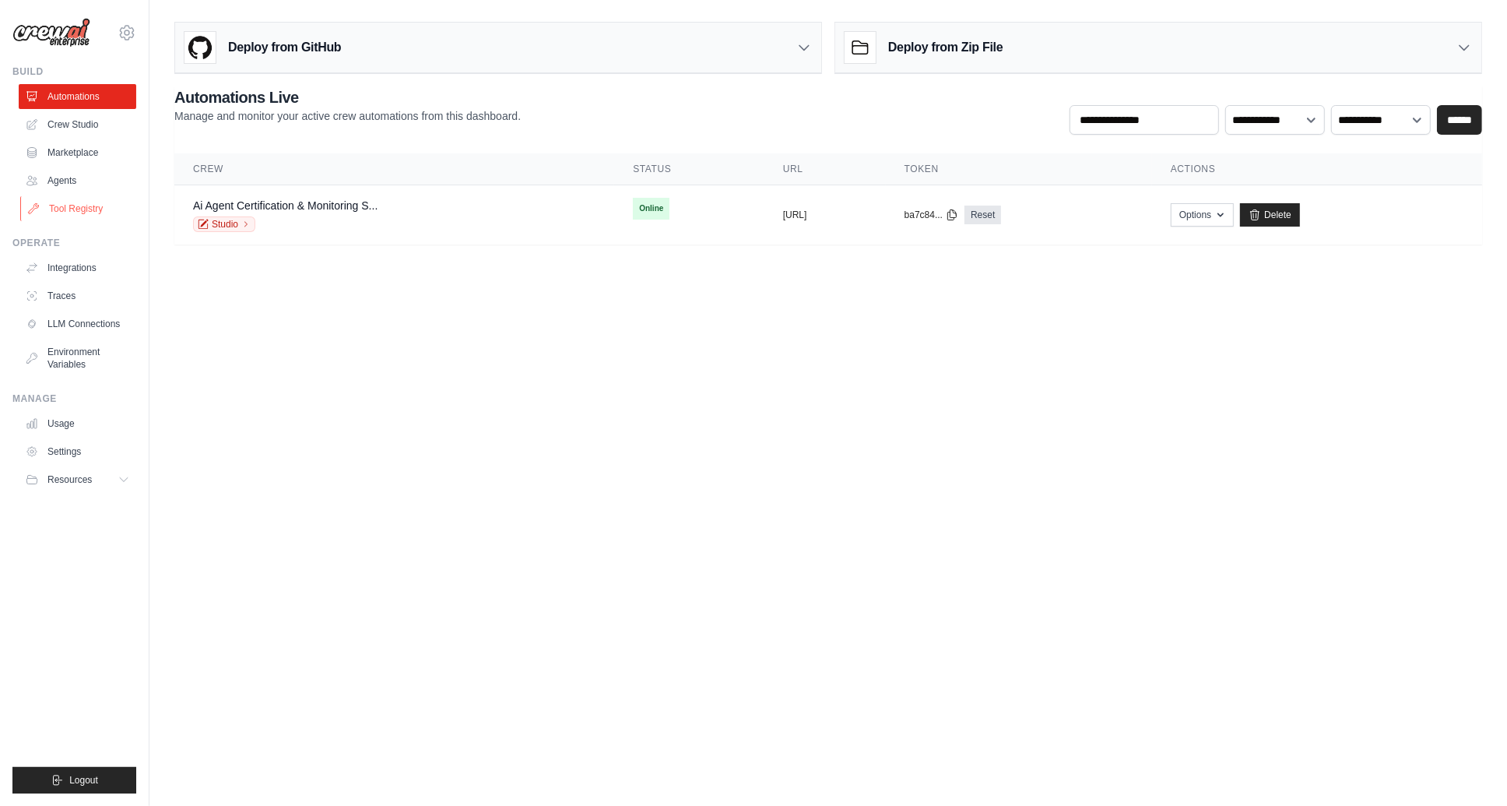
click at [67, 209] on link "Tool Registry" at bounding box center [79, 208] width 118 height 25
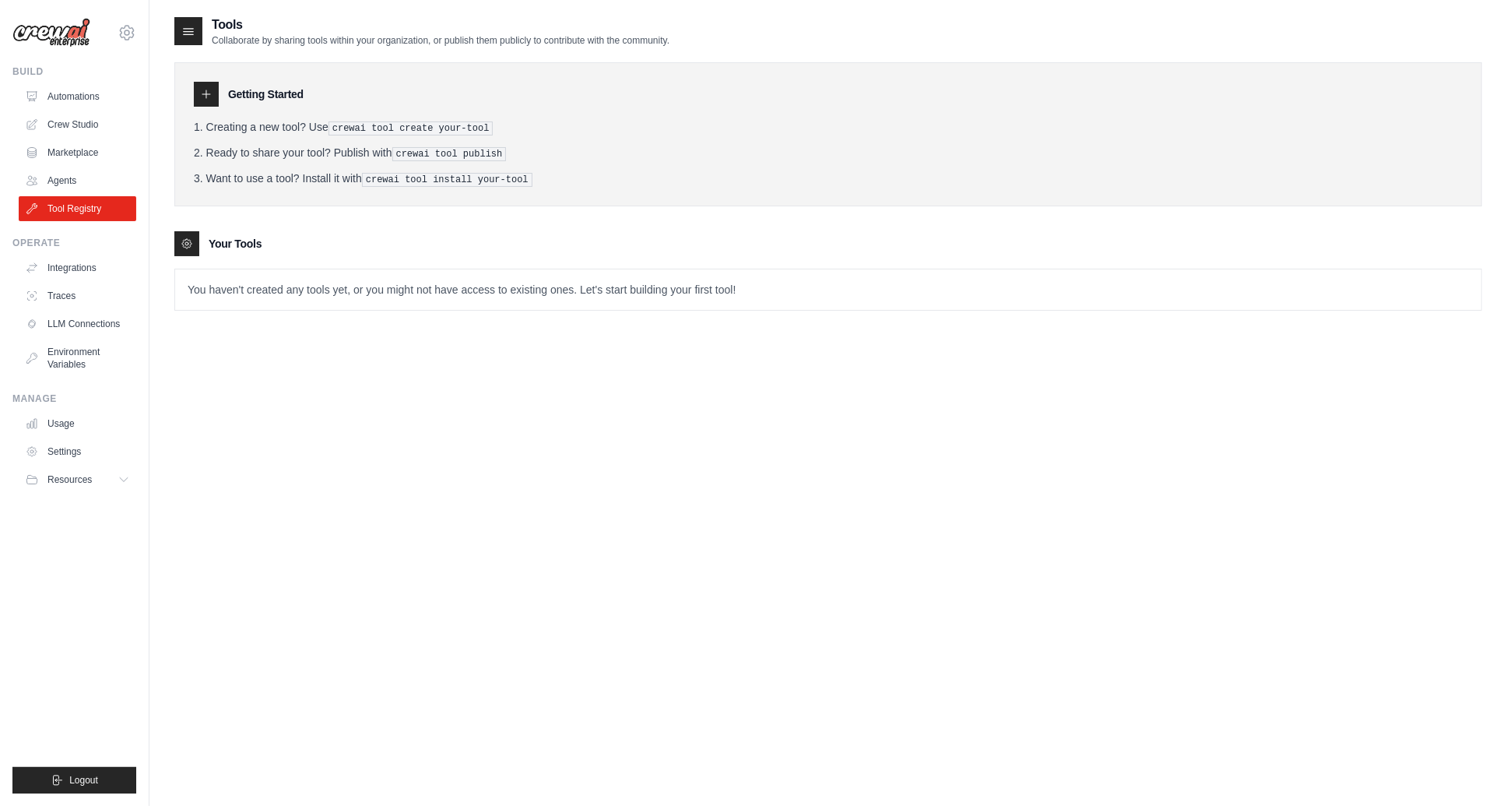
click at [360, 129] on pre "crewai tool create your-tool" at bounding box center [410, 128] width 165 height 14
click at [406, 128] on pre "crewai tool create your-tool" at bounding box center [410, 128] width 165 height 14
click at [451, 128] on pre "crewai tool create your-tool" at bounding box center [410, 128] width 165 height 14
click at [480, 128] on pre "crewai tool create your-tool" at bounding box center [410, 128] width 165 height 14
click at [209, 92] on icon at bounding box center [206, 94] width 12 height 12
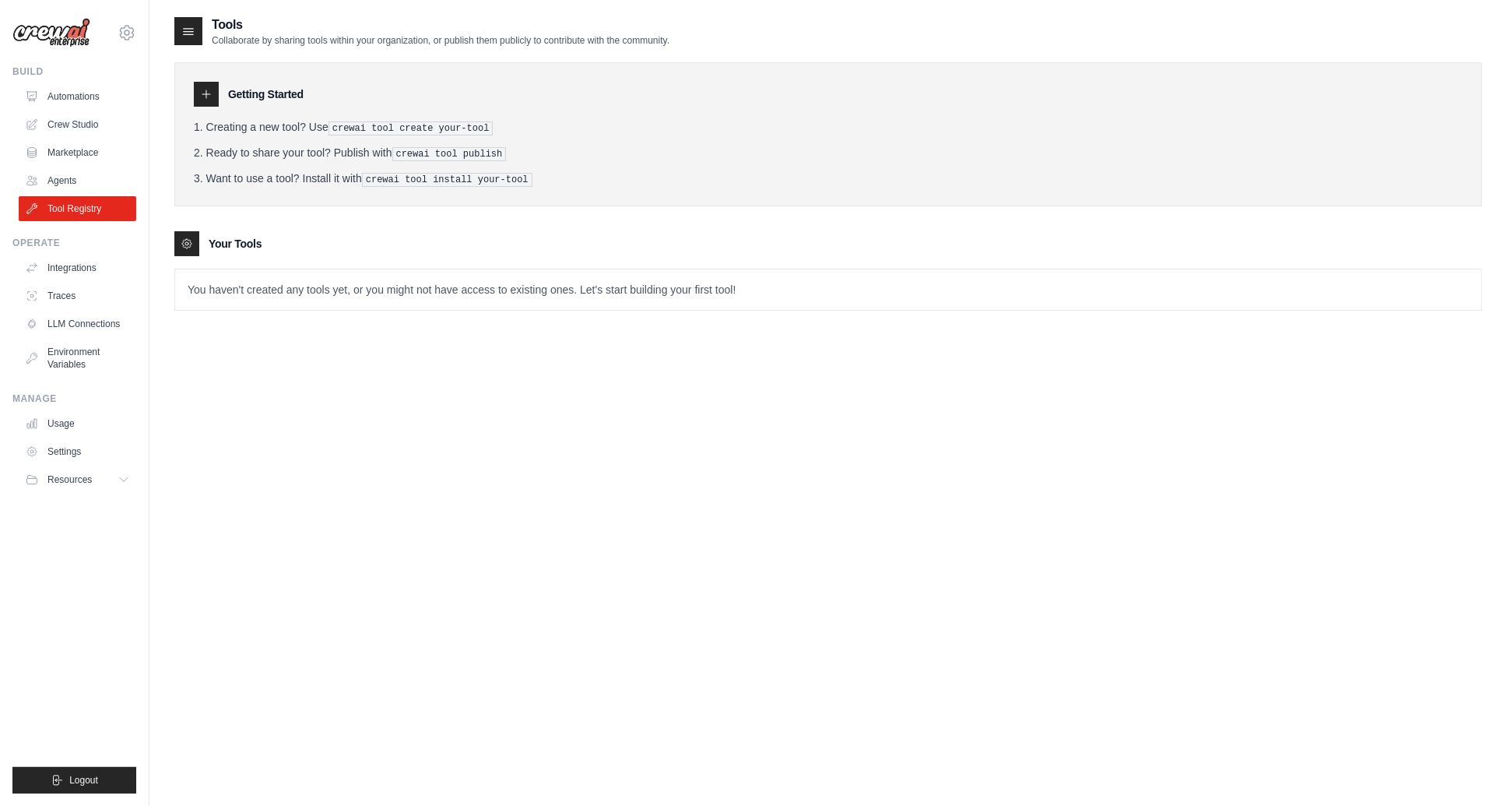
click at [205, 94] on icon at bounding box center [206, 94] width 12 height 12
click at [188, 241] on icon at bounding box center [187, 243] width 12 height 12
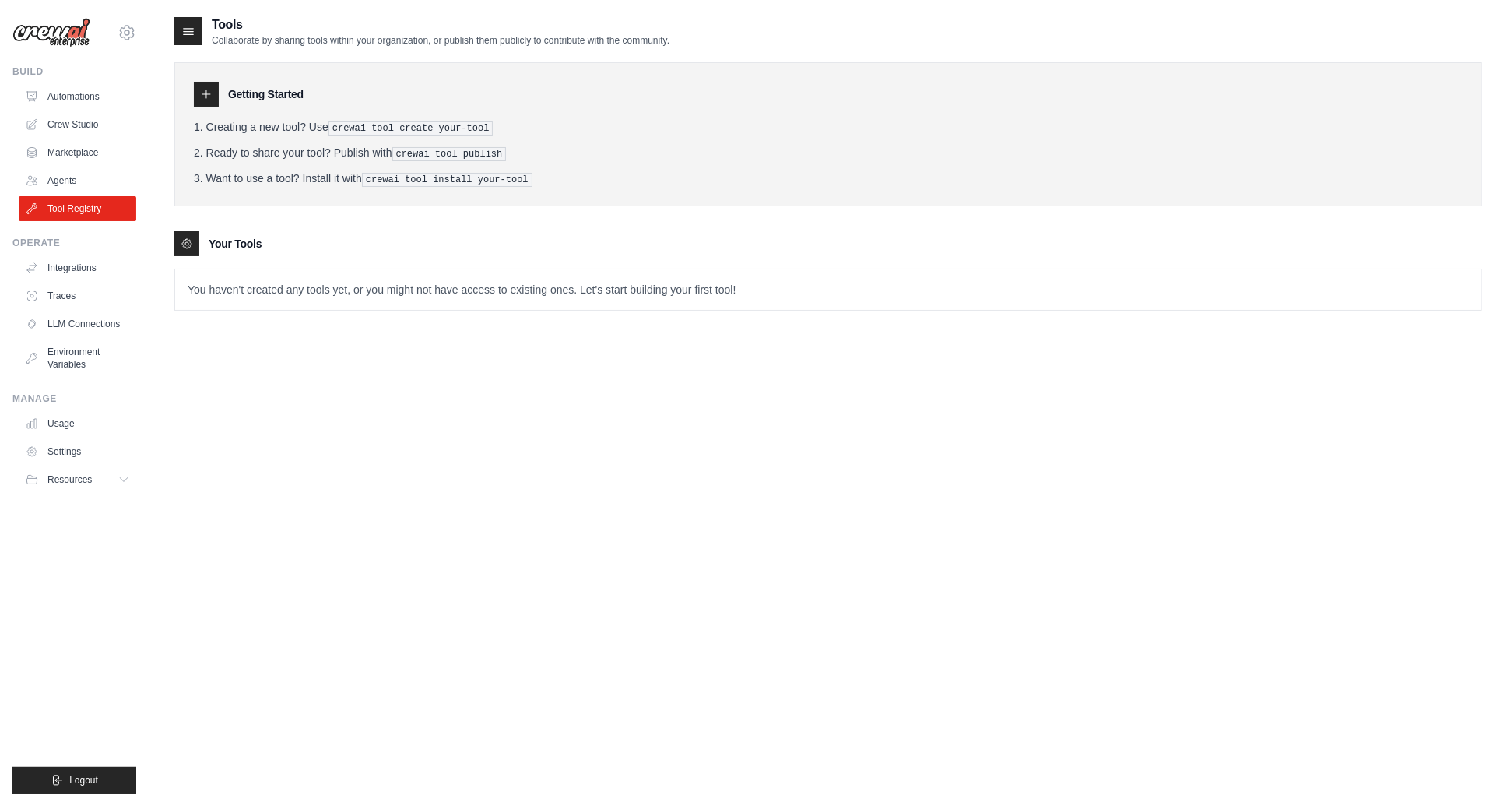
click at [188, 25] on icon at bounding box center [189, 31] width 16 height 16
click at [188, 30] on icon at bounding box center [189, 31] width 16 height 16
click at [652, 424] on div "Tools Collaborate by sharing tools within your organization, or publish them pu…" at bounding box center [828, 419] width 1308 height 806
